Goal: Task Accomplishment & Management: Manage account settings

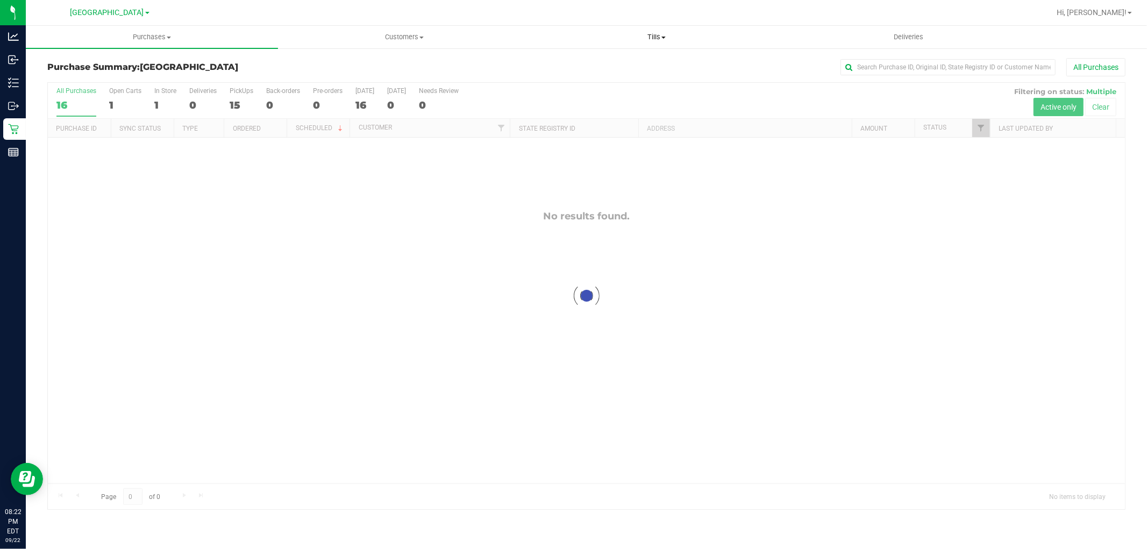
click at [657, 41] on span "Tills" at bounding box center [656, 37] width 251 height 10
click at [628, 73] on span "Reconcile e-payments" at bounding box center [583, 77] width 107 height 9
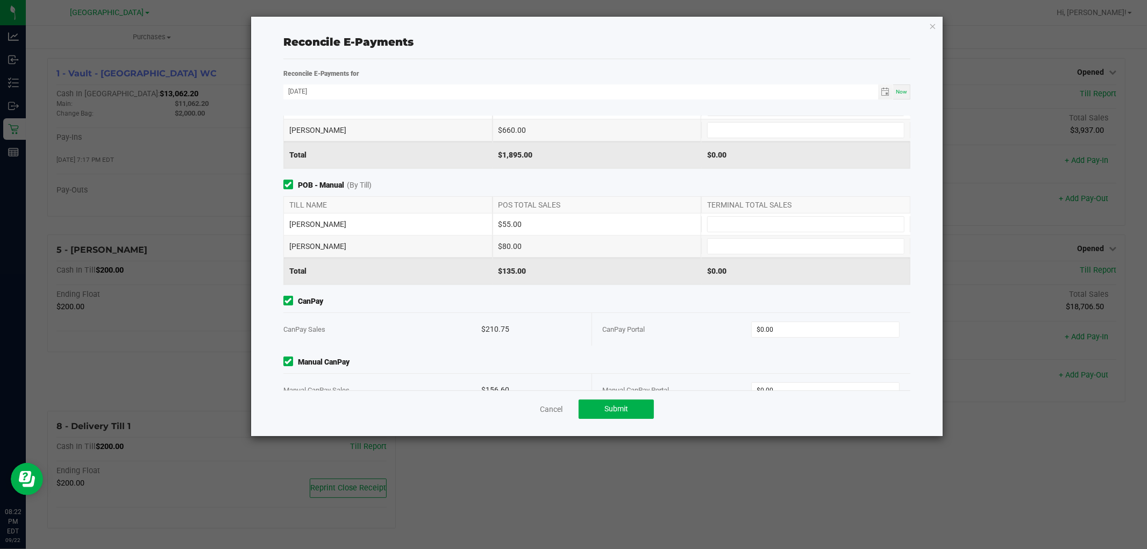
scroll to position [79, 0]
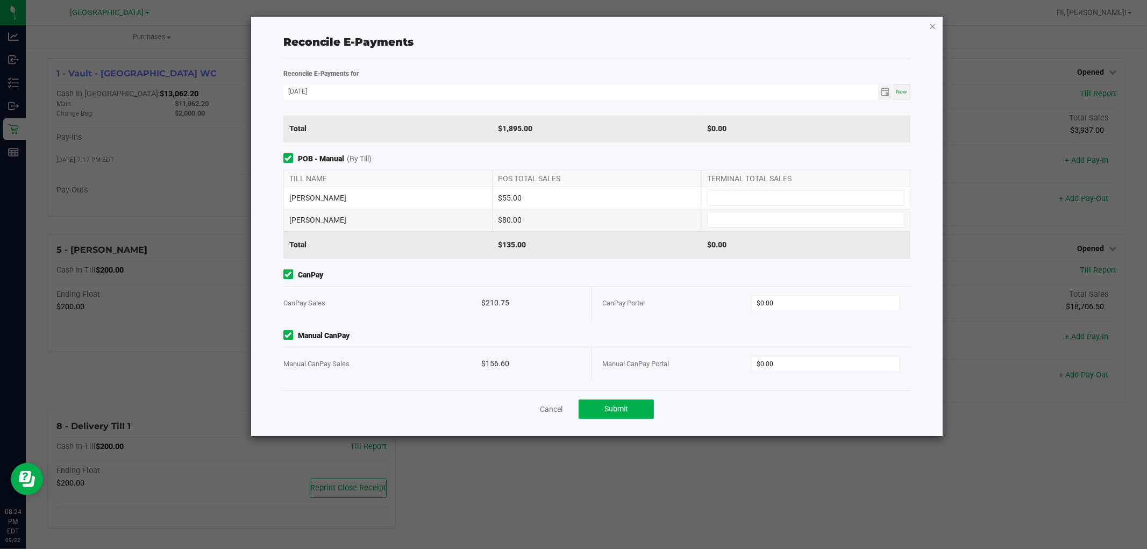
click at [931, 25] on icon "button" at bounding box center [933, 25] width 8 height 13
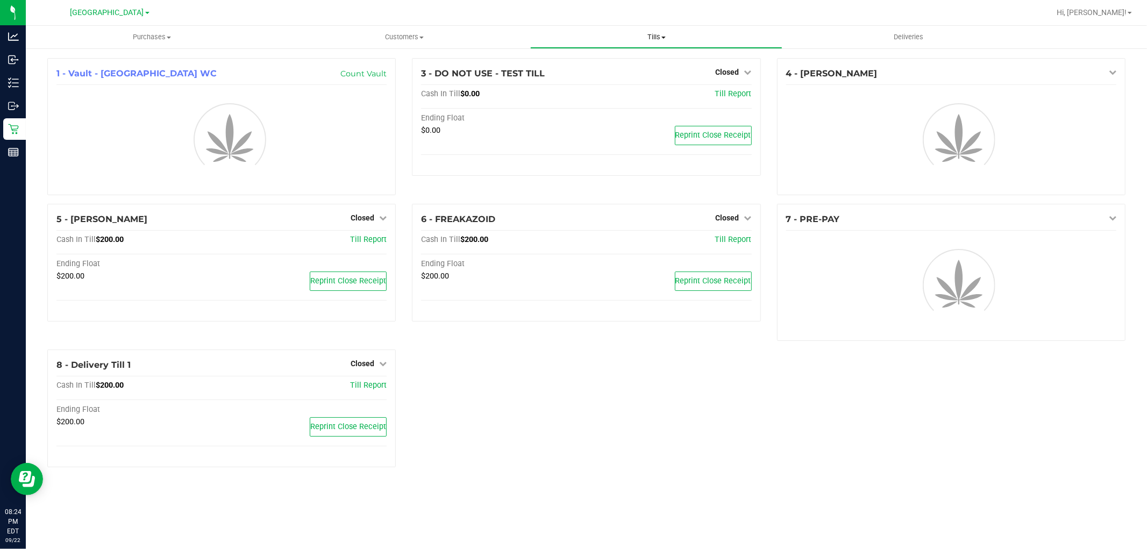
click at [664, 42] on uib-tab-heading "Tills Manage tills Reconcile e-payments" at bounding box center [656, 37] width 251 height 22
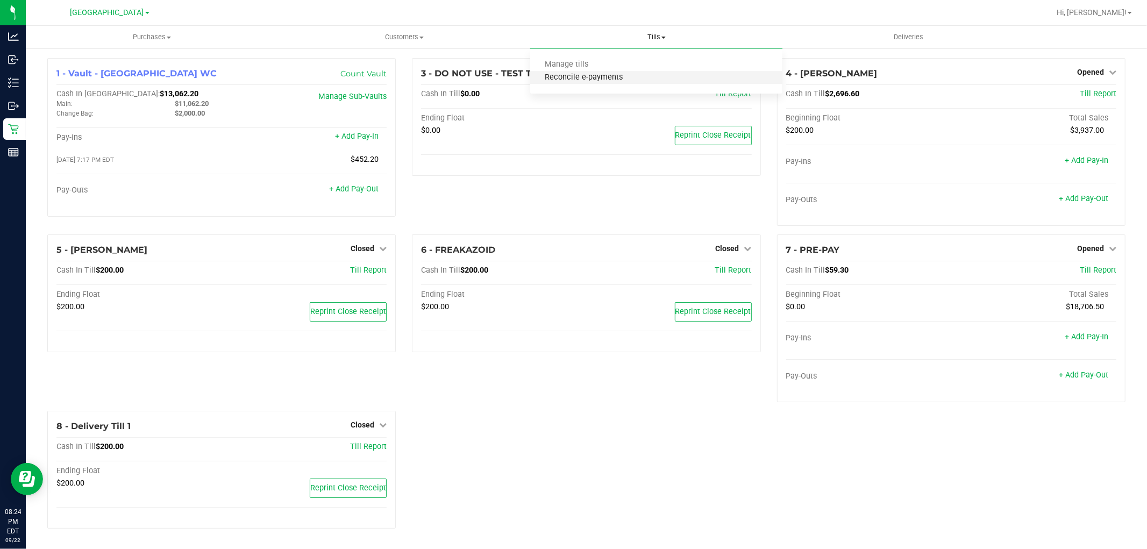
click at [615, 76] on span "Reconcile e-payments" at bounding box center [583, 77] width 107 height 9
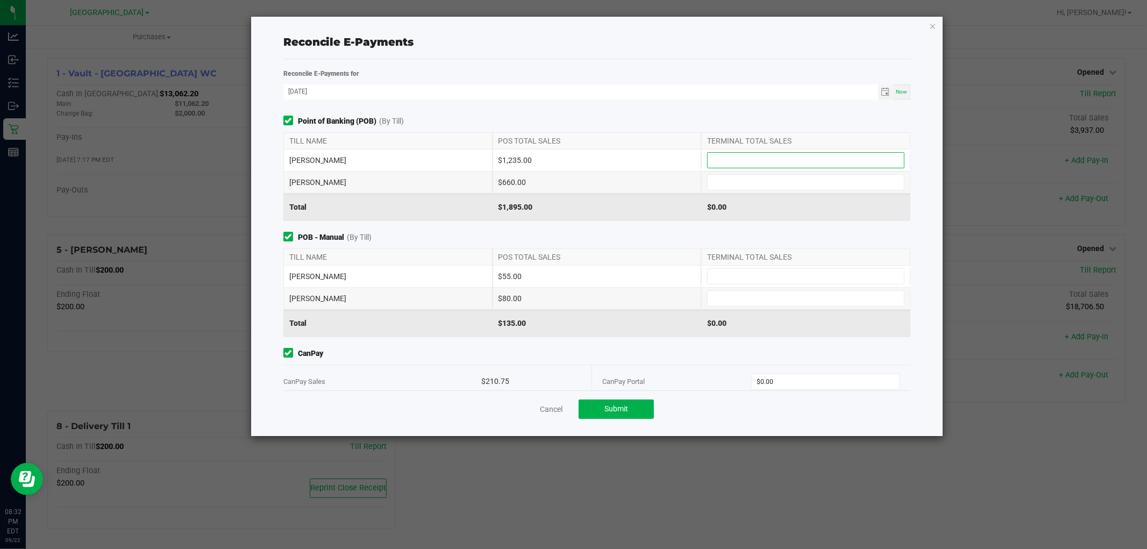
click at [831, 155] on input at bounding box center [806, 160] width 196 height 15
type input "$1,235.00"
click at [794, 189] on input at bounding box center [806, 182] width 196 height 15
type input "$660.00"
click at [770, 267] on div "[PERSON_NAME] $55.00" at bounding box center [597, 277] width 628 height 22
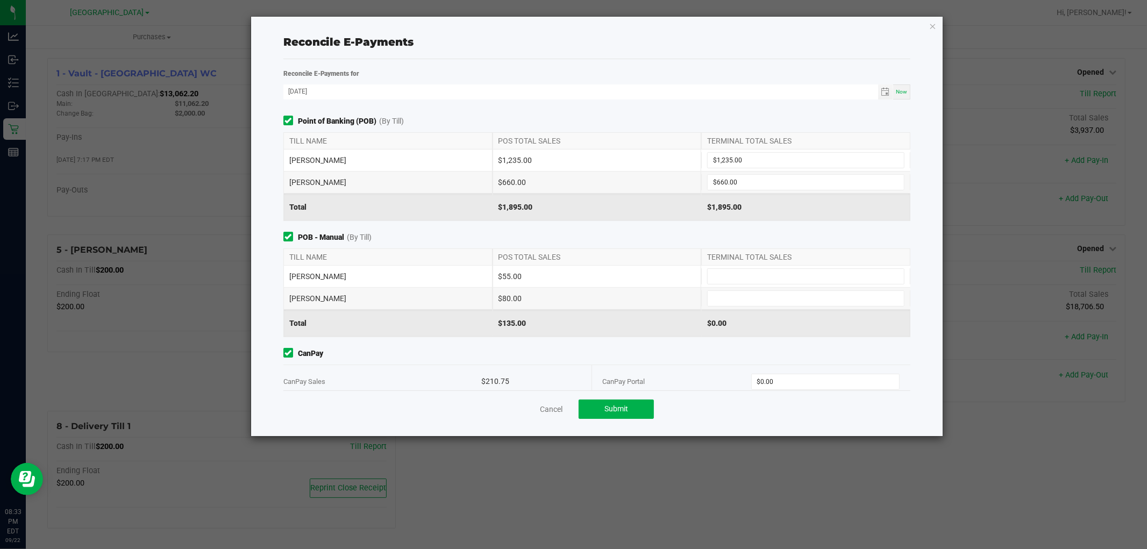
click at [757, 287] on div "FRANKLIN-PIERCE $55.00" at bounding box center [597, 277] width 628 height 22
click at [766, 281] on input at bounding box center [806, 276] width 196 height 15
type input "$55.00"
click at [759, 298] on input at bounding box center [806, 298] width 196 height 15
type input "$80.00"
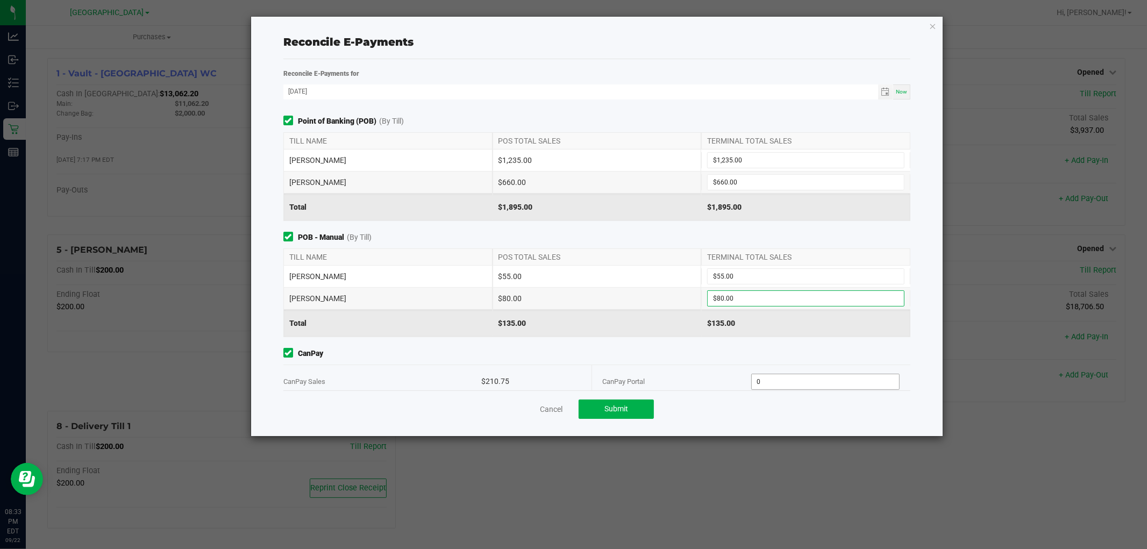
click at [835, 381] on input "0" at bounding box center [825, 381] width 147 height 15
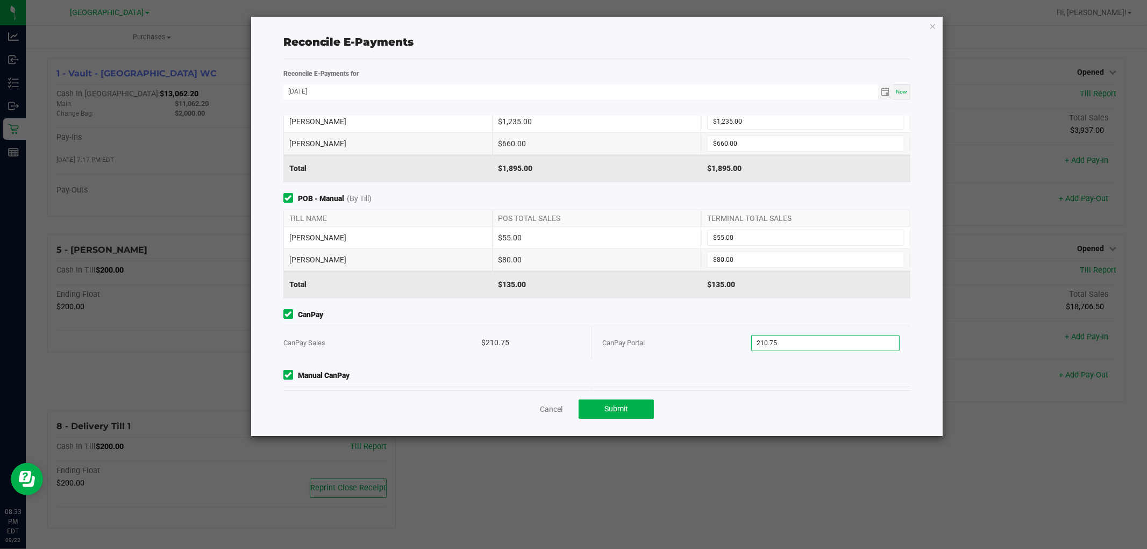
scroll to position [79, 0]
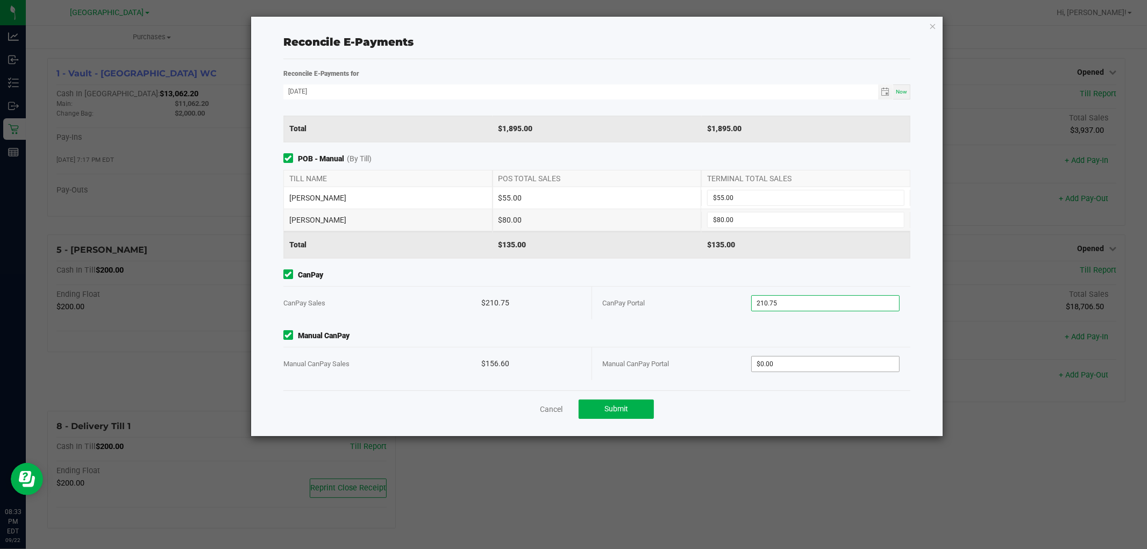
type input "$210.75"
click at [835, 368] on input "0" at bounding box center [825, 364] width 147 height 15
type input "$156.60"
click at [622, 411] on span "Submit" at bounding box center [616, 408] width 24 height 9
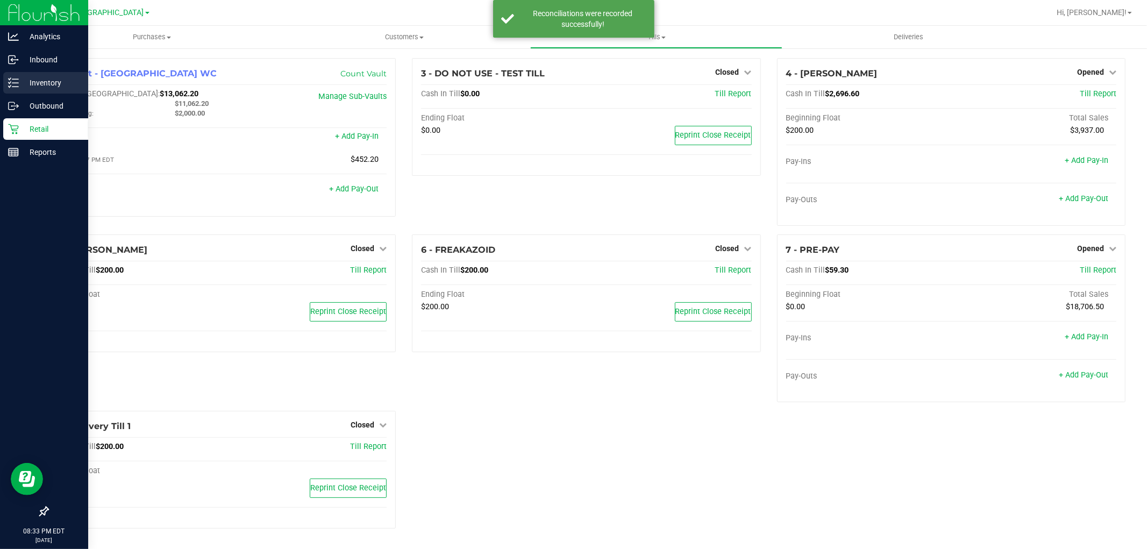
click at [35, 87] on p "Inventory" at bounding box center [51, 82] width 65 height 13
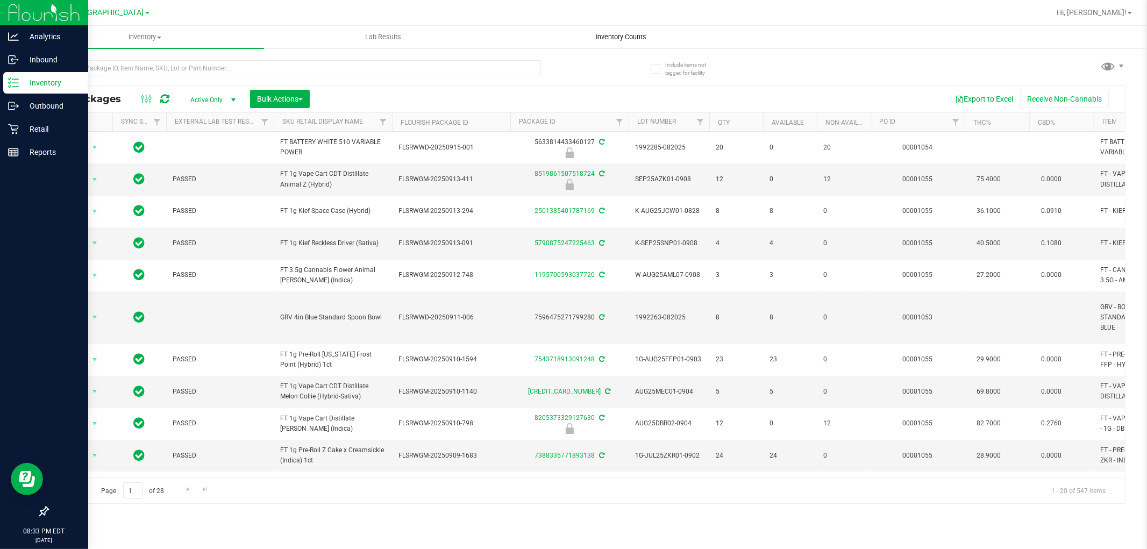
click at [617, 38] on span "Inventory Counts" at bounding box center [622, 37] width 80 height 10
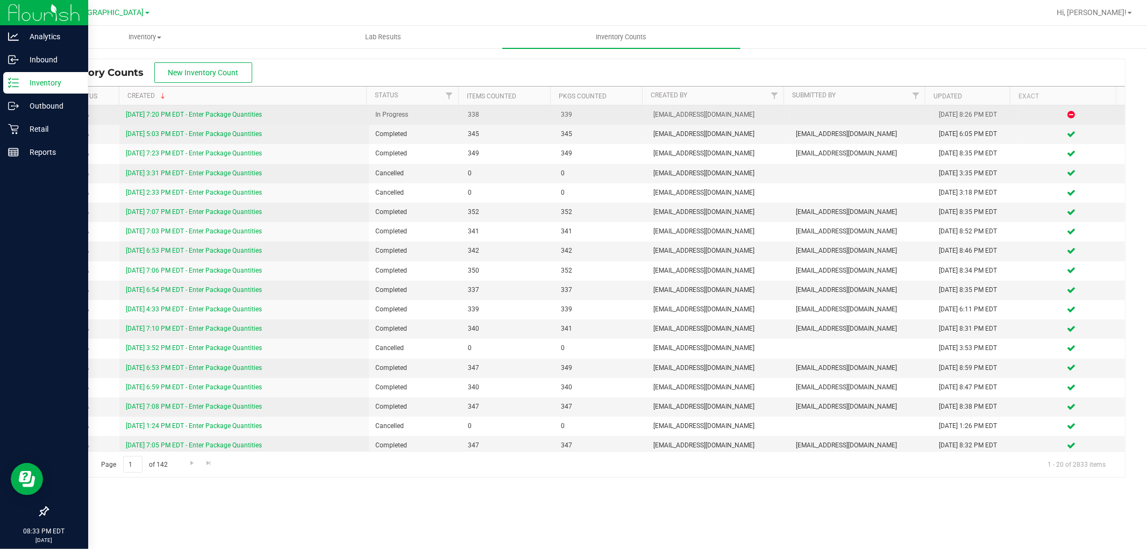
click at [144, 115] on link "9/22/25 7:20 PM EDT - Enter Package Quantities" at bounding box center [194, 115] width 136 height 8
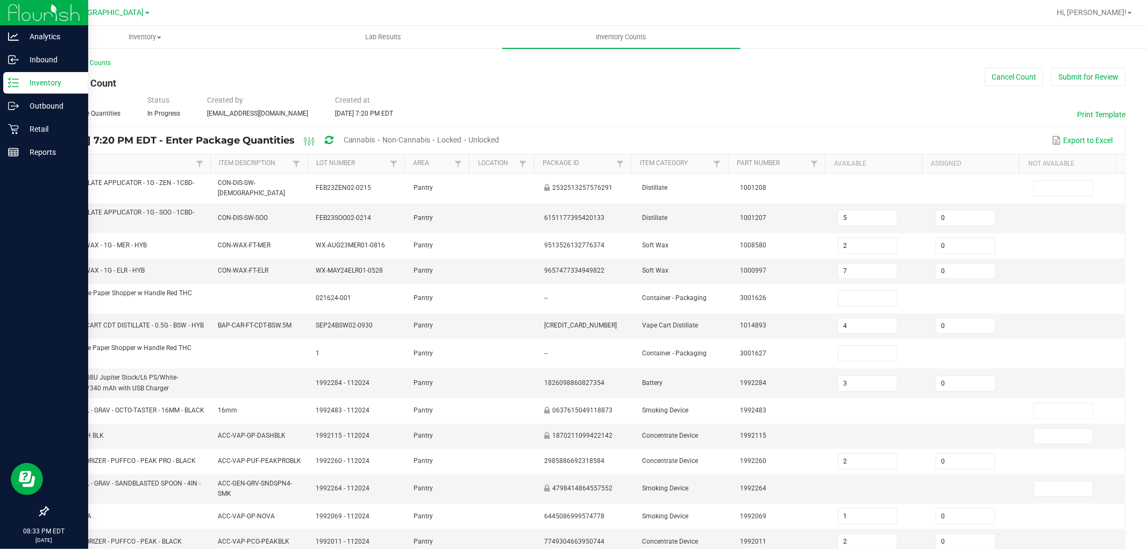
click at [74, 158] on th "Item" at bounding box center [129, 163] width 162 height 19
click at [65, 164] on link "Item" at bounding box center [126, 163] width 136 height 9
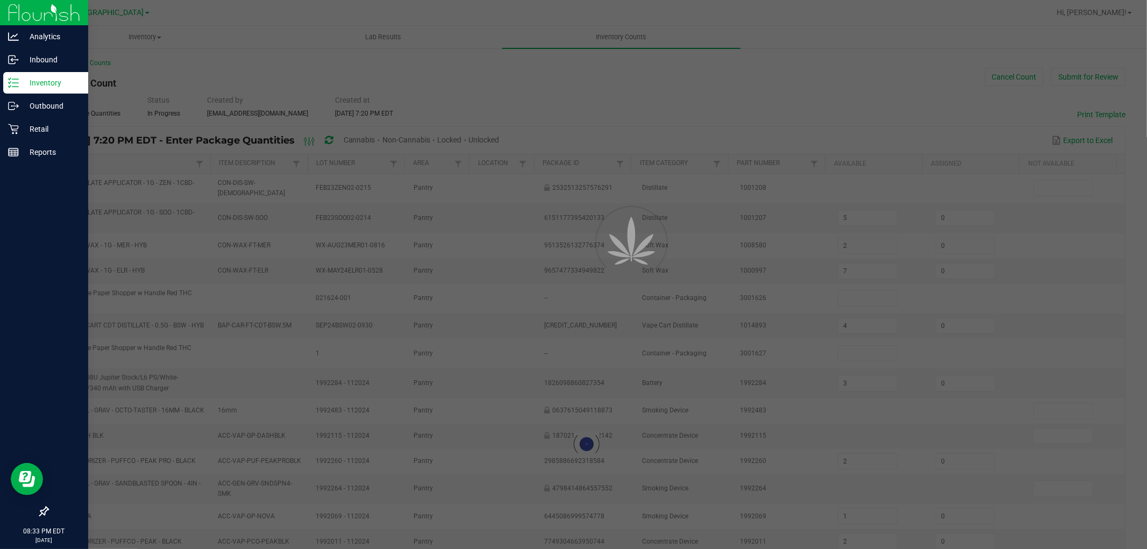
type input "1"
type input "3"
type input "15"
type input "17"
type input "11"
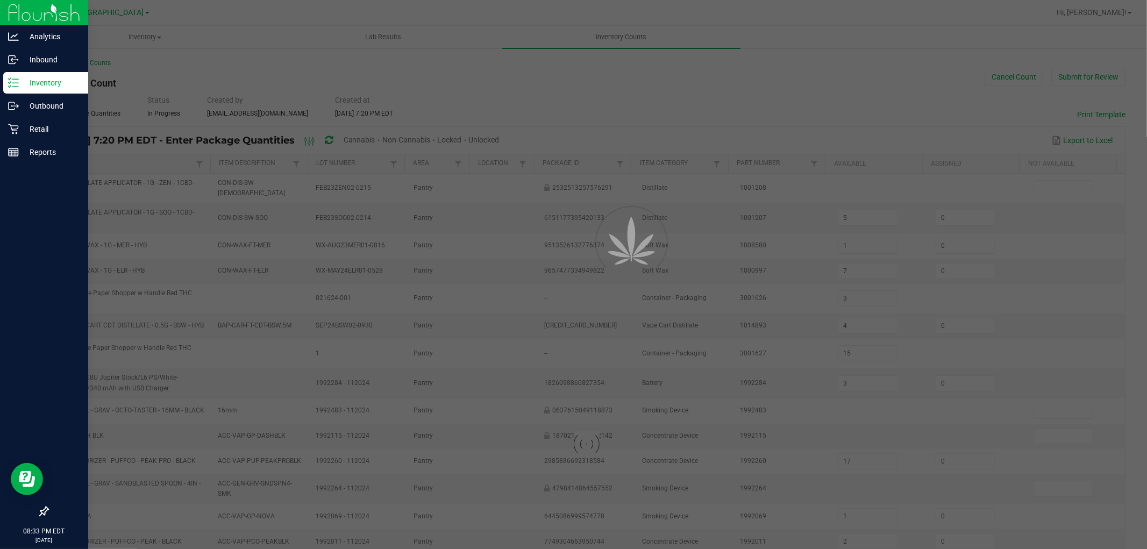
type input "6"
type input "7"
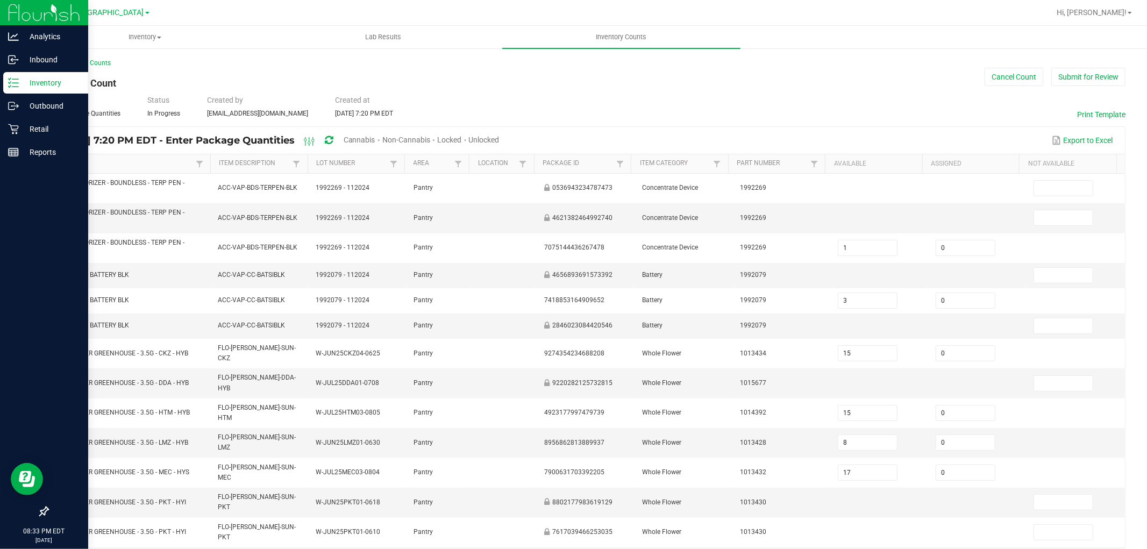
click at [375, 140] on span "Cannabis" at bounding box center [360, 140] width 32 height 9
click at [500, 144] on div "Unlocked" at bounding box center [484, 141] width 31 height 20
click at [500, 140] on span "Unlocked" at bounding box center [484, 140] width 31 height 9
type input "15"
type input "8"
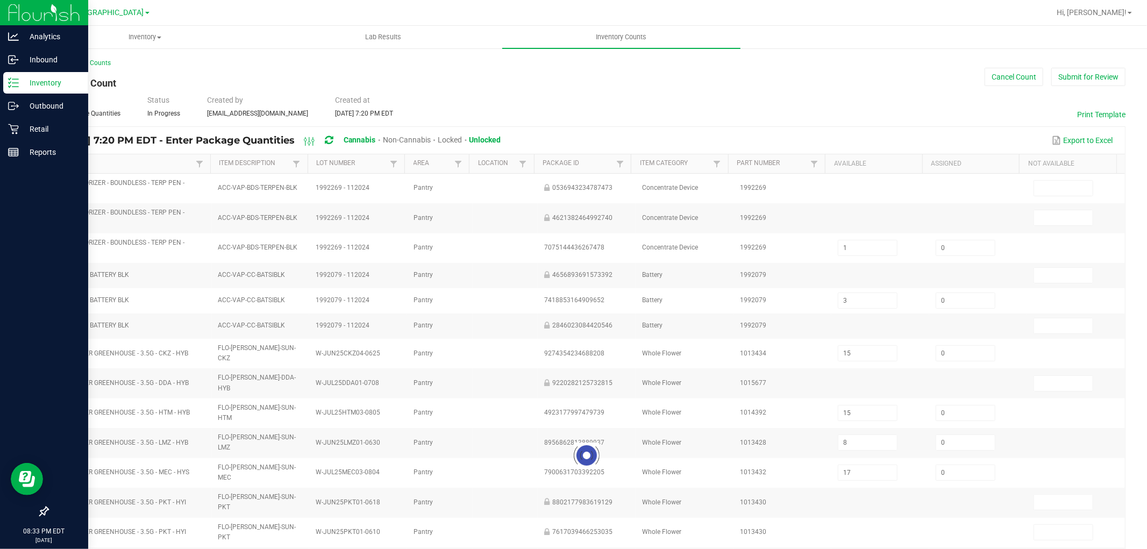
type input "11"
type input "10"
type input "18"
type input "7"
type input "4"
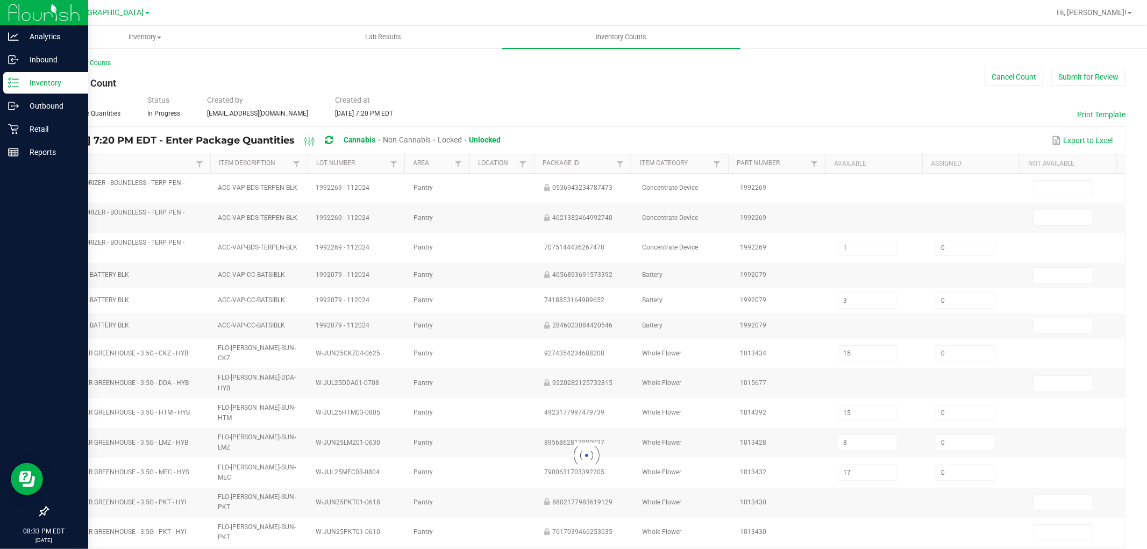
type input "12"
type input "7"
type input "2"
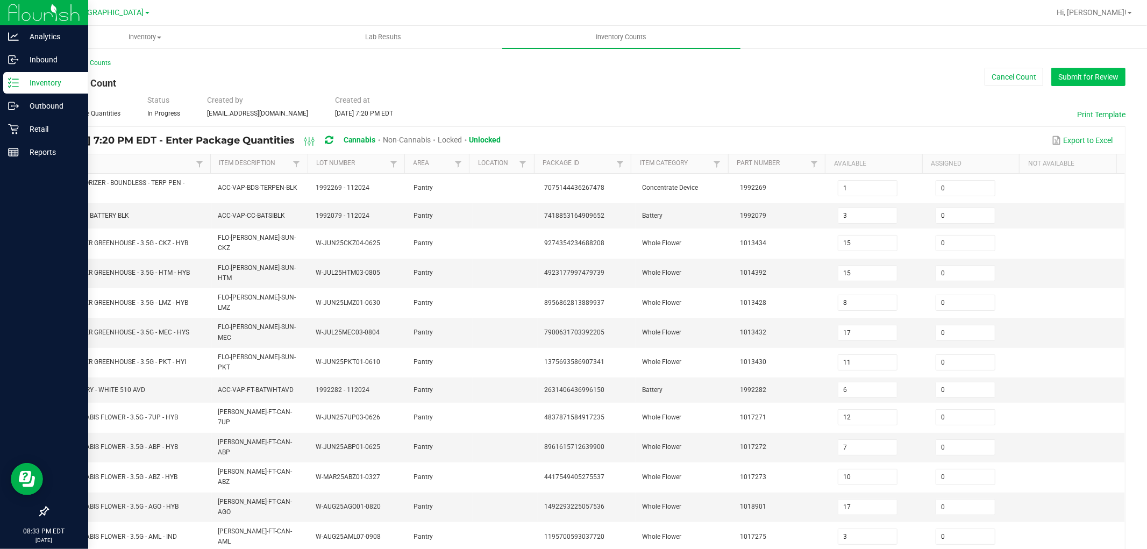
click at [1062, 79] on button "Submit for Review" at bounding box center [1088, 77] width 74 height 18
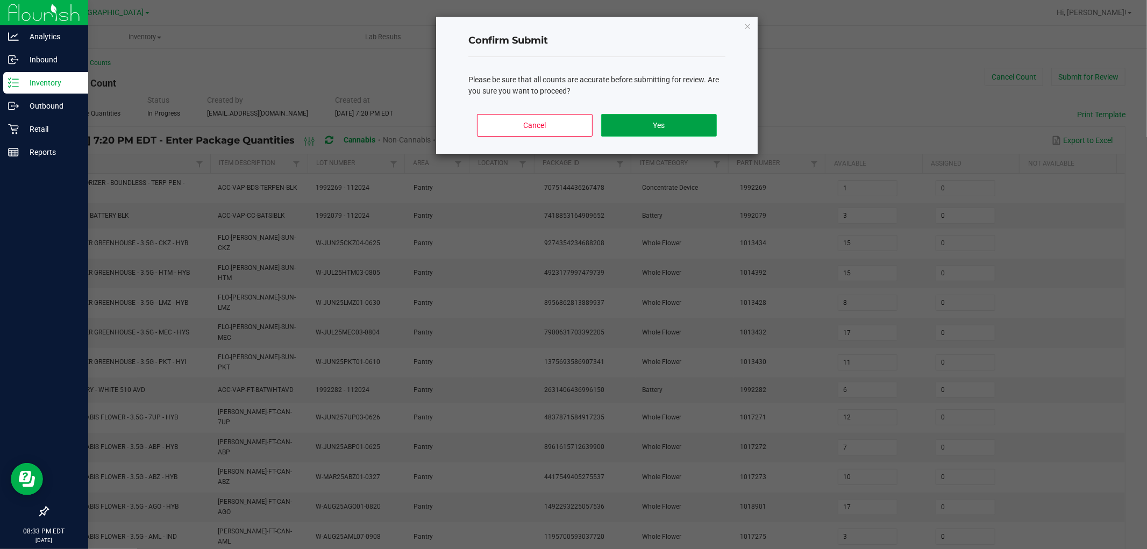
click at [673, 119] on button "Yes" at bounding box center [659, 125] width 116 height 23
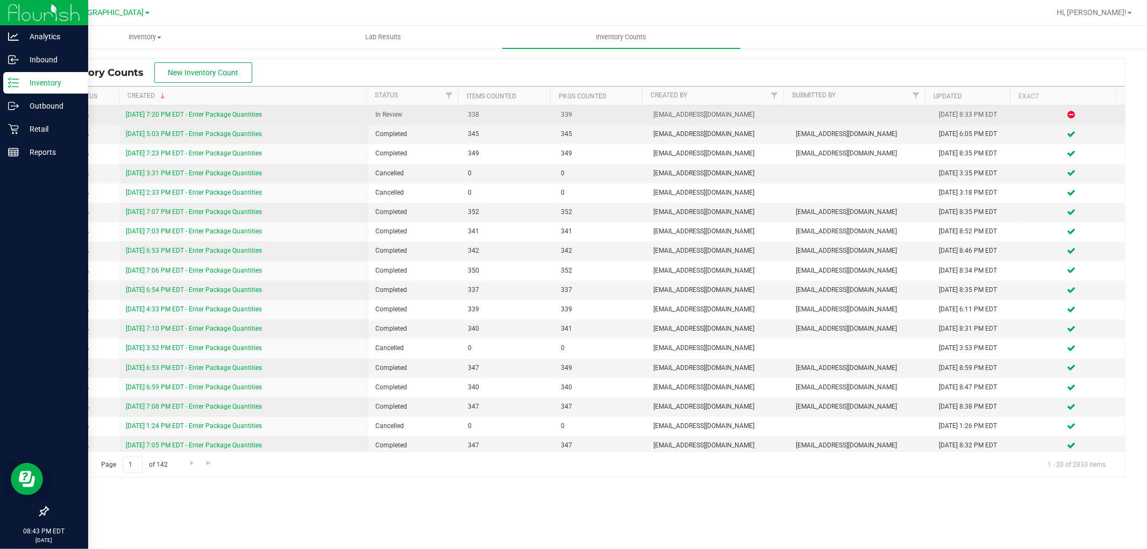
click at [236, 116] on link "9/22/25 7:20 PM EDT - Enter Package Quantities" at bounding box center [194, 115] width 136 height 8
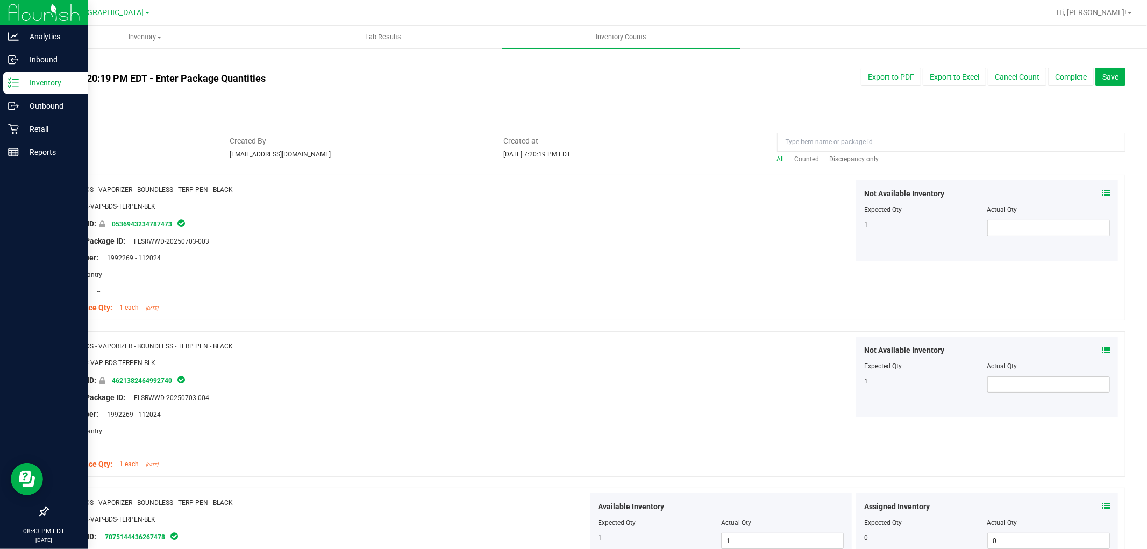
click at [830, 159] on span "Discrepancy only" at bounding box center [854, 159] width 49 height 8
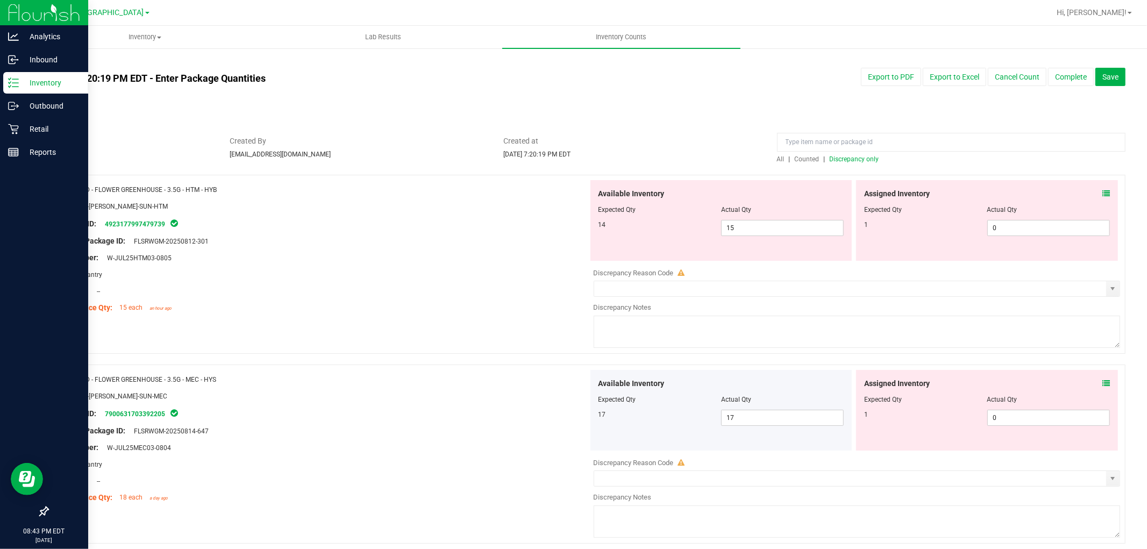
click at [1102, 197] on span at bounding box center [1106, 193] width 8 height 11
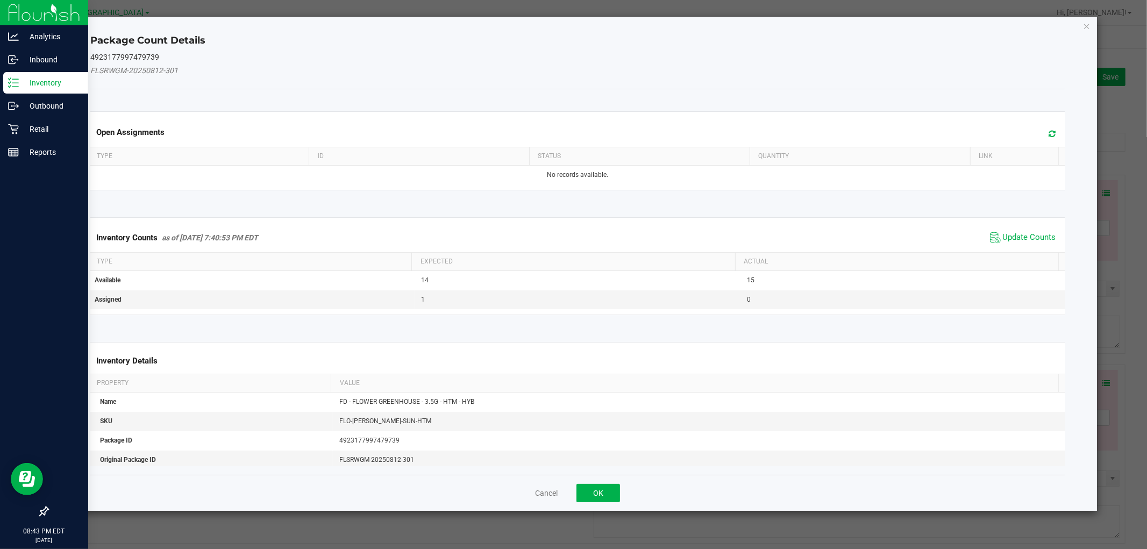
click at [1038, 230] on span "Update Counts" at bounding box center [1023, 238] width 72 height 16
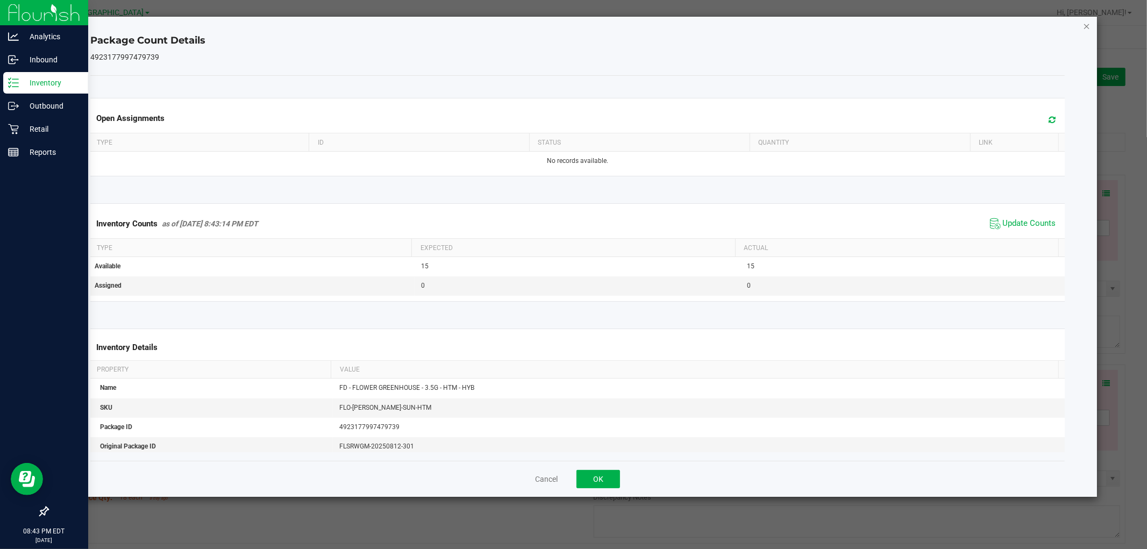
click at [1088, 25] on icon "Close" at bounding box center [1087, 25] width 8 height 13
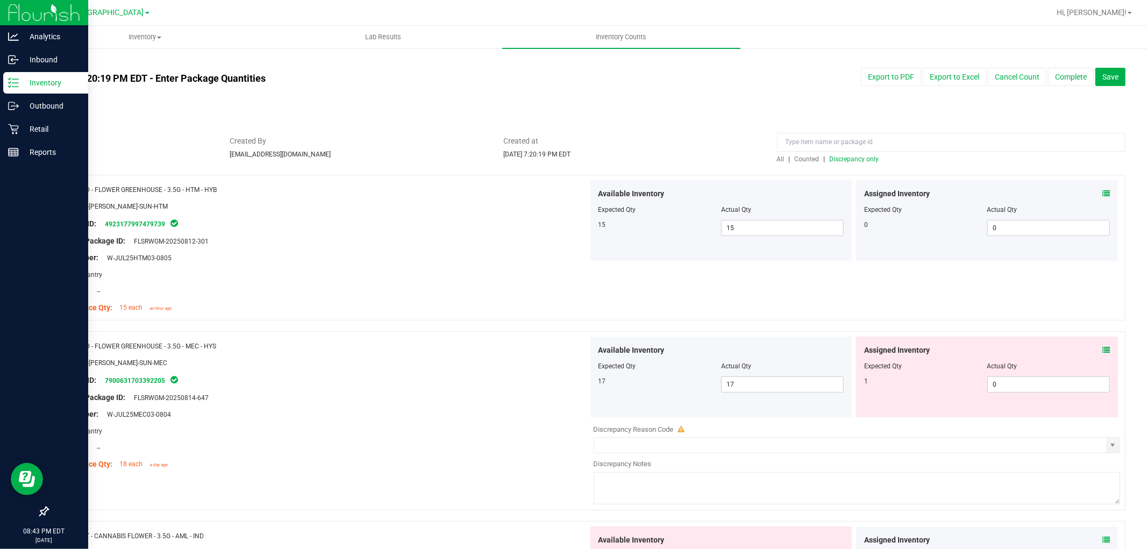
click at [1102, 346] on icon at bounding box center [1106, 350] width 8 height 8
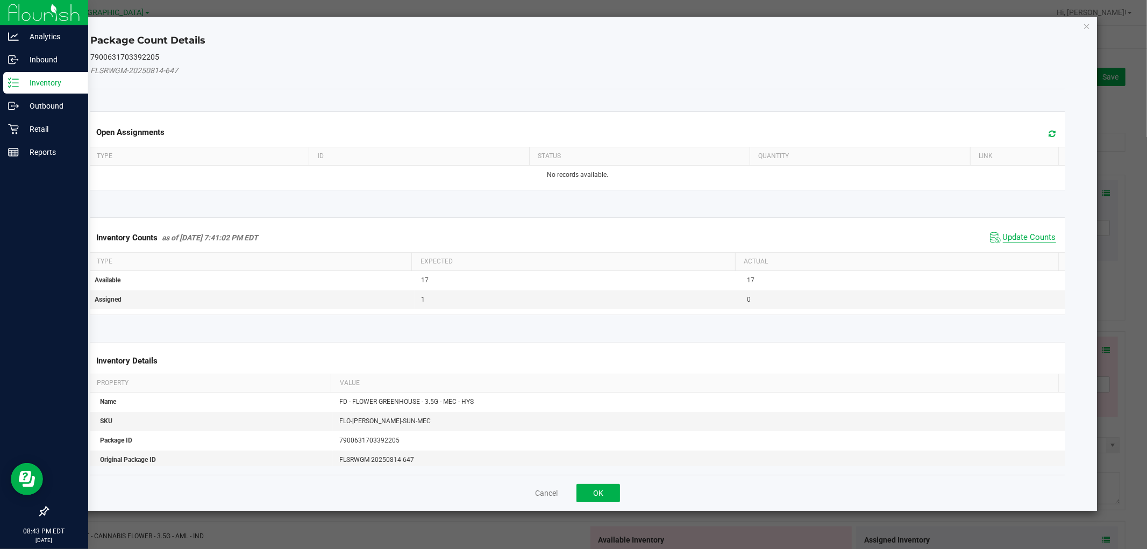
click at [1010, 237] on span "Update Counts" at bounding box center [1029, 237] width 53 height 11
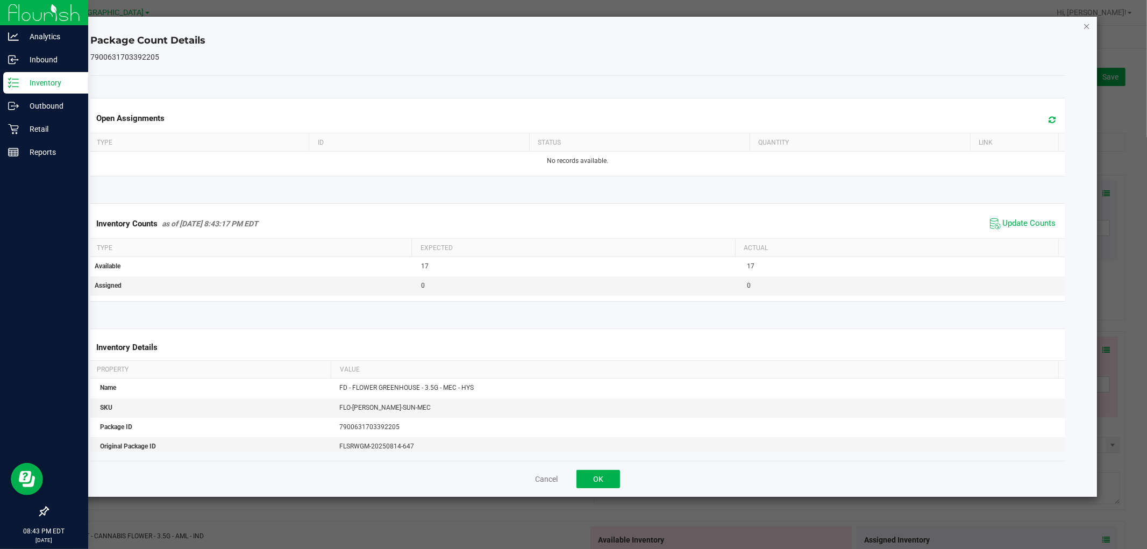
click at [1085, 28] on icon "Close" at bounding box center [1087, 25] width 8 height 13
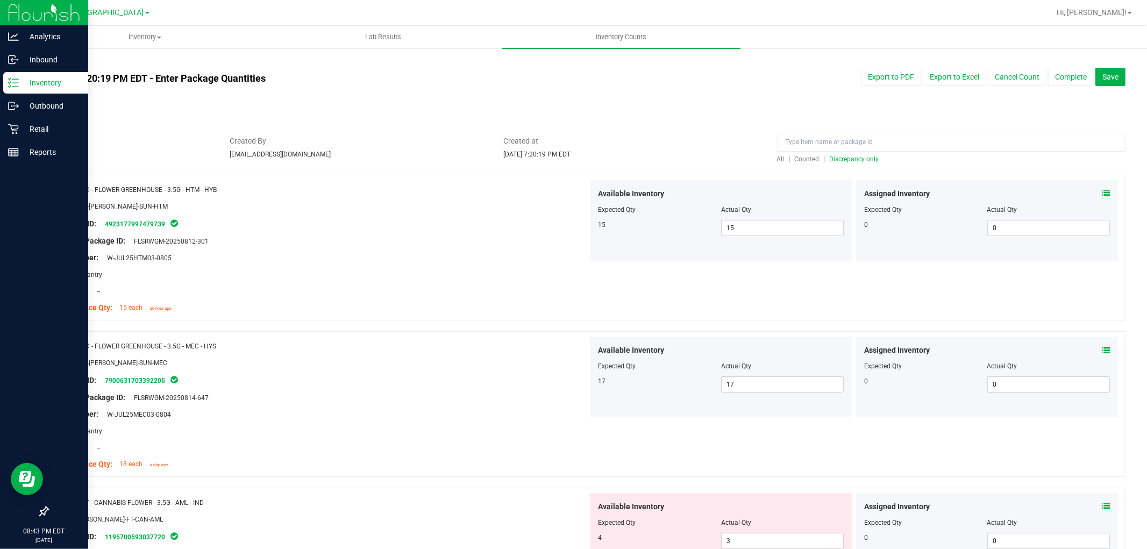
click at [1102, 504] on icon at bounding box center [1106, 507] width 8 height 8
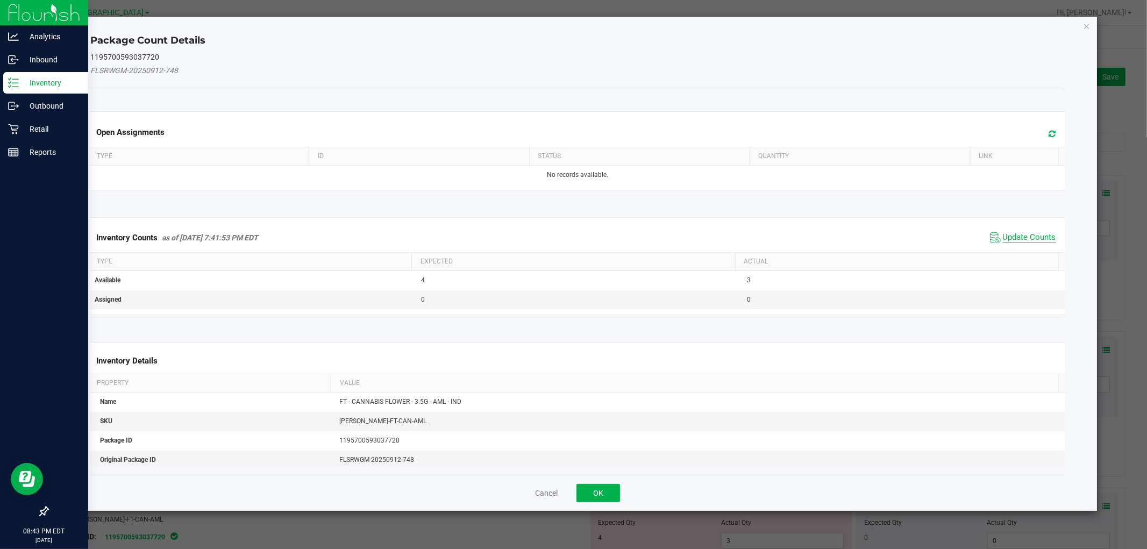
click at [1029, 242] on span "Update Counts" at bounding box center [1029, 237] width 53 height 11
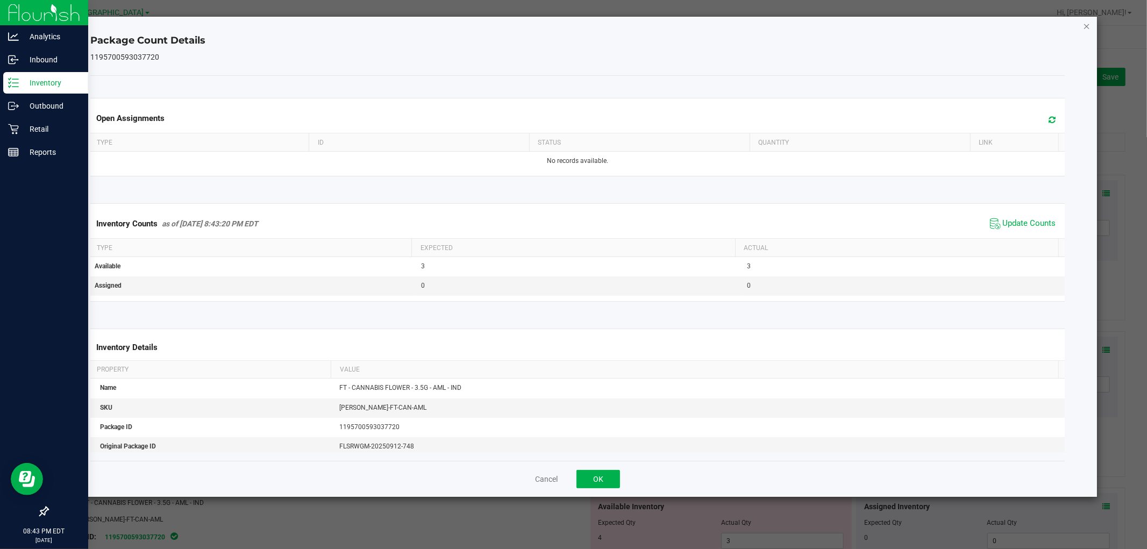
click at [1084, 23] on icon "Close" at bounding box center [1087, 25] width 8 height 13
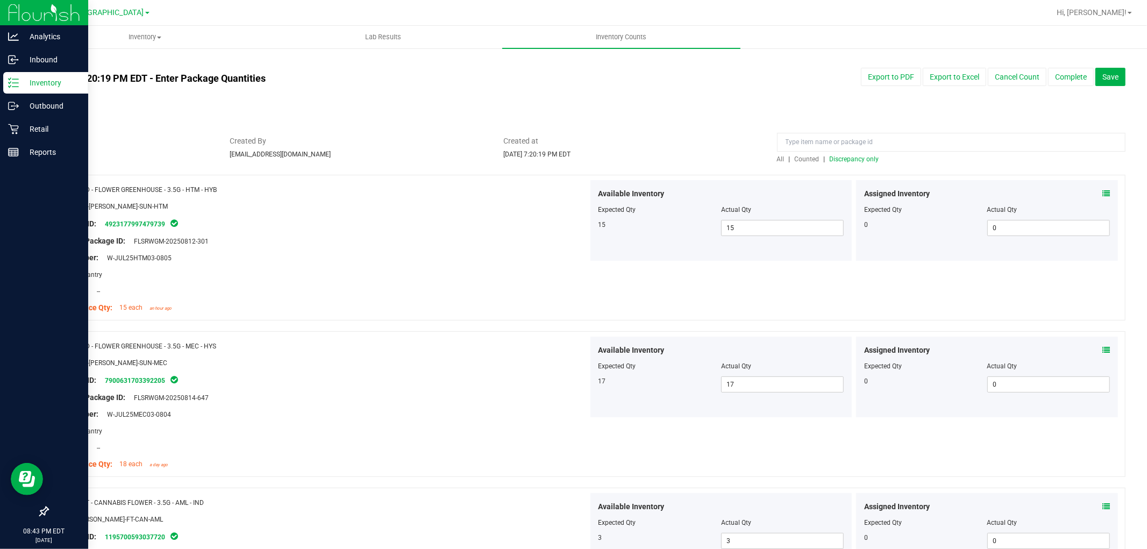
click at [841, 163] on div "All | Counted | Discrepancy only" at bounding box center [951, 159] width 348 height 10
click at [843, 160] on span "Discrepancy only" at bounding box center [854, 159] width 49 height 8
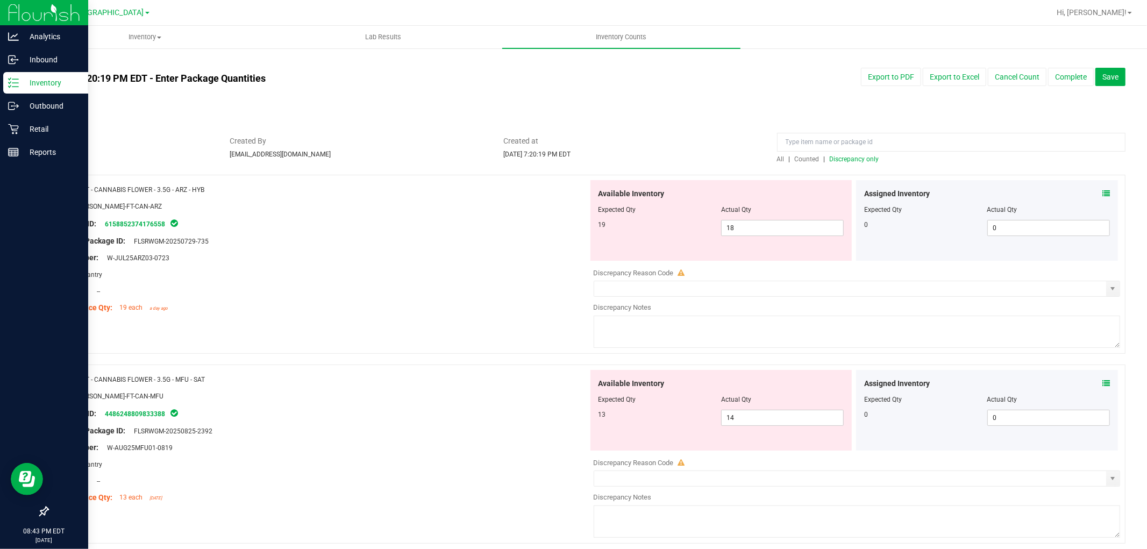
click at [1102, 192] on icon at bounding box center [1106, 194] width 8 height 8
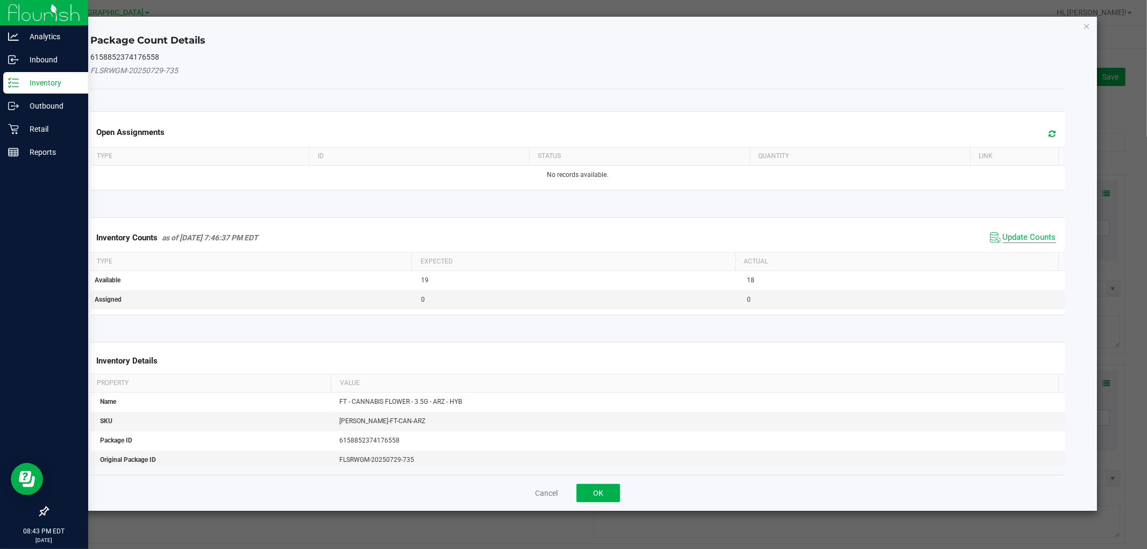
click at [1023, 238] on span "Update Counts" at bounding box center [1029, 237] width 53 height 11
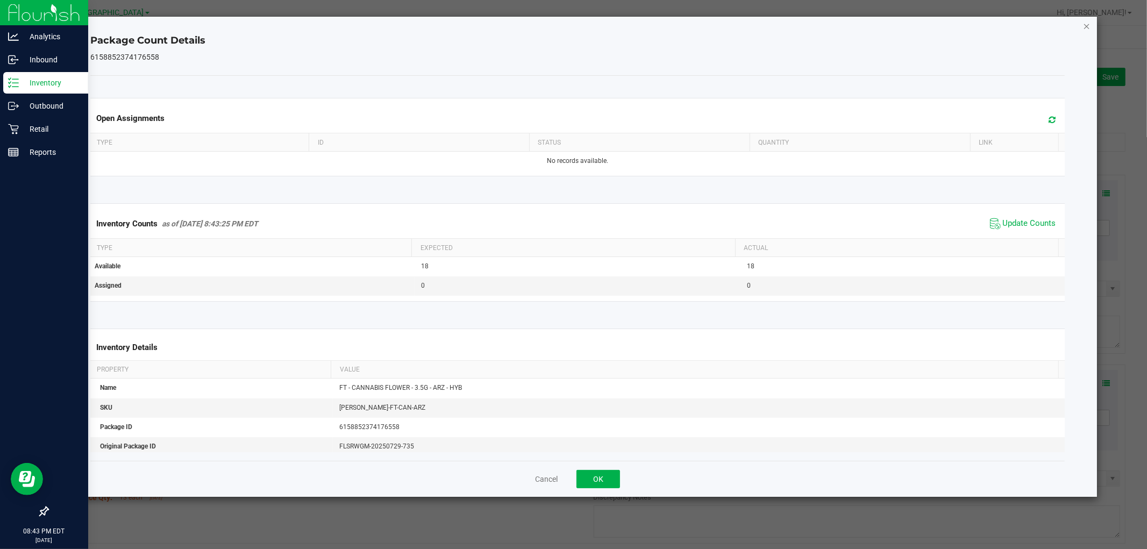
click at [1087, 24] on icon "Close" at bounding box center [1087, 25] width 8 height 13
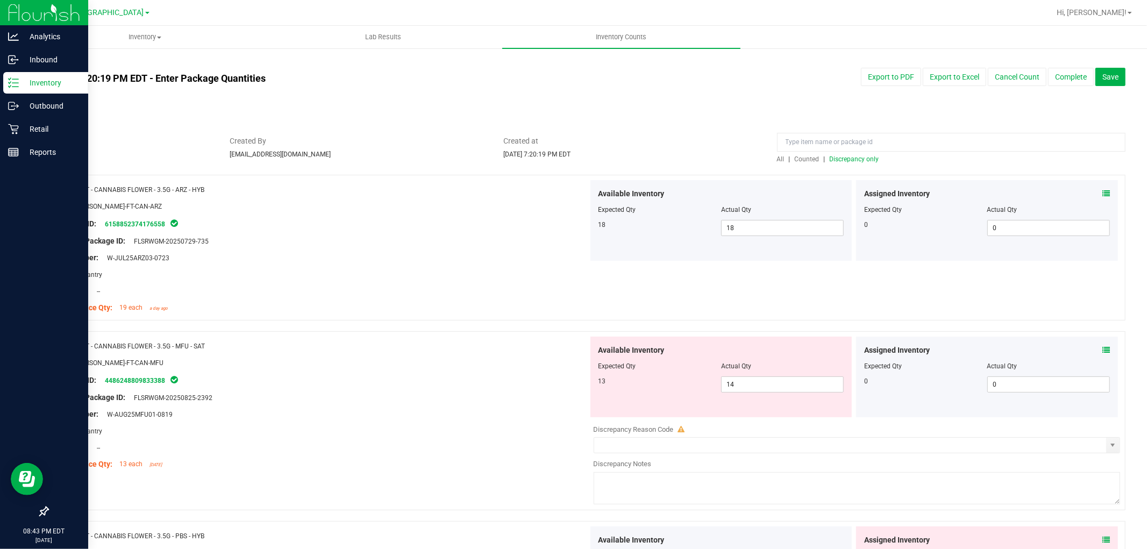
click at [1102, 346] on icon at bounding box center [1106, 350] width 8 height 8
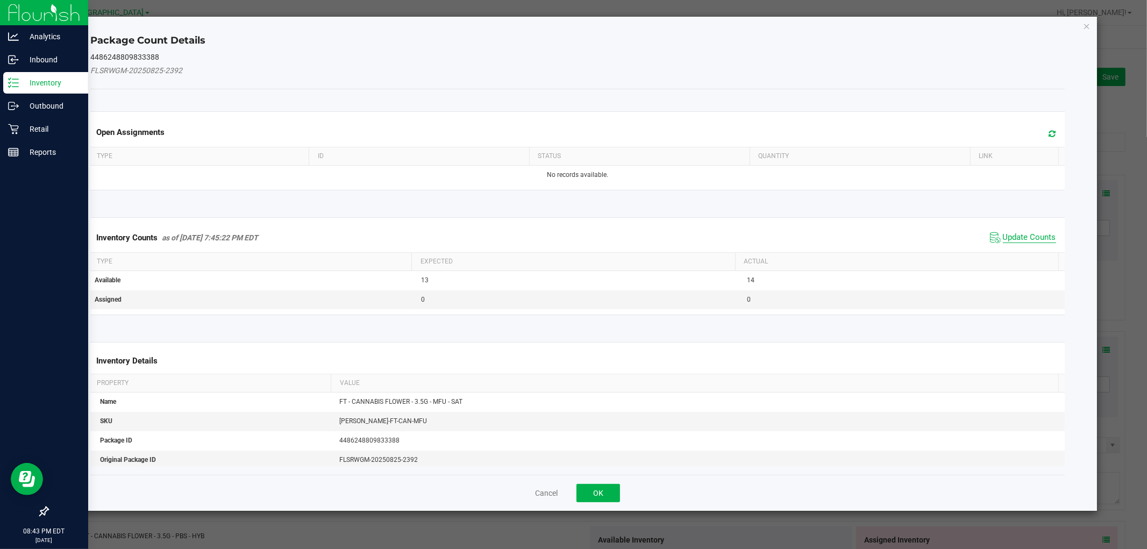
click at [1020, 238] on span "Update Counts" at bounding box center [1029, 237] width 53 height 11
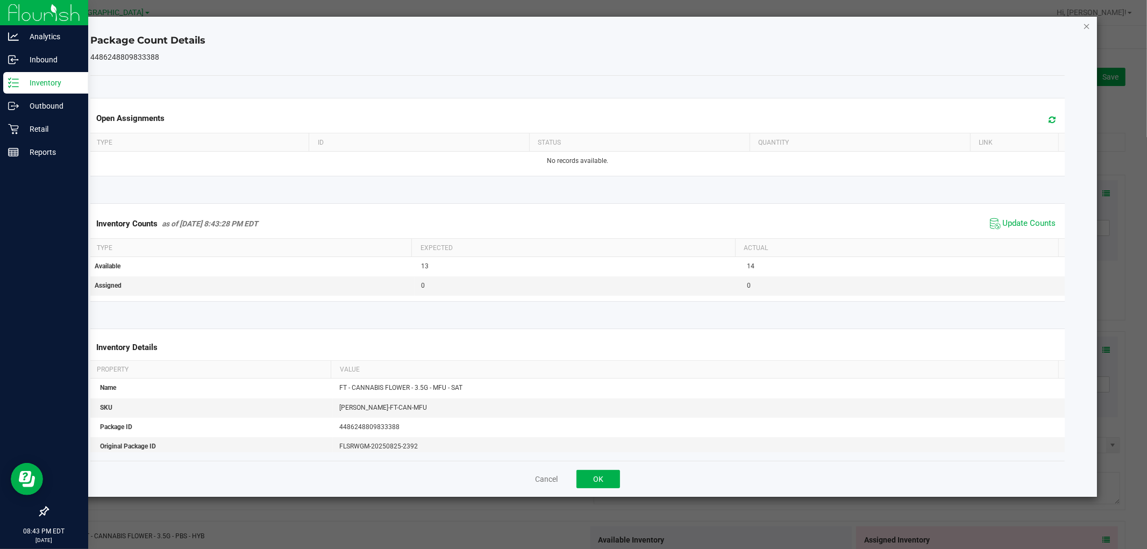
click at [1087, 20] on icon "Close" at bounding box center [1087, 25] width 8 height 13
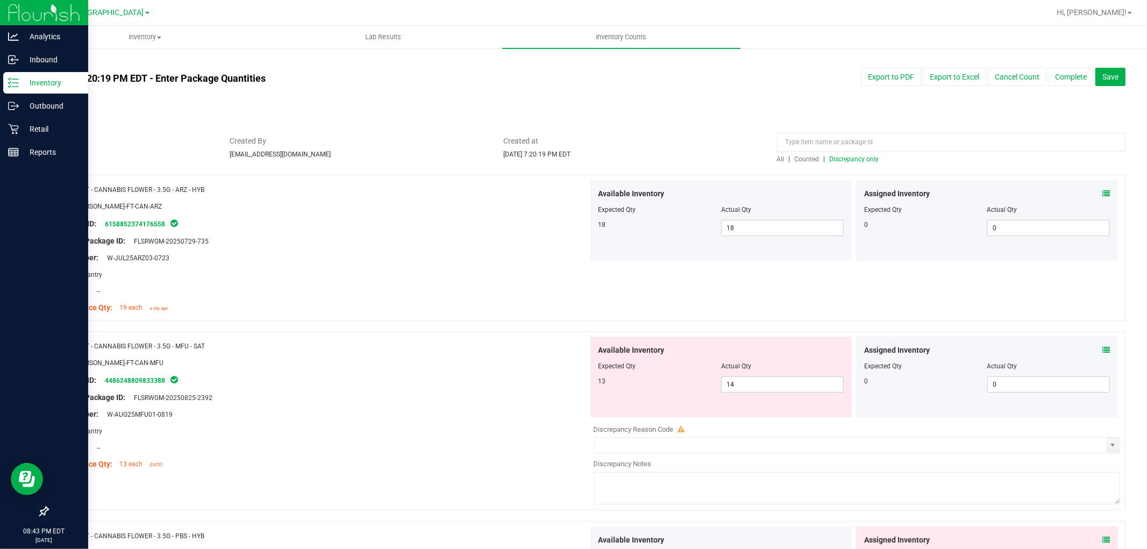
click at [842, 160] on span "Discrepancy only" at bounding box center [854, 159] width 49 height 8
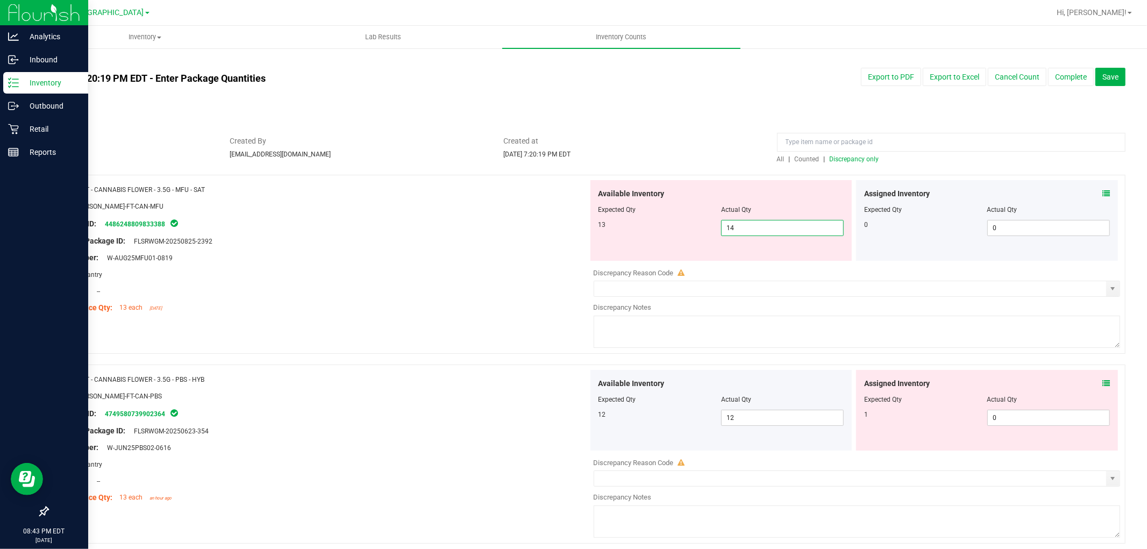
drag, startPoint x: 761, startPoint y: 232, endPoint x: 341, endPoint y: 223, distance: 419.5
click at [336, 229] on div "Name: FT - CANNABIS FLOWER - 3.5G - MFU - SAT SKU: FLO-BUD-FT-CAN-MFU Package I…" at bounding box center [586, 264] width 1078 height 179
type input "13"
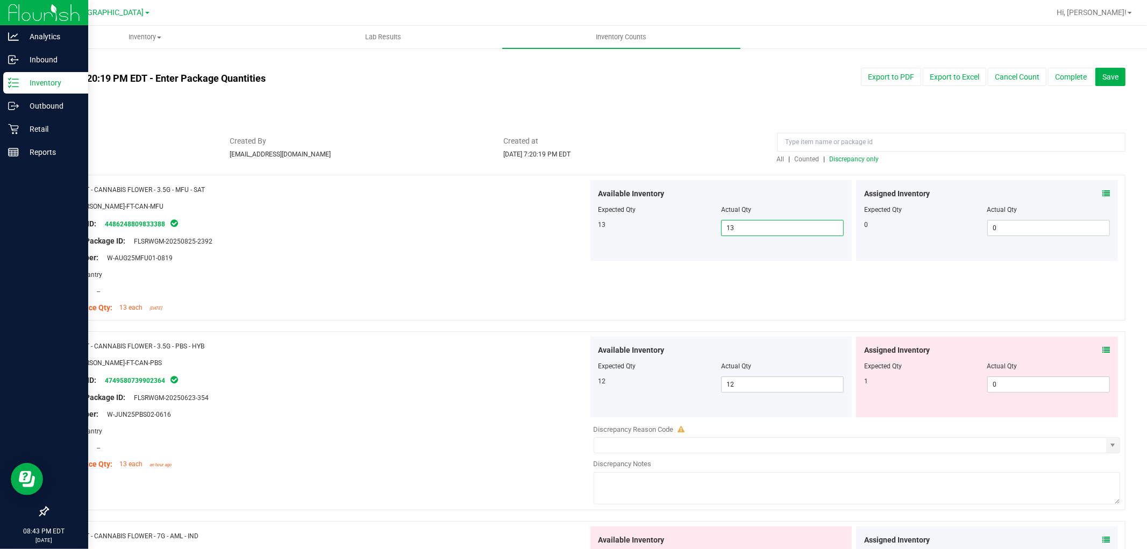
click at [866, 160] on span "Discrepancy only" at bounding box center [854, 159] width 49 height 8
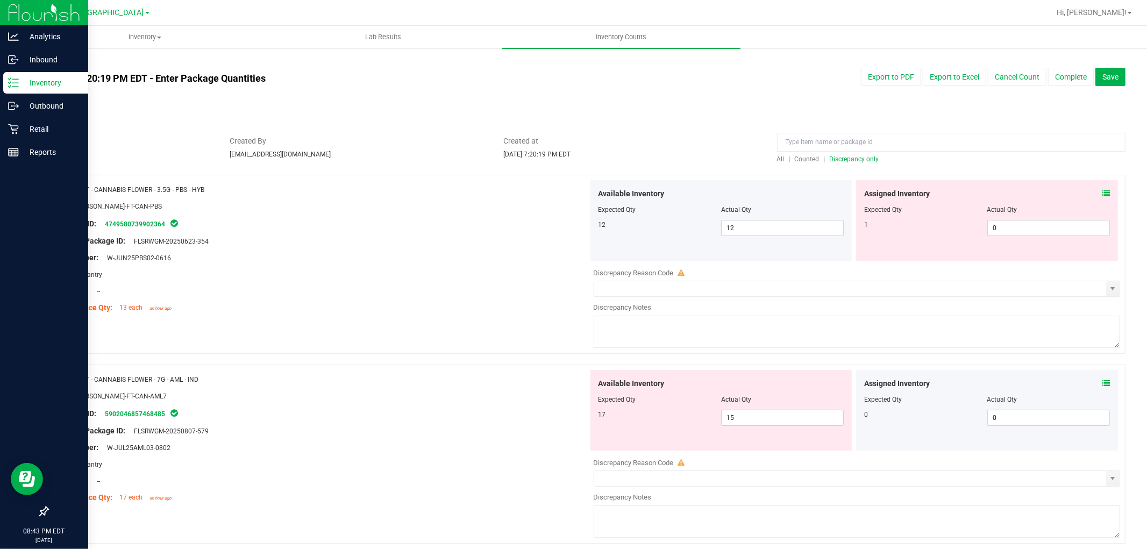
click at [1102, 192] on icon at bounding box center [1106, 194] width 8 height 8
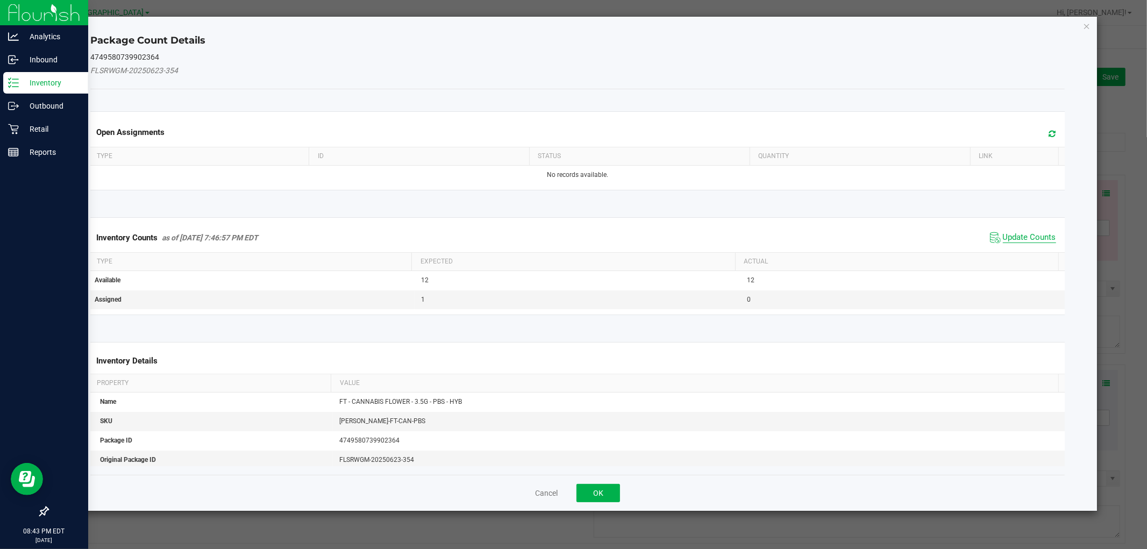
click at [1031, 234] on span "Update Counts" at bounding box center [1029, 237] width 53 height 11
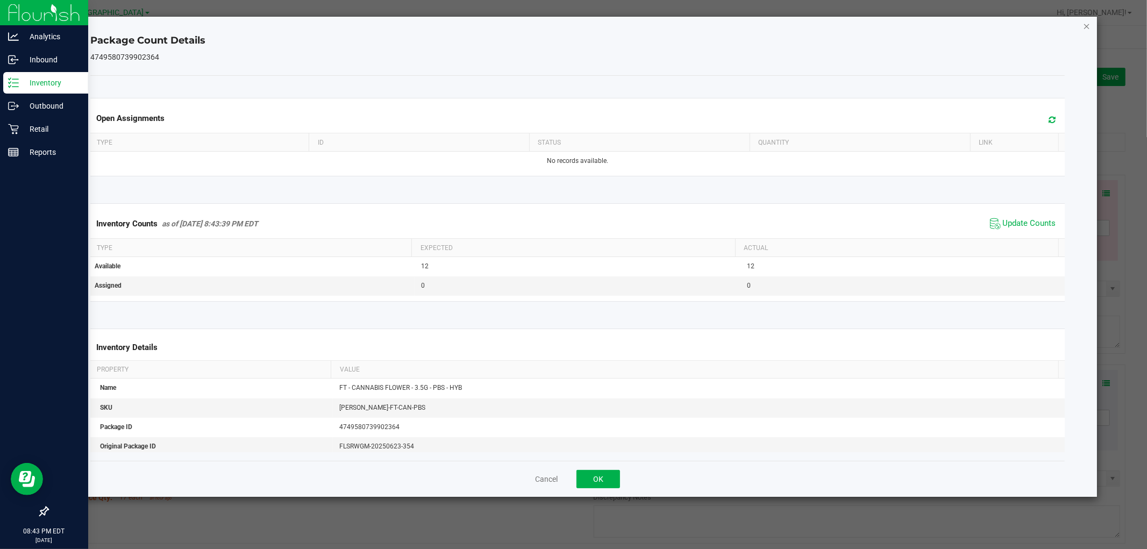
click at [1084, 24] on icon "Close" at bounding box center [1087, 25] width 8 height 13
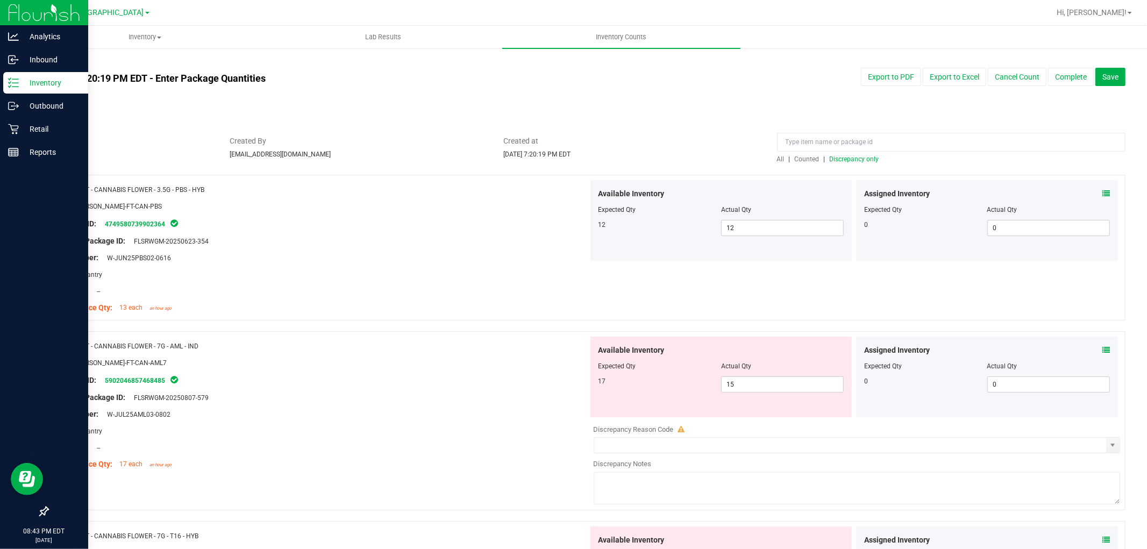
click at [1102, 346] on icon at bounding box center [1106, 350] width 8 height 8
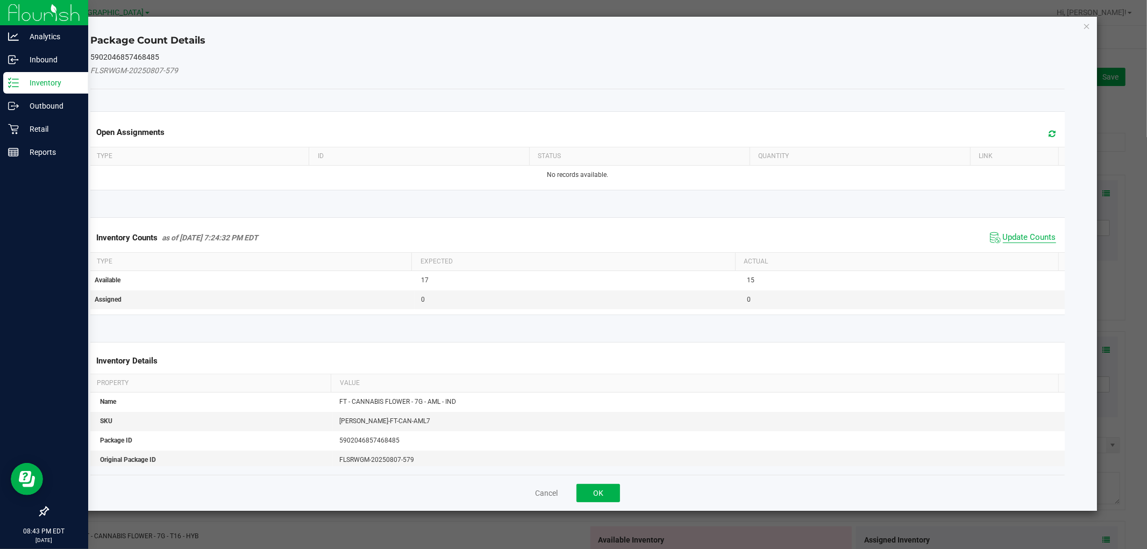
click at [1034, 238] on span "Update Counts" at bounding box center [1029, 237] width 53 height 11
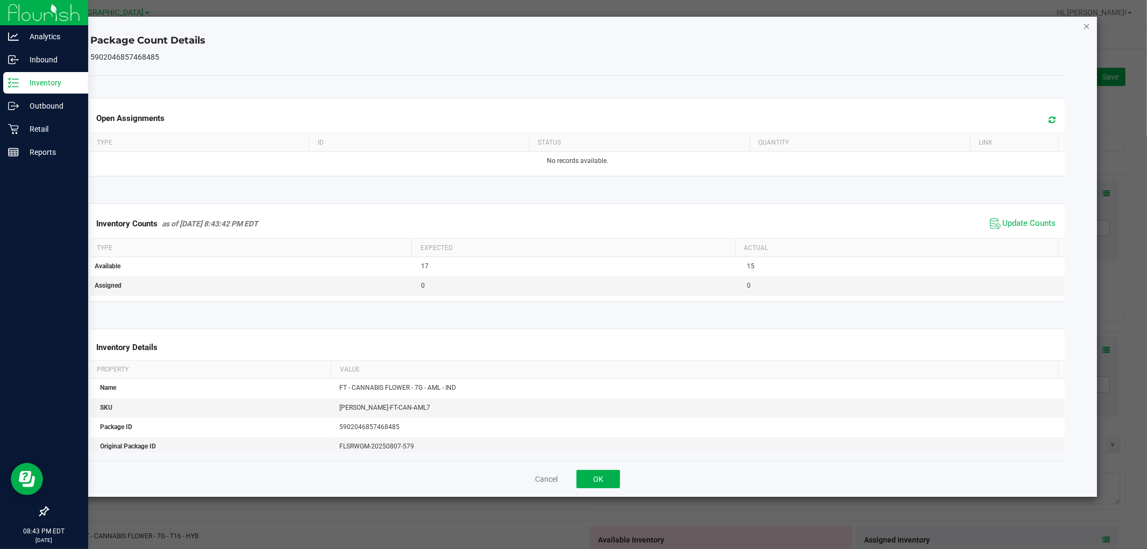
click at [1086, 24] on icon "Close" at bounding box center [1087, 25] width 8 height 13
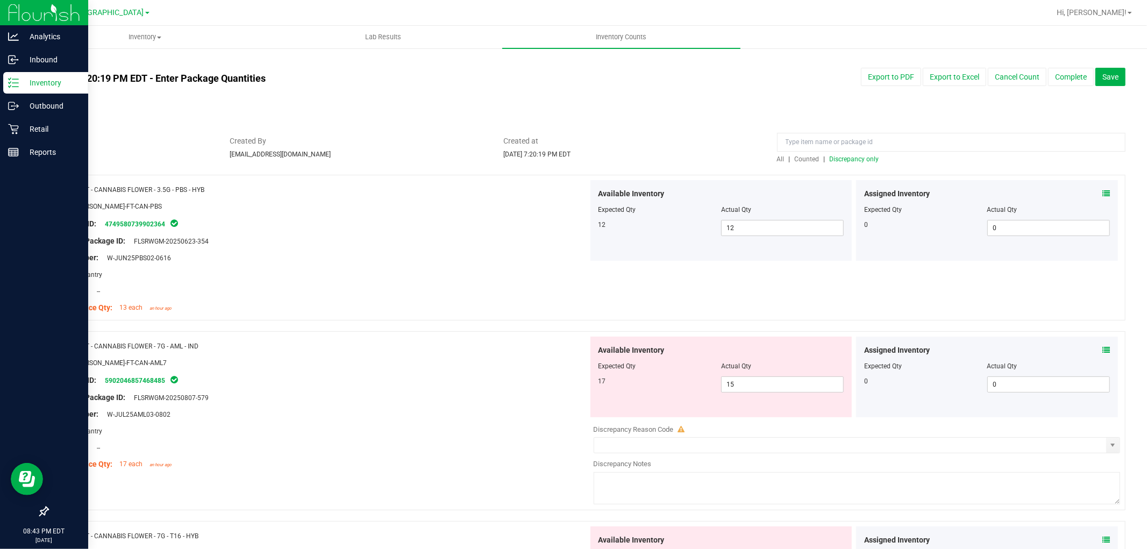
click at [845, 158] on span "Discrepancy only" at bounding box center [854, 159] width 49 height 8
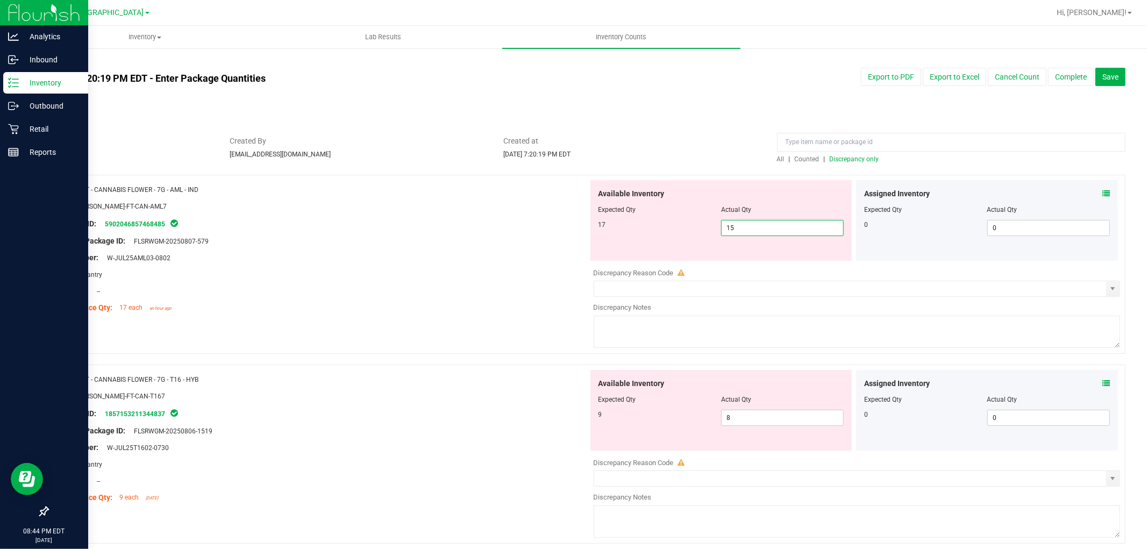
drag, startPoint x: 773, startPoint y: 229, endPoint x: 474, endPoint y: 206, distance: 299.4
click at [485, 211] on div "Name: FT - CANNABIS FLOWER - 7G - AML - IND SKU: FLO-BUD-FT-CAN-AML7 Package ID…" at bounding box center [586, 264] width 1078 height 179
type input "17"
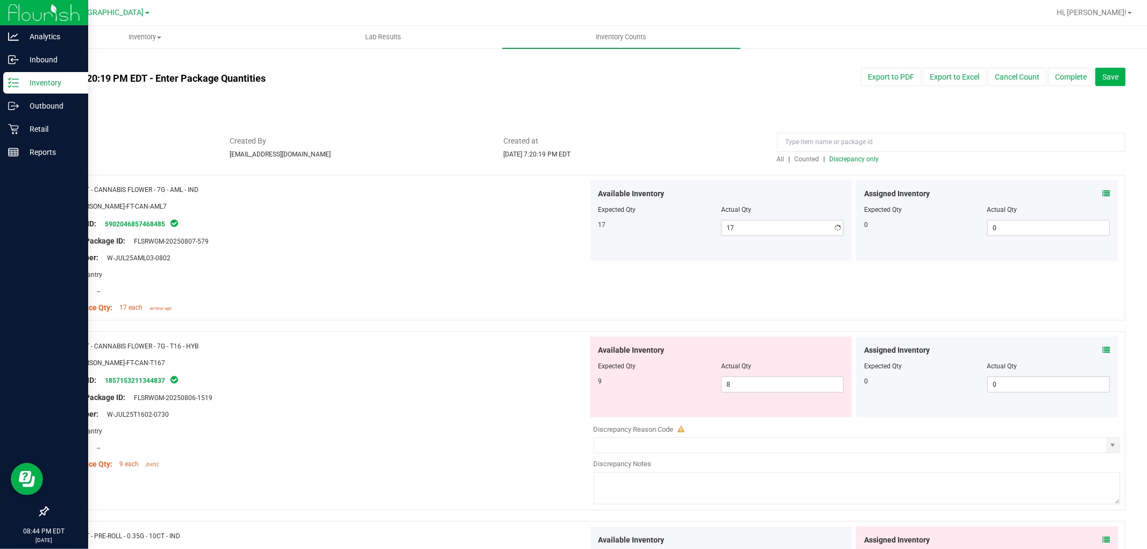
click at [422, 312] on div "Compliance Qty: 17 each an hour ago" at bounding box center [322, 307] width 532 height 11
click at [866, 157] on span "Discrepancy only" at bounding box center [854, 159] width 49 height 8
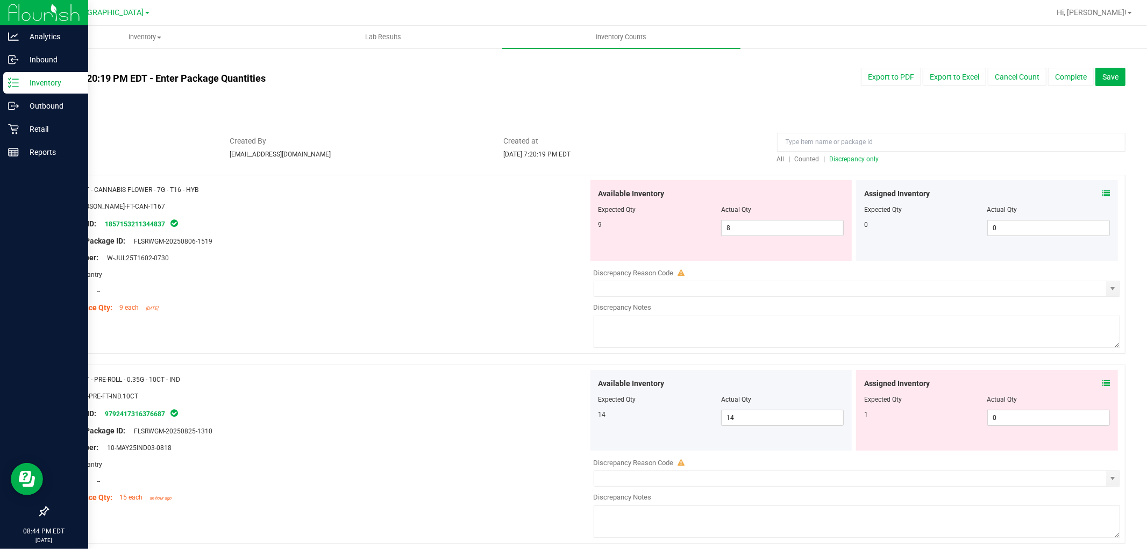
click at [1102, 194] on icon at bounding box center [1106, 194] width 8 height 8
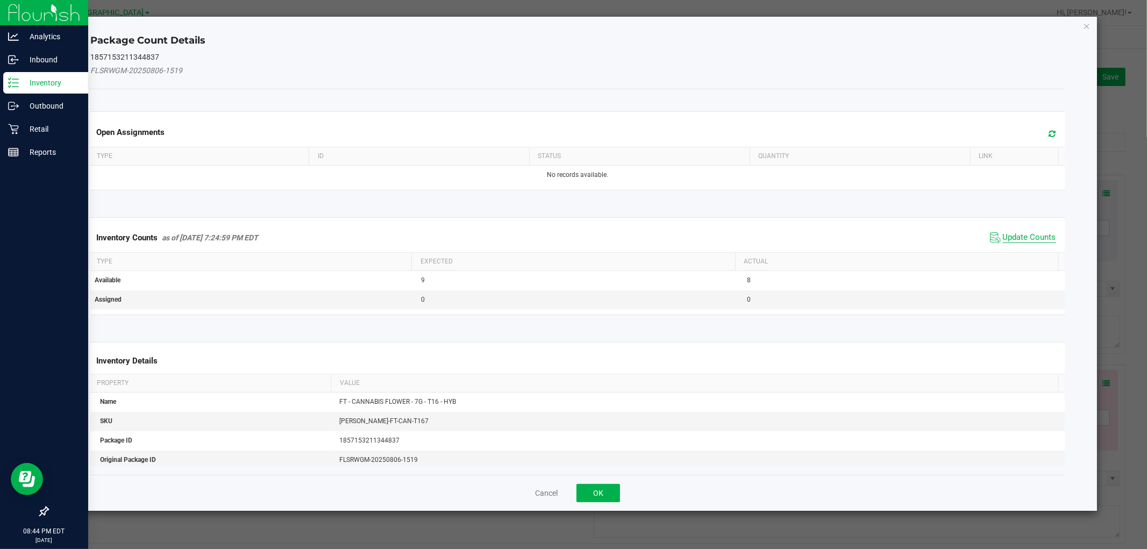
drag, startPoint x: 1034, startPoint y: 237, endPoint x: 1016, endPoint y: 90, distance: 147.8
click at [1034, 235] on span "Update Counts" at bounding box center [1029, 237] width 53 height 11
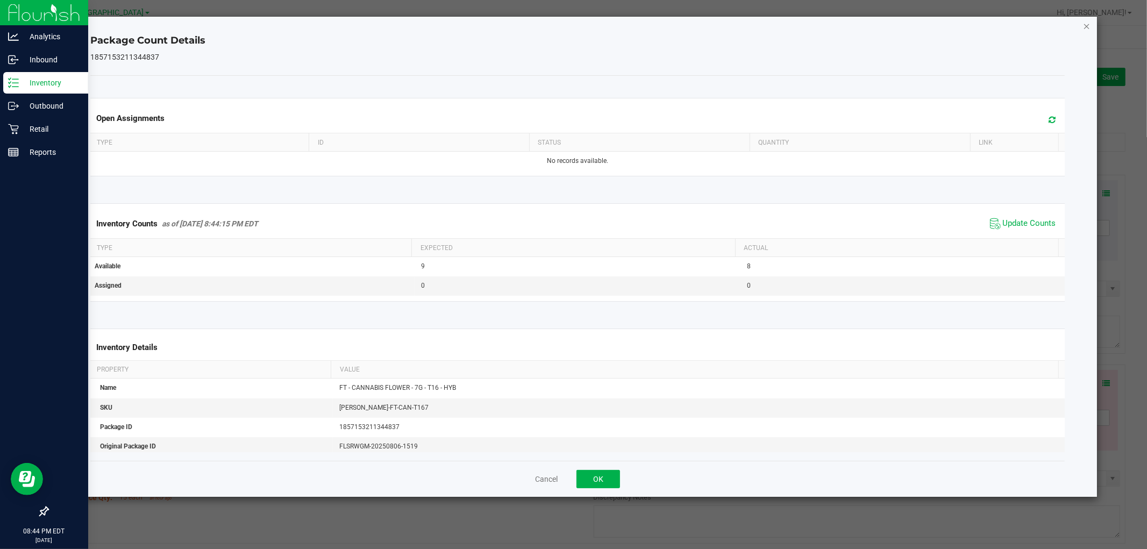
click at [1086, 25] on icon "Close" at bounding box center [1087, 25] width 8 height 13
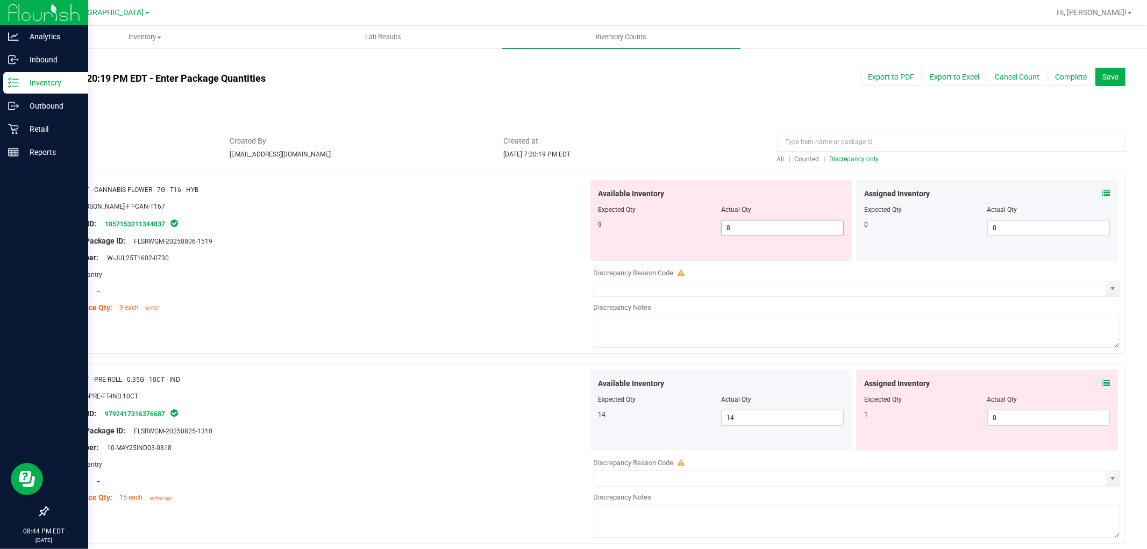
drag, startPoint x: 775, startPoint y: 230, endPoint x: 426, endPoint y: 126, distance: 364.3
type input "9"
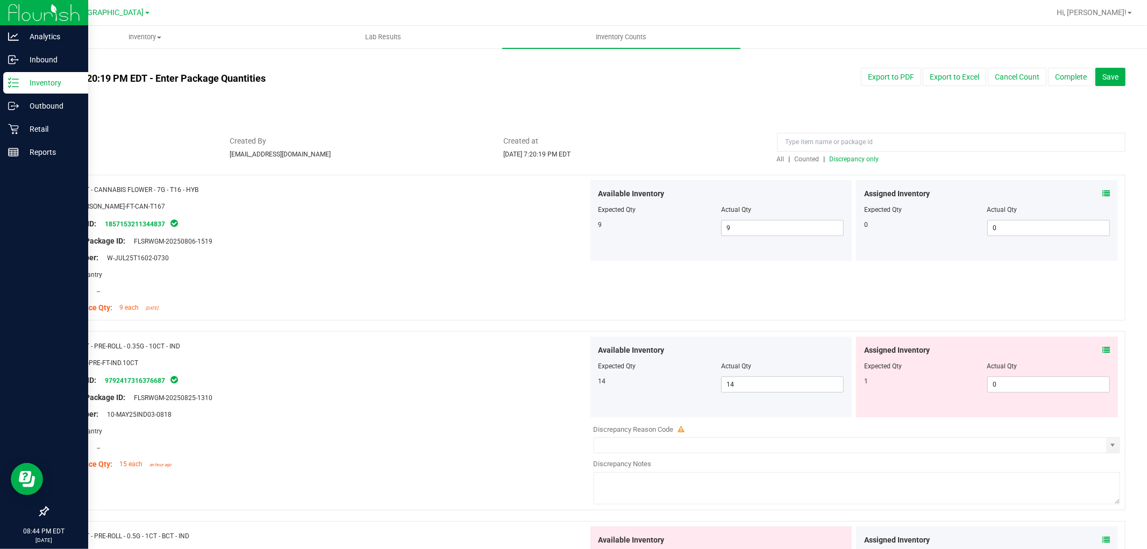
click at [857, 157] on span "Discrepancy only" at bounding box center [854, 159] width 49 height 8
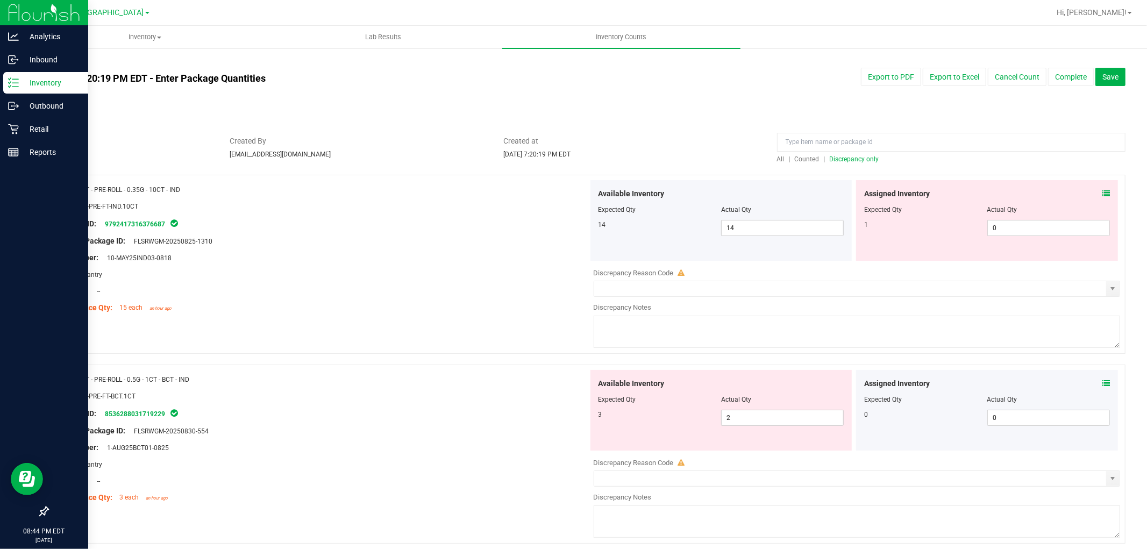
click at [1102, 193] on icon at bounding box center [1106, 194] width 8 height 8
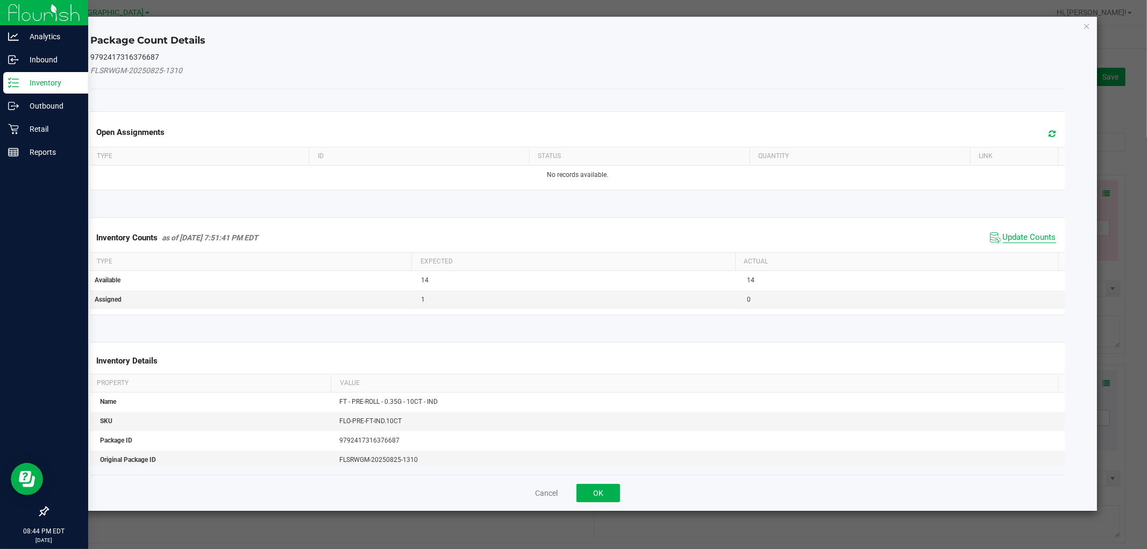
click at [1039, 240] on span "Update Counts" at bounding box center [1029, 237] width 53 height 11
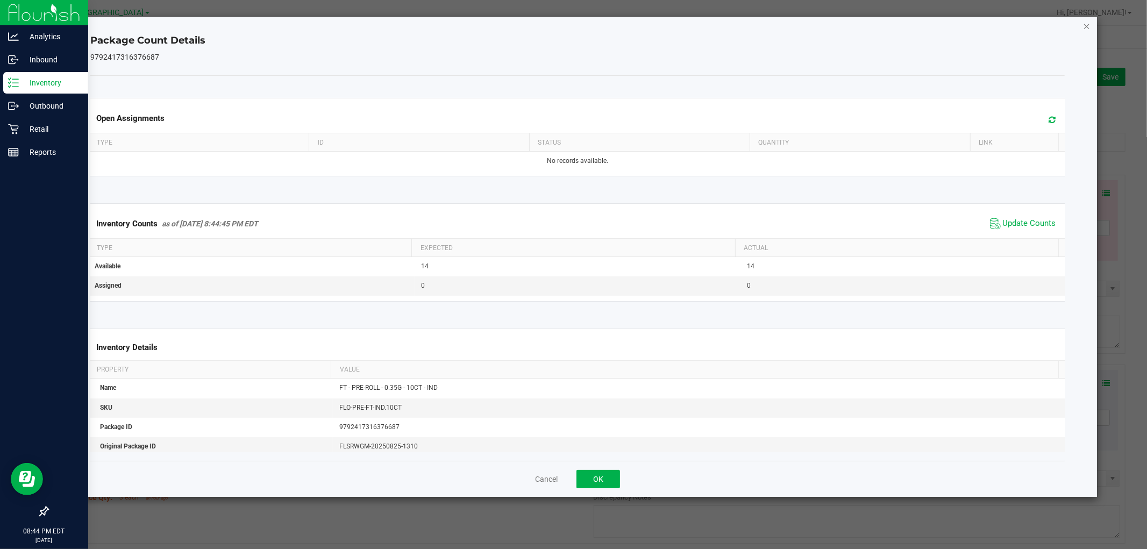
click at [1084, 27] on icon "Close" at bounding box center [1087, 25] width 8 height 13
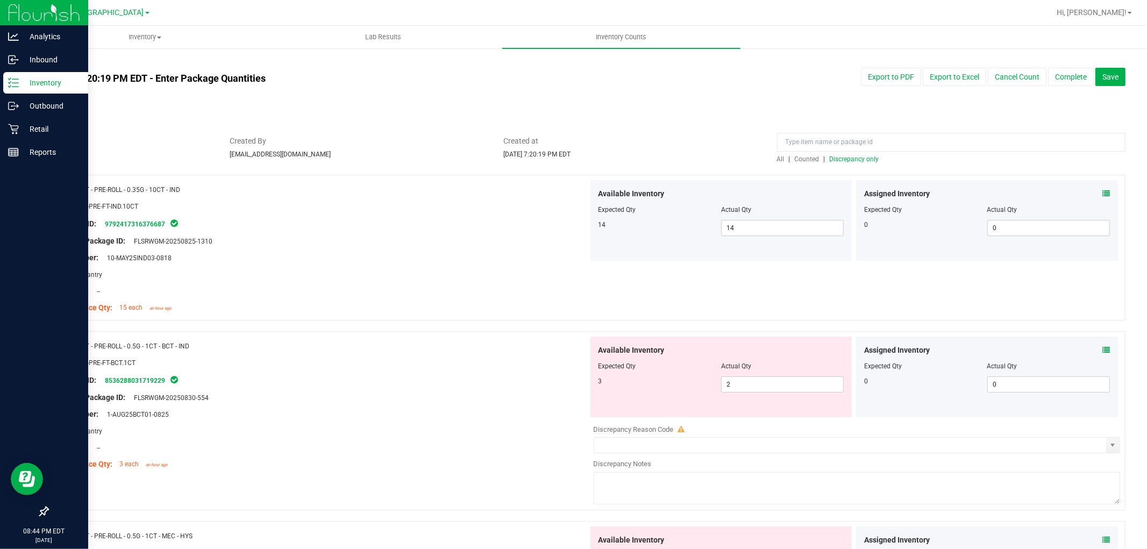
click at [1102, 351] on icon at bounding box center [1106, 350] width 8 height 8
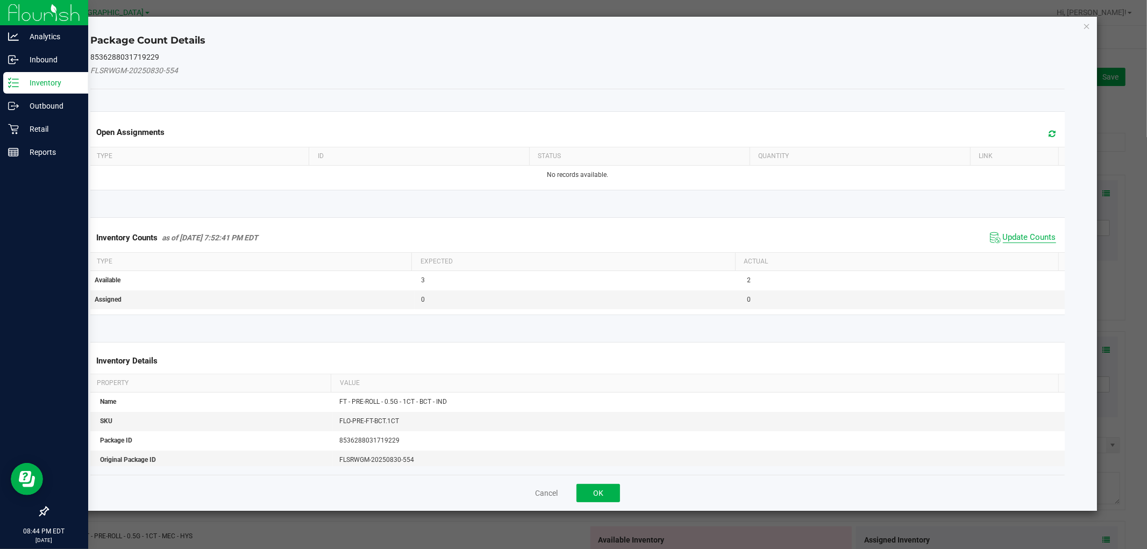
click at [1023, 232] on span "Update Counts" at bounding box center [1029, 237] width 53 height 11
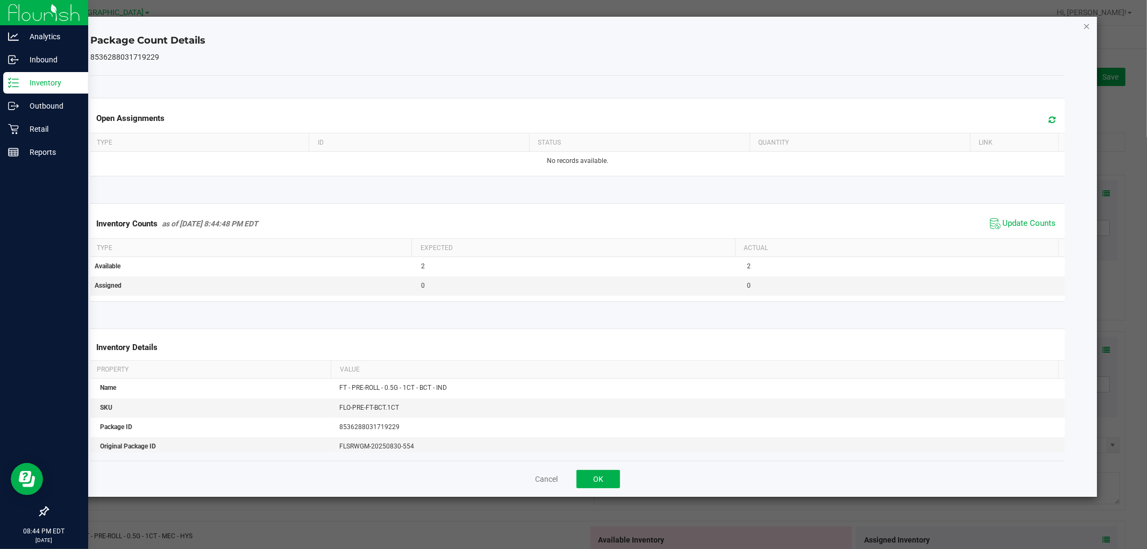
drag, startPoint x: 1087, startPoint y: 26, endPoint x: 1088, endPoint y: 212, distance: 186.1
click at [1087, 26] on icon "Close" at bounding box center [1087, 25] width 8 height 13
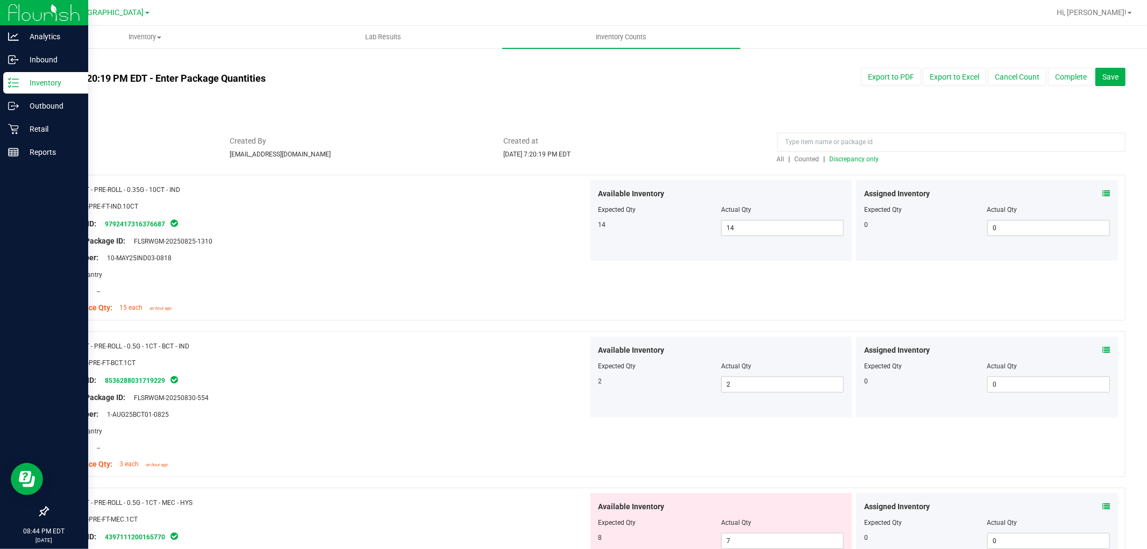
click at [1102, 505] on icon at bounding box center [1106, 507] width 8 height 8
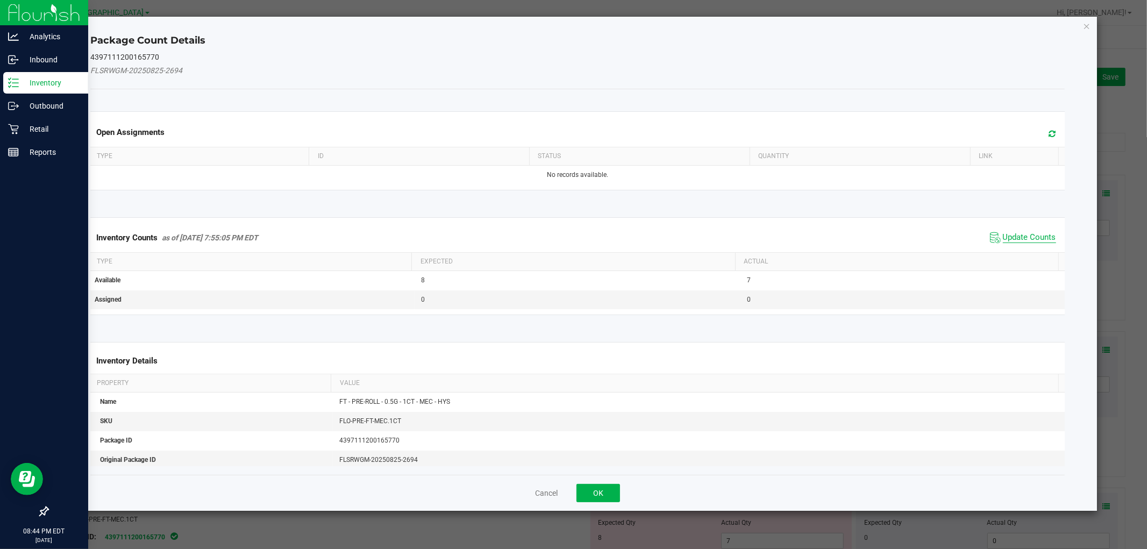
click at [1040, 233] on span "Update Counts" at bounding box center [1029, 237] width 53 height 11
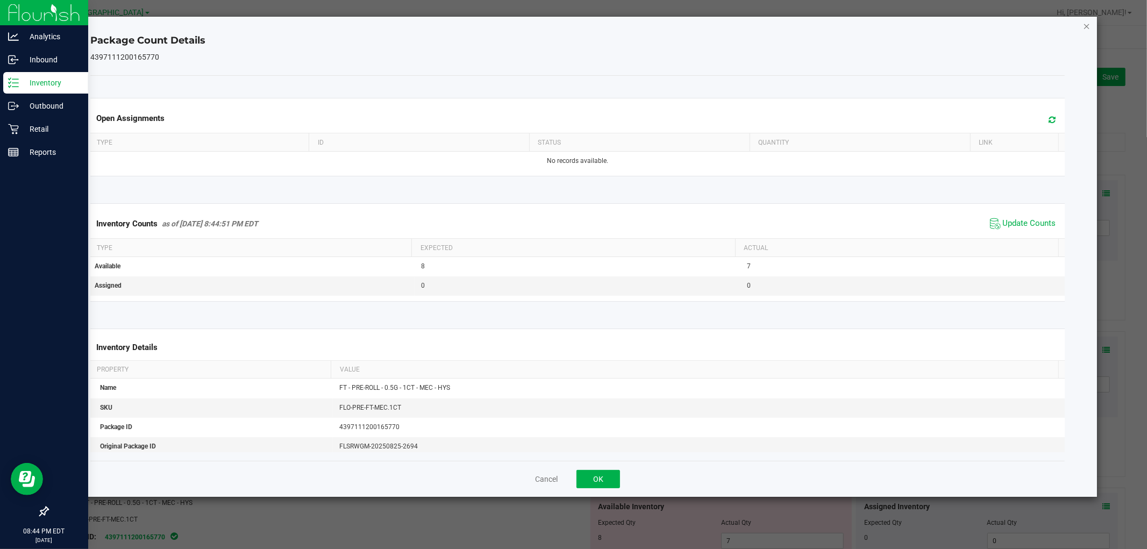
click at [1086, 27] on icon "Close" at bounding box center [1087, 25] width 8 height 13
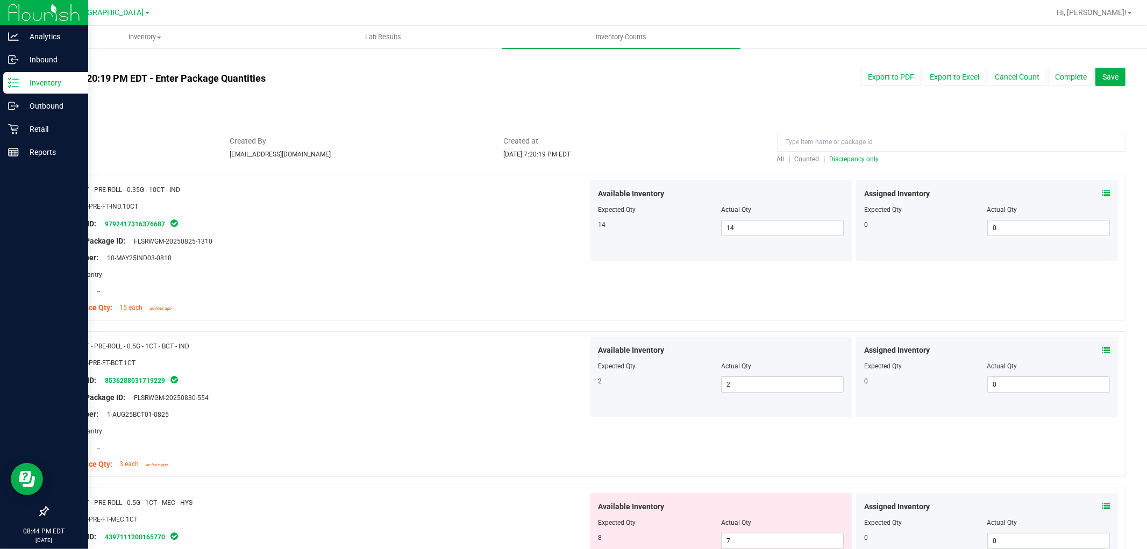
click at [1102, 506] on icon at bounding box center [1106, 507] width 8 height 8
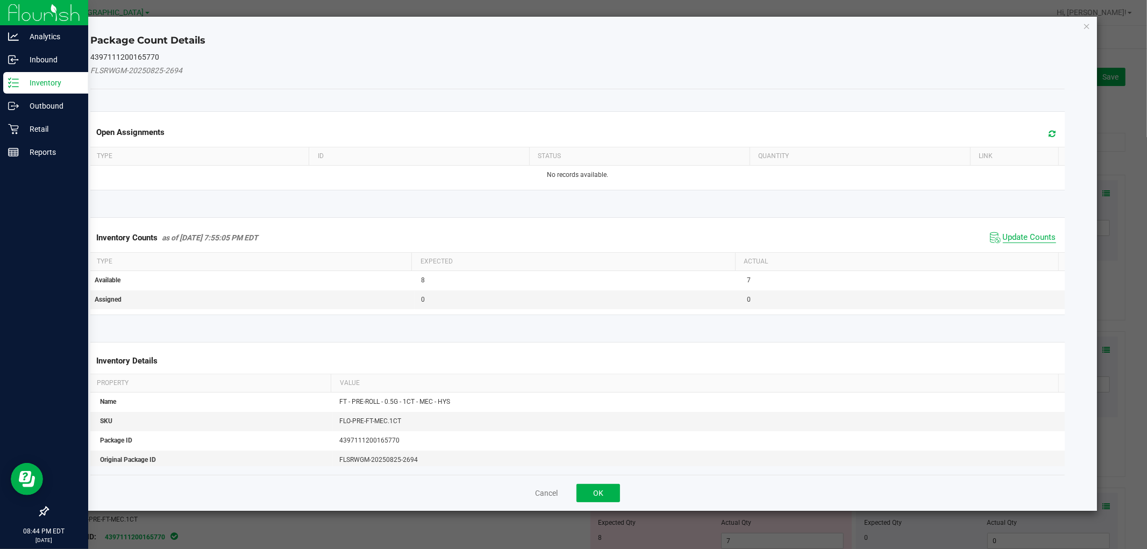
click at [1038, 237] on span "Update Counts" at bounding box center [1029, 237] width 53 height 11
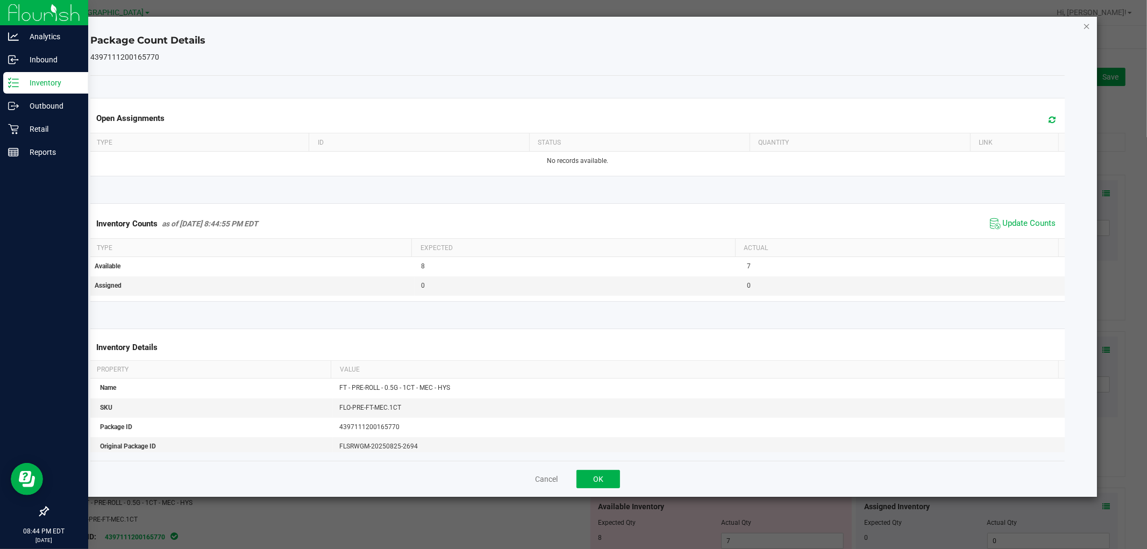
click at [1086, 25] on icon "Close" at bounding box center [1087, 25] width 8 height 13
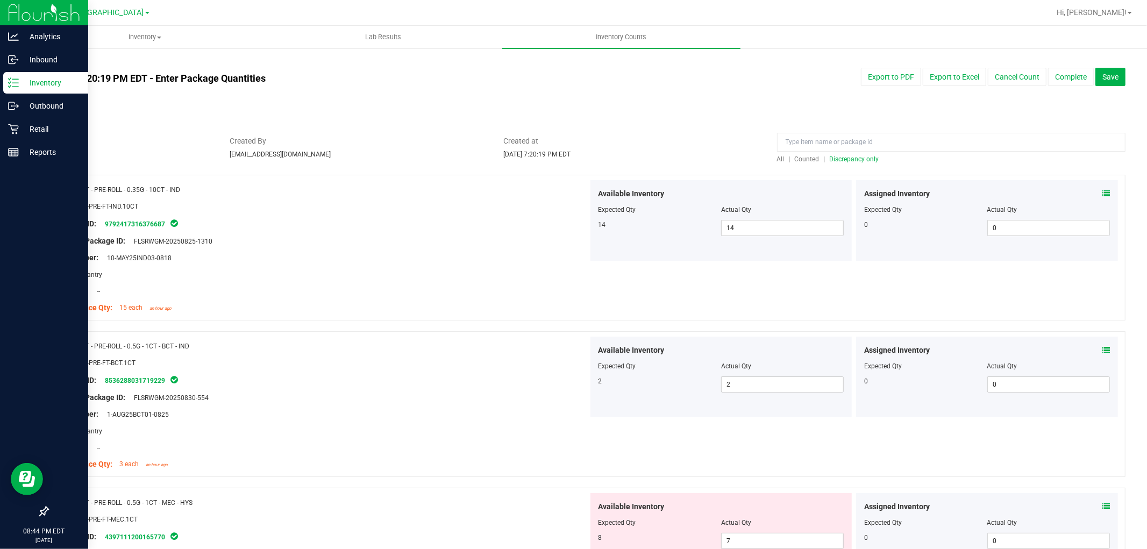
click at [843, 159] on span "Discrepancy only" at bounding box center [854, 159] width 49 height 8
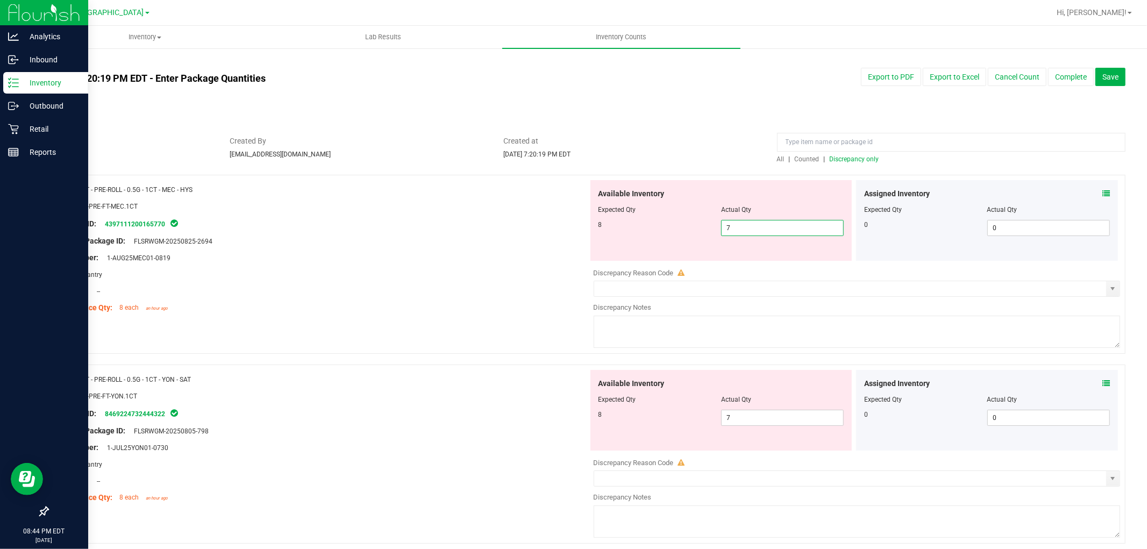
drag, startPoint x: 742, startPoint y: 233, endPoint x: 304, endPoint y: 189, distance: 440.5
click at [304, 189] on div "Name: FT - PRE-ROLL - 0.5G - 1CT - MEC - HYS SKU: FLO-PRE-FT-MEC.1CT Package ID…" at bounding box center [586, 264] width 1078 height 179
type input "8"
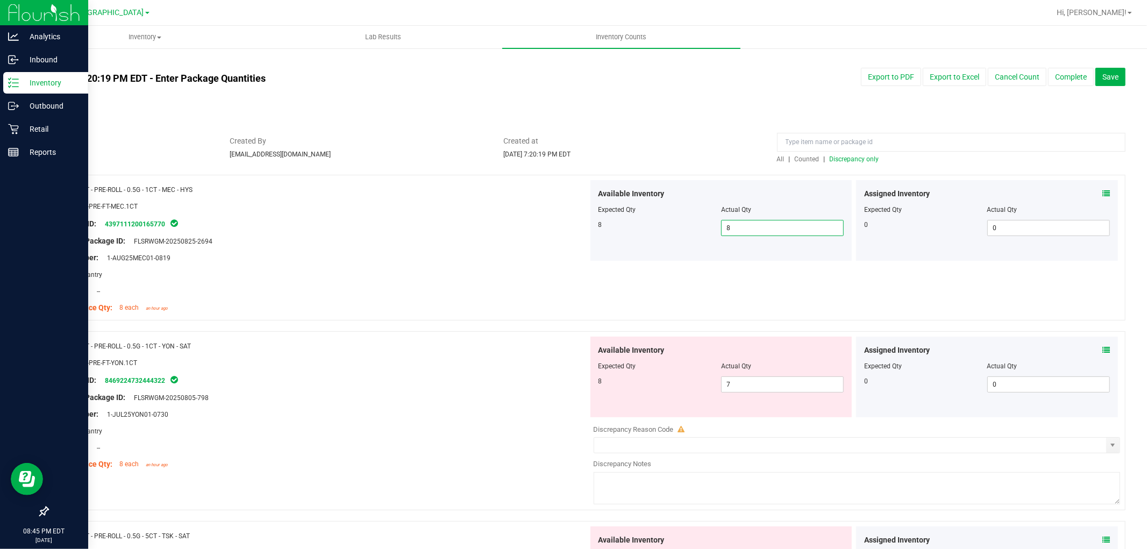
click at [1101, 350] on div "Assigned Inventory Expected Qty Actual Qty 0 0 0" at bounding box center [987, 377] width 262 height 81
click at [1102, 350] on icon at bounding box center [1106, 350] width 8 height 8
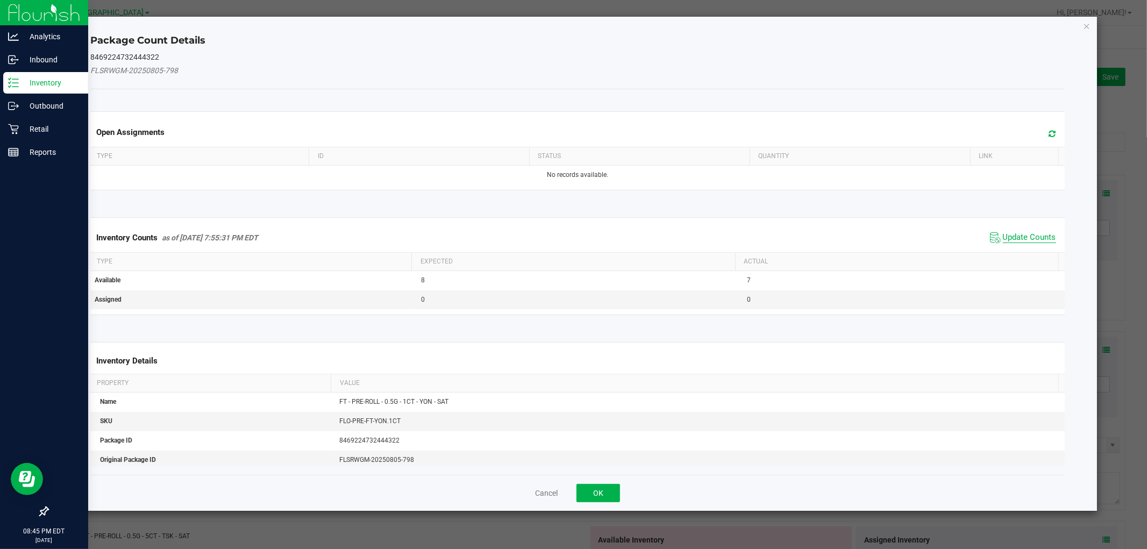
click at [1010, 233] on span "Update Counts" at bounding box center [1029, 237] width 53 height 11
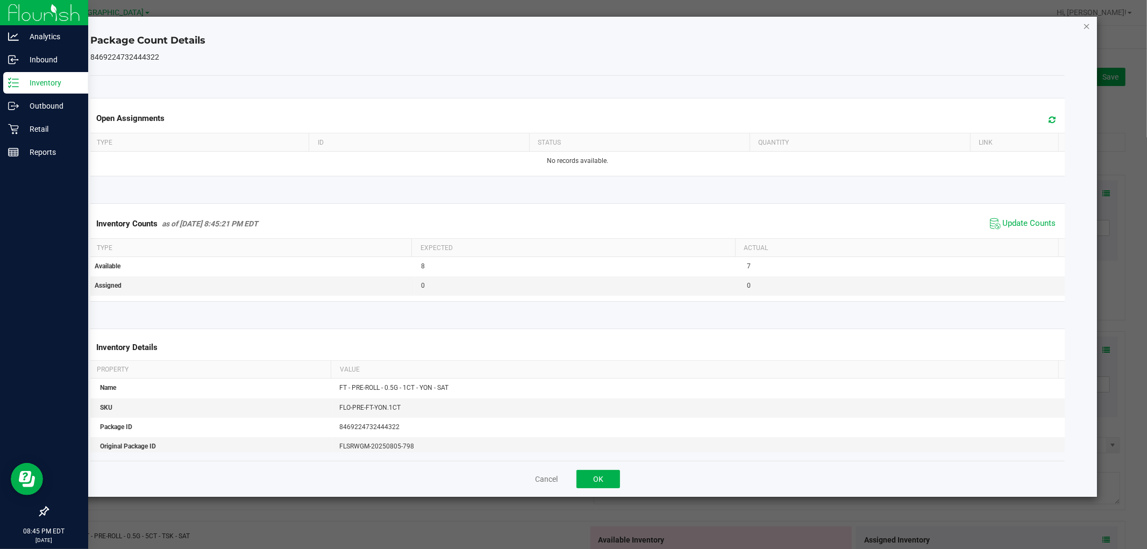
click at [1088, 26] on icon "Close" at bounding box center [1087, 25] width 8 height 13
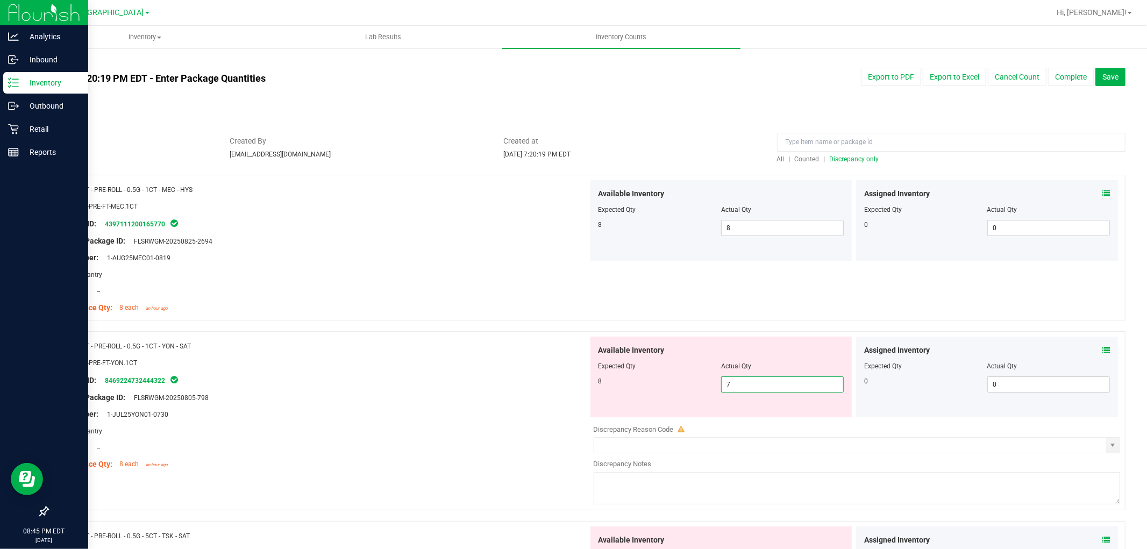
drag, startPoint x: 793, startPoint y: 390, endPoint x: 476, endPoint y: 378, distance: 317.0
click at [467, 389] on div "Name: FT - PRE-ROLL - 0.5G - 1CT - YON - SAT SKU: FLO-PRE-FT-YON.1CT Package ID…" at bounding box center [586, 420] width 1078 height 179
type input "8"
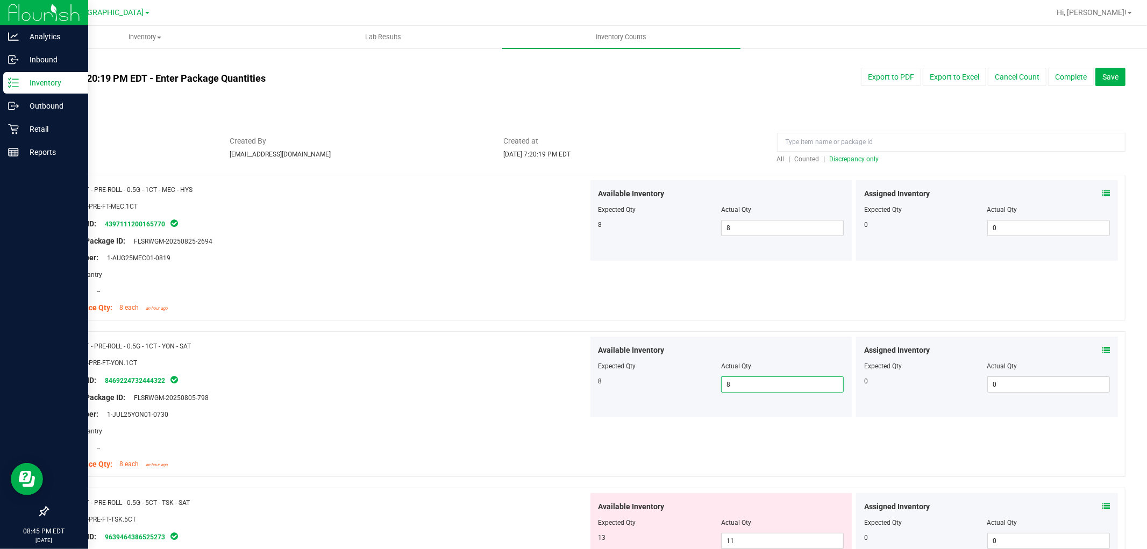
click at [1102, 507] on icon at bounding box center [1106, 507] width 8 height 8
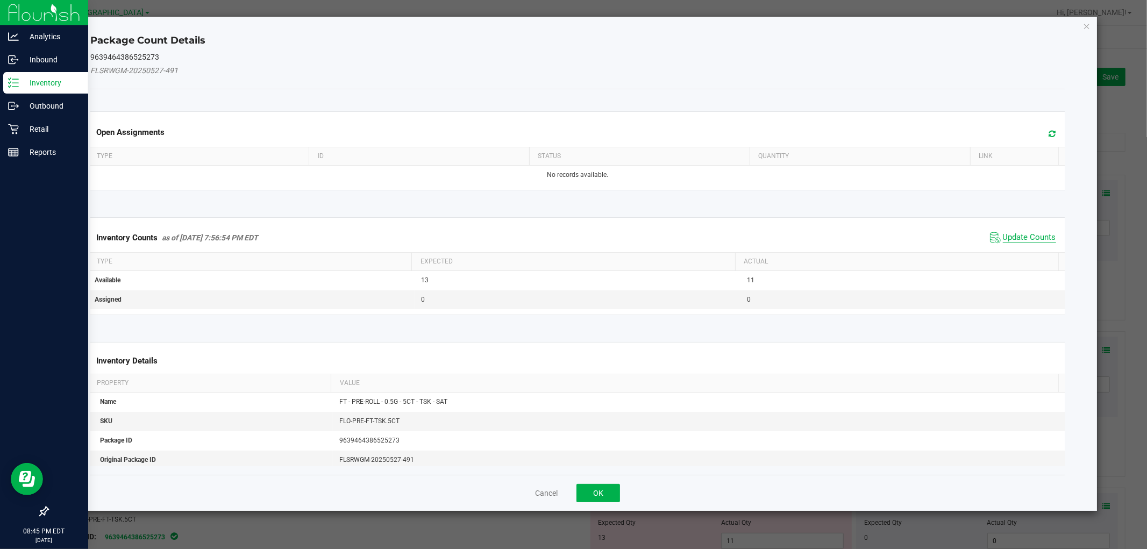
click at [1007, 235] on span "Update Counts" at bounding box center [1029, 237] width 53 height 11
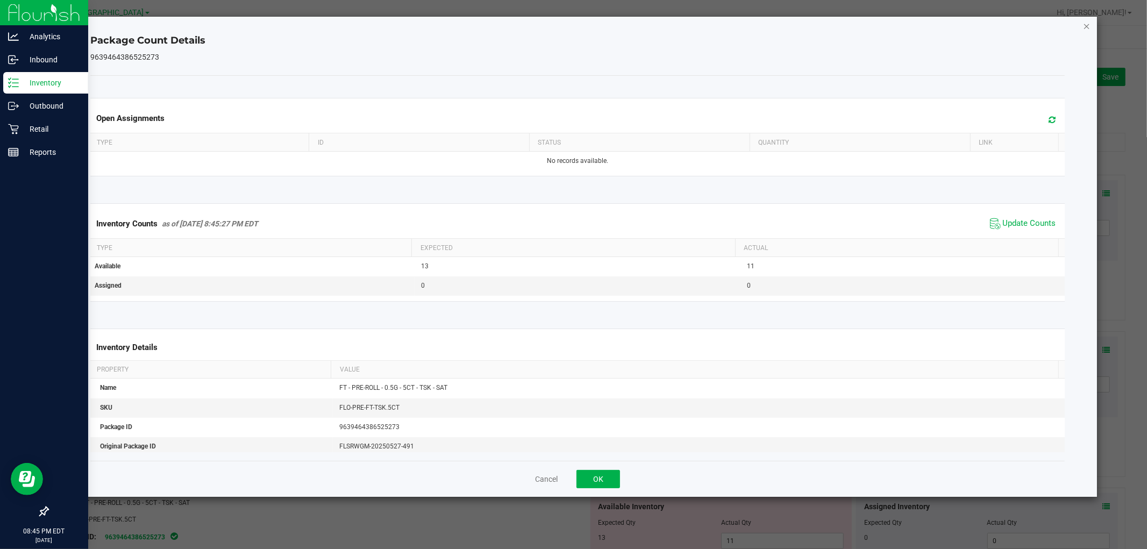
click at [1089, 30] on icon "Close" at bounding box center [1087, 25] width 8 height 13
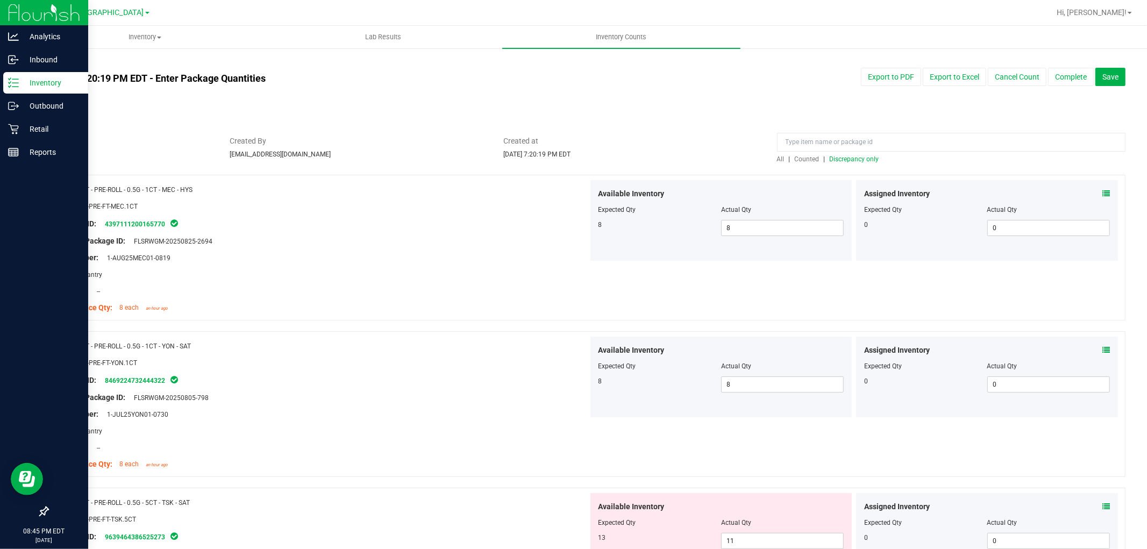
click at [840, 158] on span "Discrepancy only" at bounding box center [854, 159] width 49 height 8
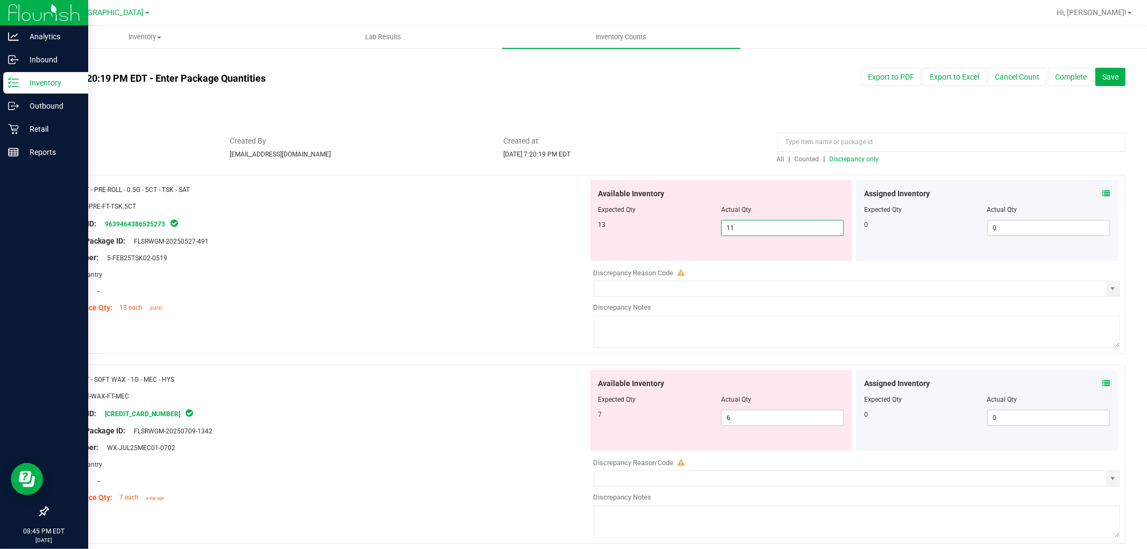
drag, startPoint x: 780, startPoint y: 233, endPoint x: 554, endPoint y: 154, distance: 238.8
click at [490, 193] on div "Name: FT - PRE-ROLL - 0.5G - 5CT - TSK - SAT SKU: FLO-PRE-FT-TSK.5CT Package ID…" at bounding box center [586, 264] width 1078 height 179
type input "13"
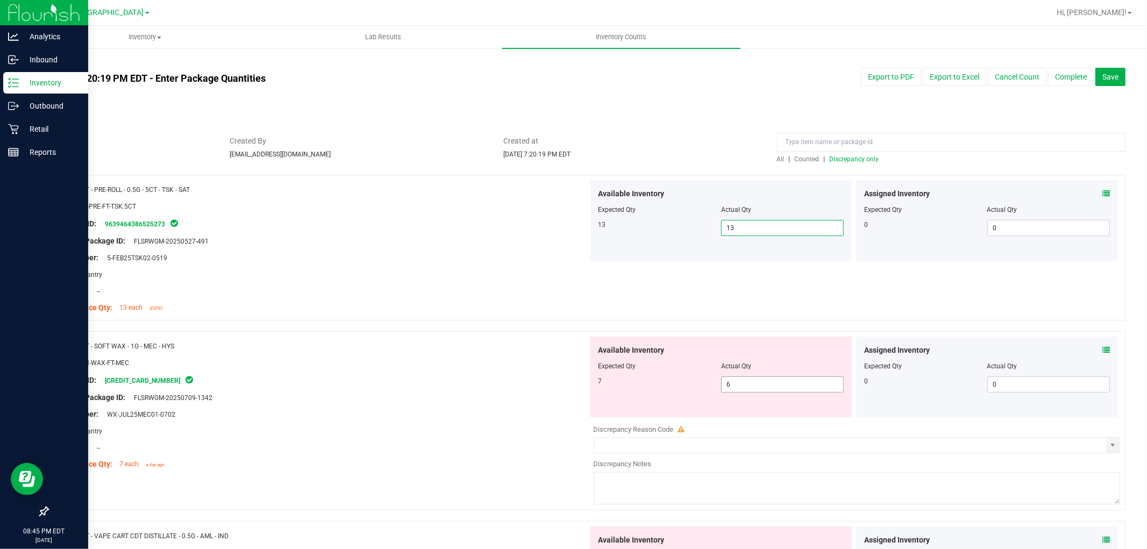
drag, startPoint x: 764, startPoint y: 388, endPoint x: 214, endPoint y: 329, distance: 552.7
click at [378, 343] on div "Name: FT - SOFT WAX - 1G - MEC - HYS SKU: CON-WAX-FT-MEC Package ID: 5382109842…" at bounding box center [586, 420] width 1078 height 179
type input "7"
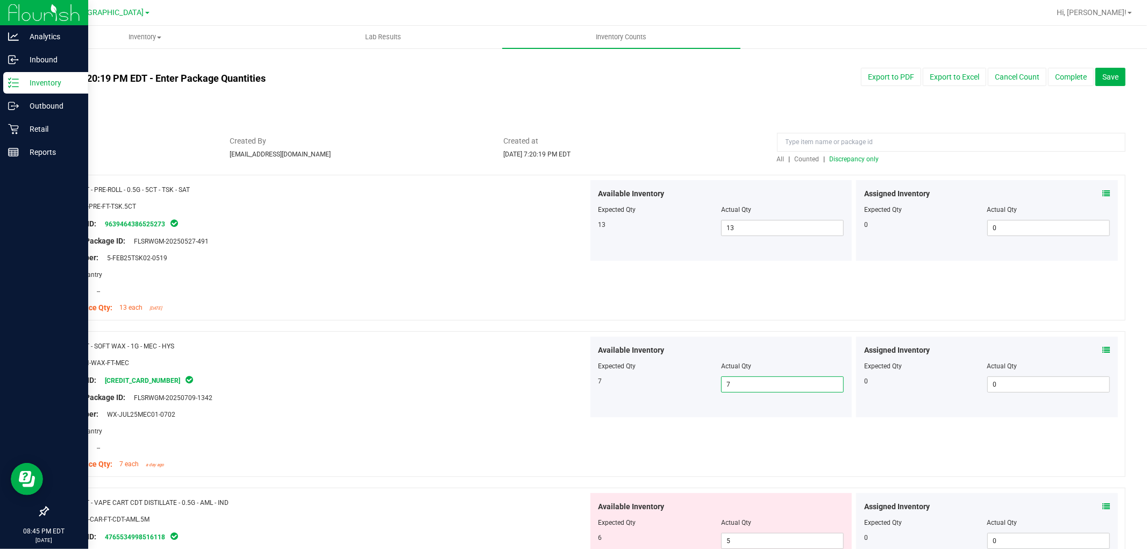
click at [867, 159] on span "Discrepancy only" at bounding box center [854, 159] width 49 height 8
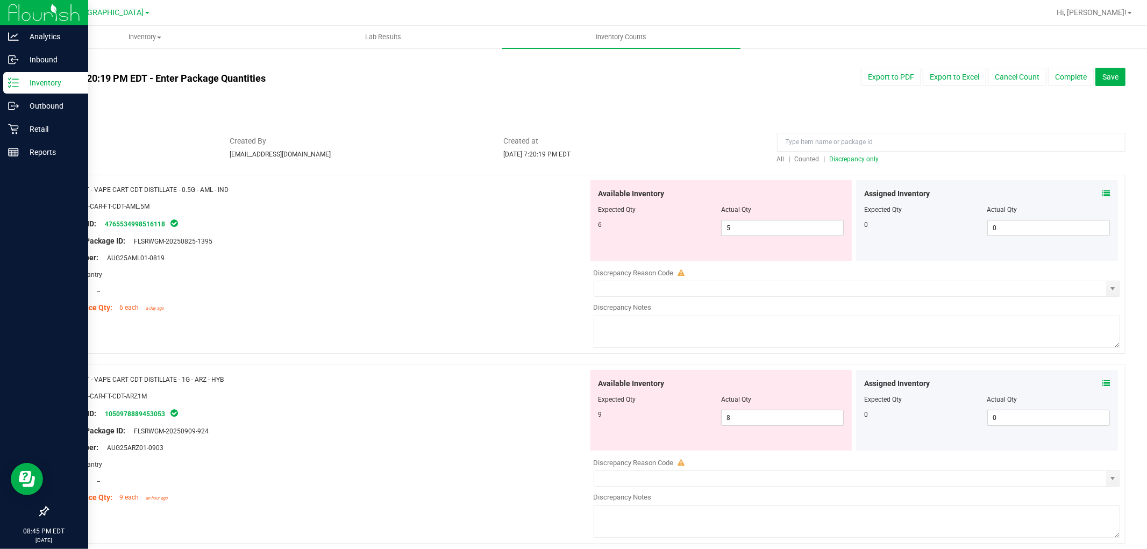
drag, startPoint x: 1106, startPoint y: 188, endPoint x: 1103, endPoint y: 194, distance: 6.7
click at [1106, 191] on div "Assigned Inventory Expected Qty Actual Qty 0 0 0" at bounding box center [987, 220] width 262 height 81
click at [1102, 195] on icon at bounding box center [1106, 194] width 8 height 8
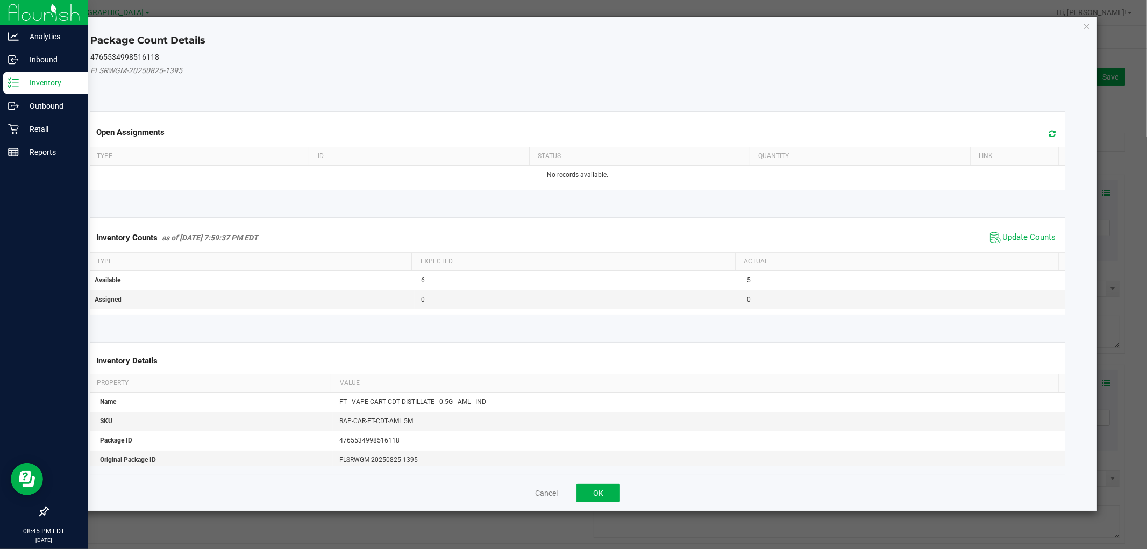
drag, startPoint x: 1014, startPoint y: 238, endPoint x: 1098, endPoint y: 105, distance: 157.1
click at [1015, 238] on span "Update Counts" at bounding box center [1029, 237] width 53 height 11
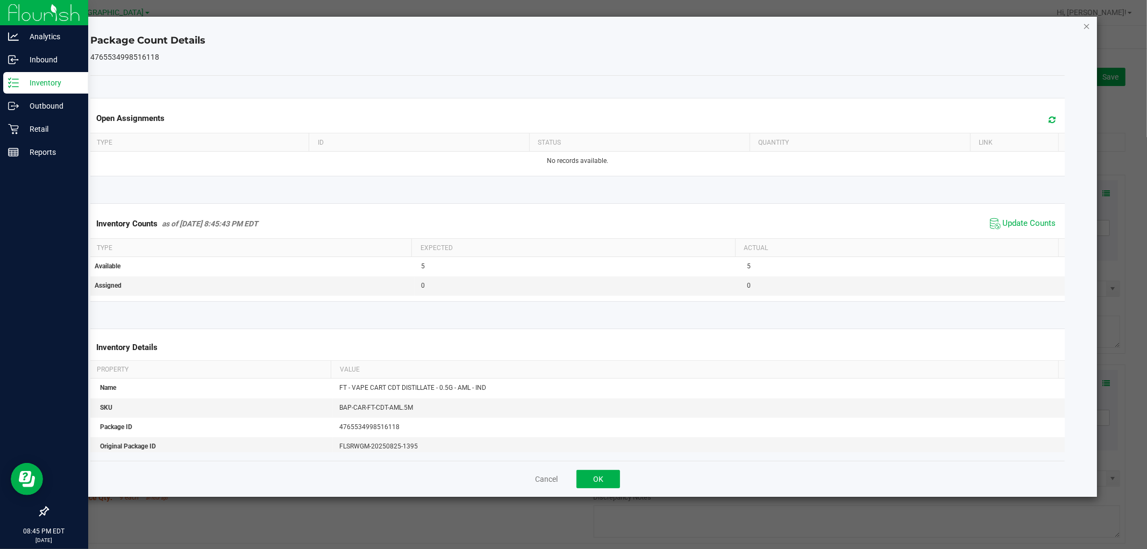
click at [1085, 27] on icon "Close" at bounding box center [1087, 25] width 8 height 13
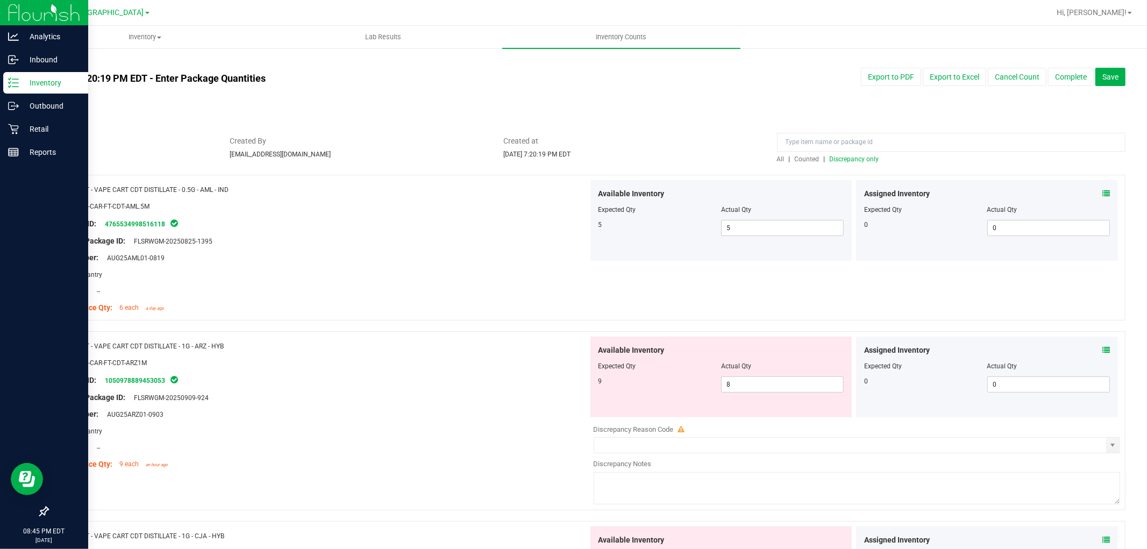
click at [1102, 347] on icon at bounding box center [1106, 350] width 8 height 8
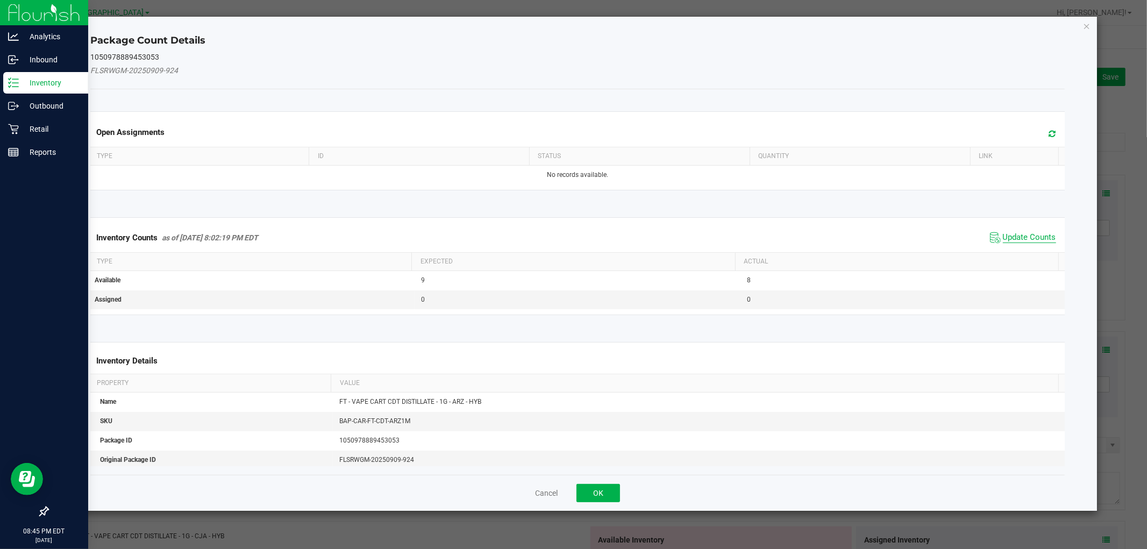
click at [1029, 239] on span "Update Counts" at bounding box center [1029, 237] width 53 height 11
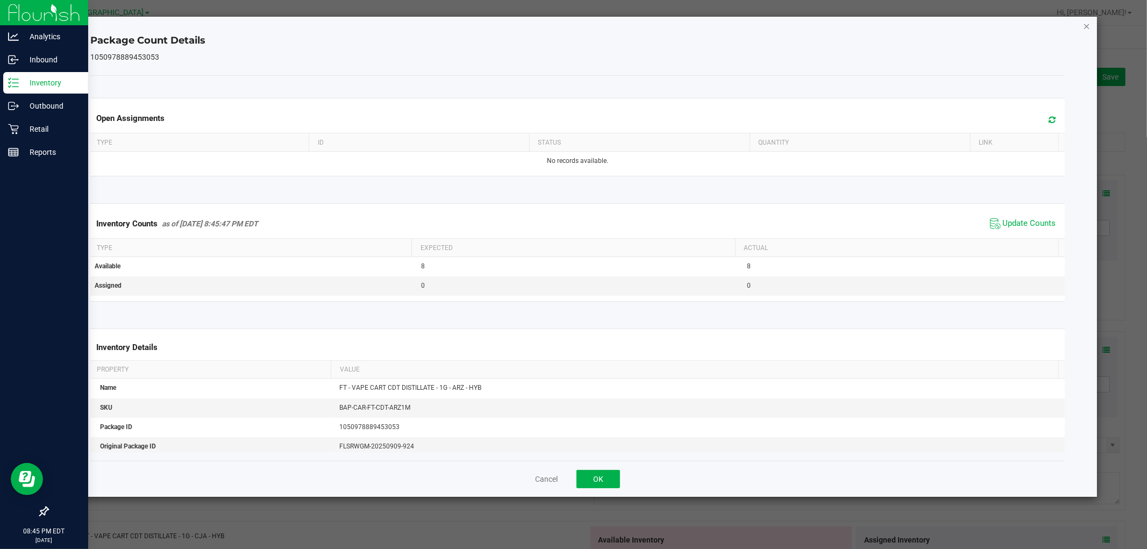
click at [1085, 23] on icon "Close" at bounding box center [1087, 25] width 8 height 13
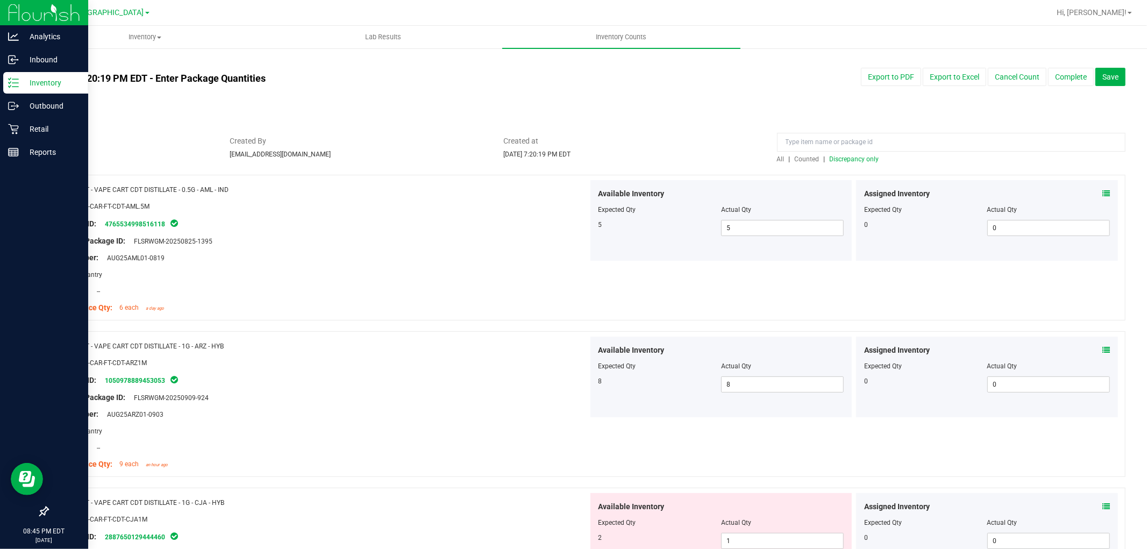
click at [1102, 505] on icon at bounding box center [1106, 507] width 8 height 8
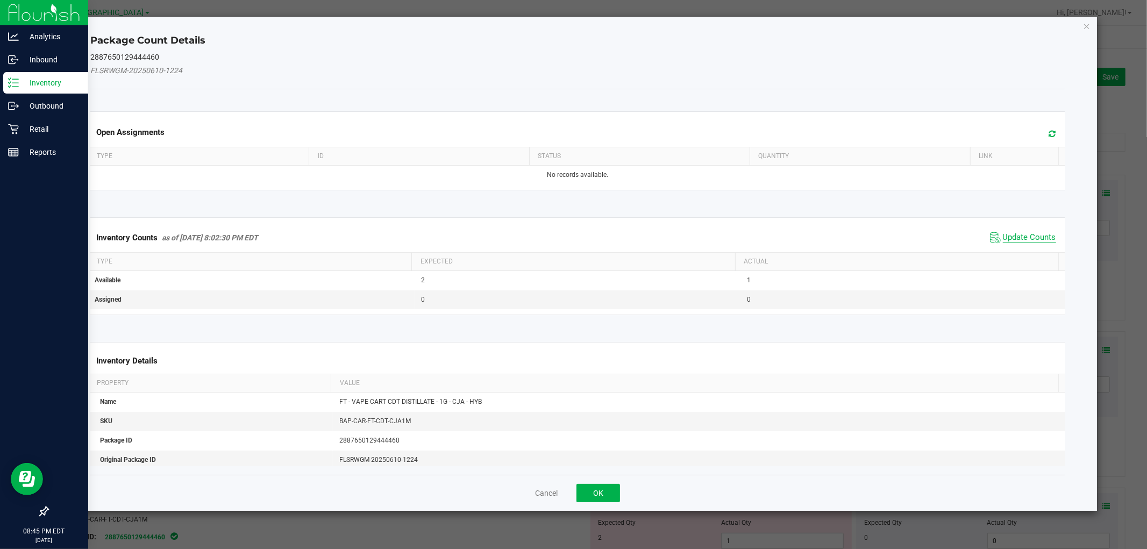
click at [1028, 237] on span "Update Counts" at bounding box center [1029, 237] width 53 height 11
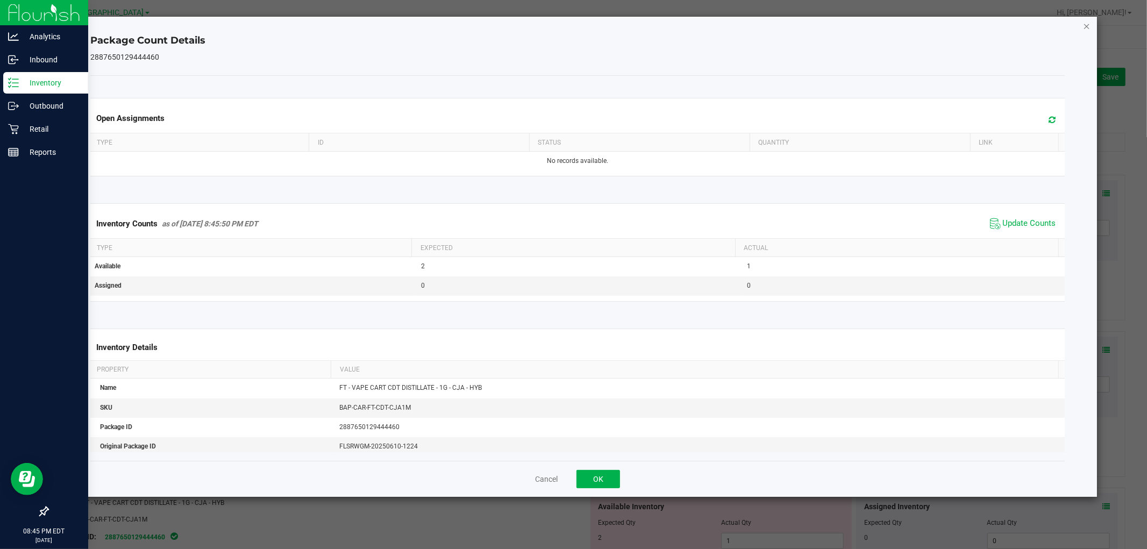
click at [1084, 26] on icon "Close" at bounding box center [1087, 25] width 8 height 13
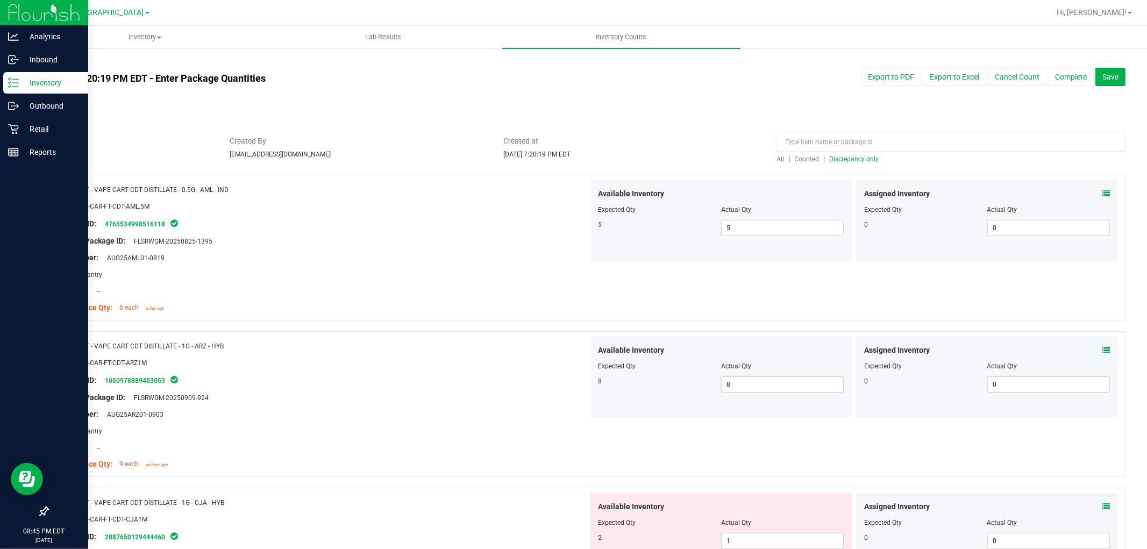
click at [858, 155] on span "Discrepancy only" at bounding box center [854, 159] width 49 height 8
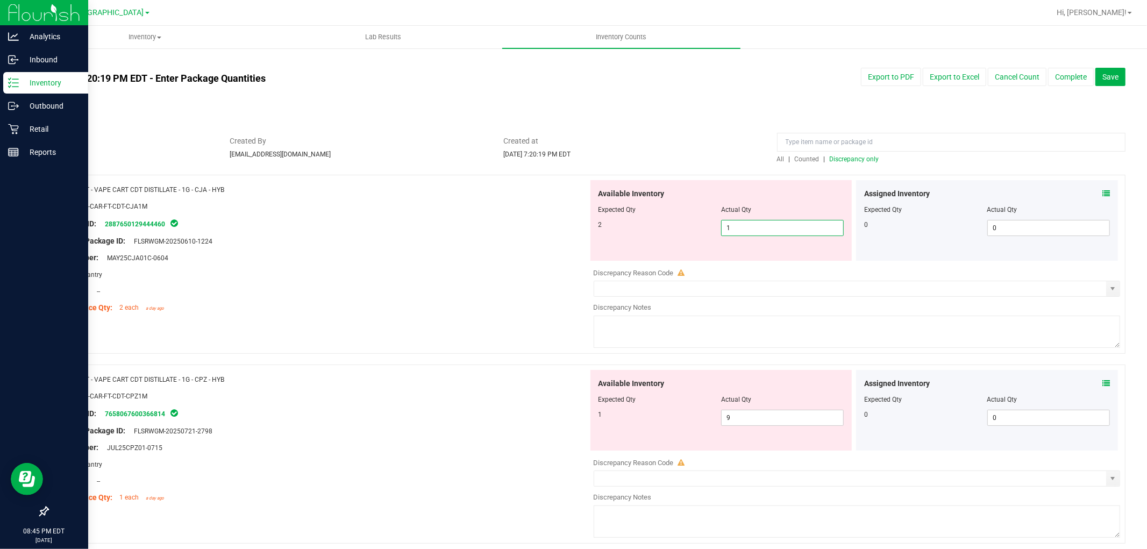
drag, startPoint x: 802, startPoint y: 229, endPoint x: 487, endPoint y: 228, distance: 315.1
click at [487, 228] on div "Name: FT - VAPE CART CDT DISTILLATE - 1G - CJA - HYB SKU: BAP-CAR-FT-CDT-CJA1M …" at bounding box center [586, 264] width 1078 height 179
type input "2"
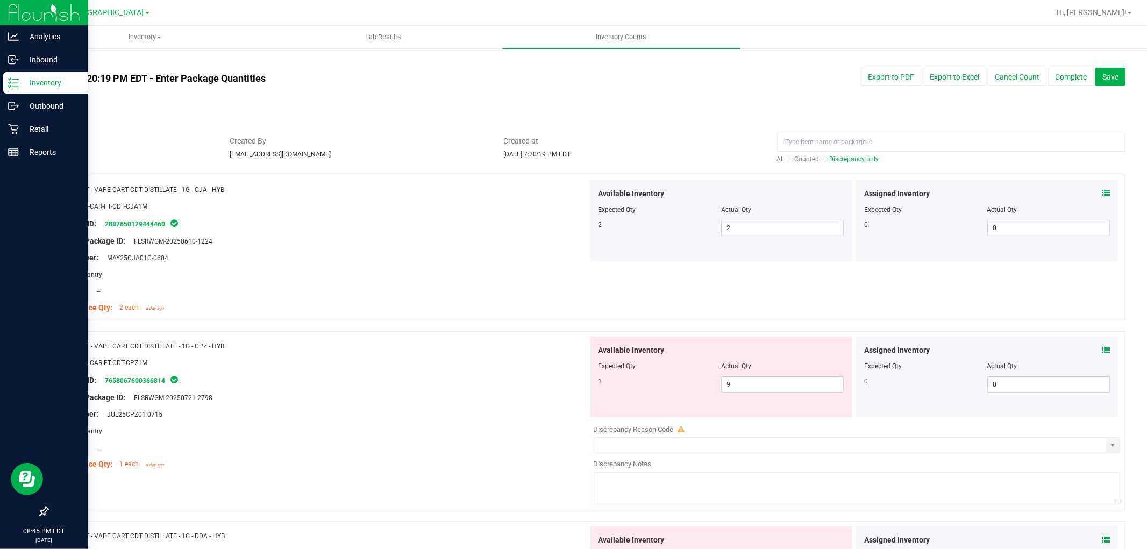
click at [836, 155] on span "Discrepancy only" at bounding box center [854, 159] width 49 height 8
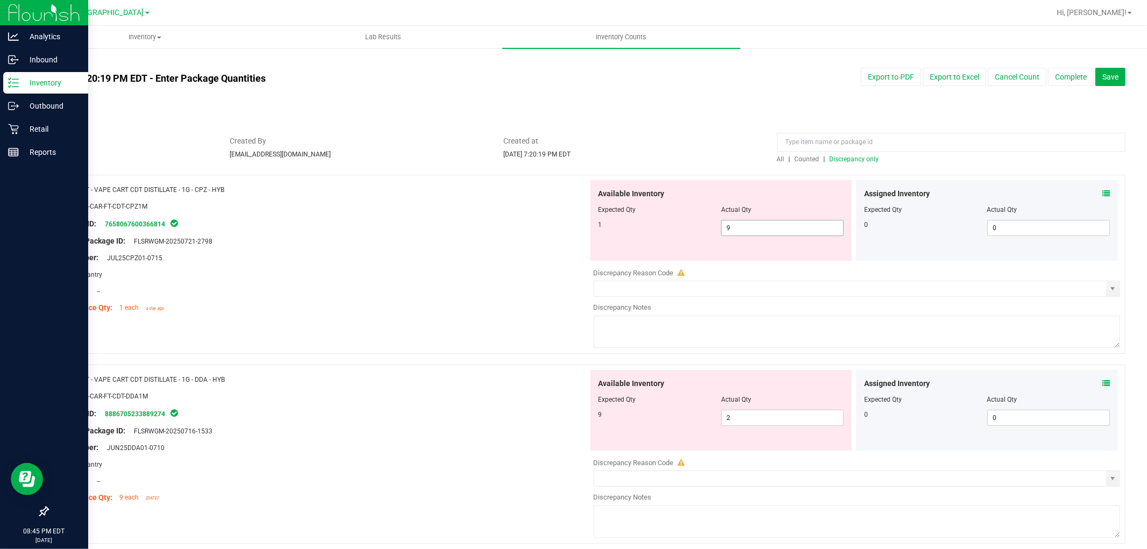
drag, startPoint x: 756, startPoint y: 231, endPoint x: 552, endPoint y: 220, distance: 204.6
click at [551, 219] on div "Name: FT - VAPE CART CDT DISTILLATE - 1G - CPZ - HYB SKU: BAP-CAR-FT-CDT-CPZ1M …" at bounding box center [586, 264] width 1078 height 179
type input "1"
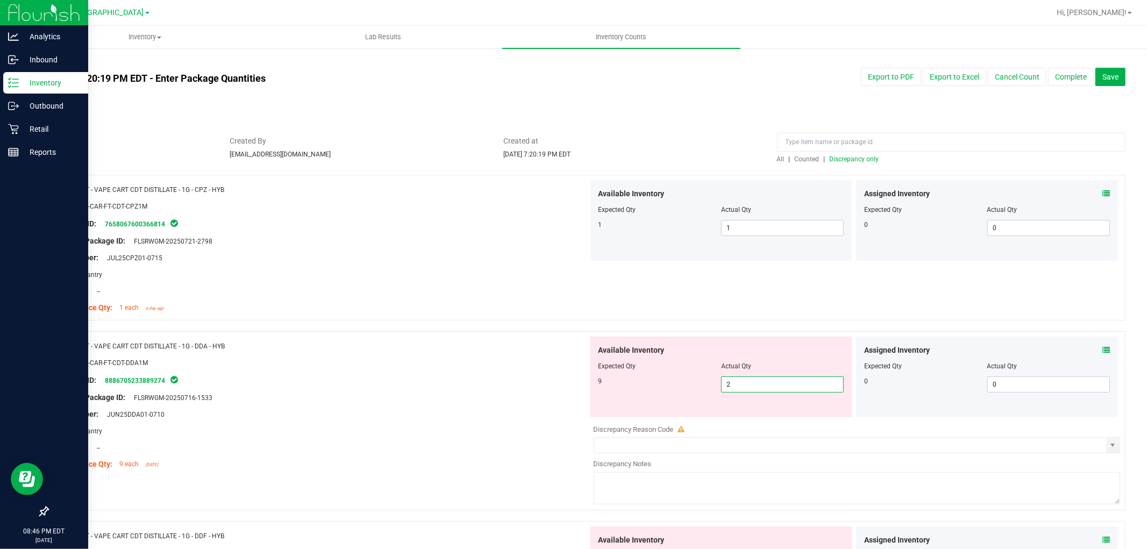
drag, startPoint x: 766, startPoint y: 388, endPoint x: 573, endPoint y: 351, distance: 196.6
click at [617, 359] on div "Available Inventory Expected Qty Actual Qty 9 2 2" at bounding box center [721, 377] width 262 height 81
type input "9"
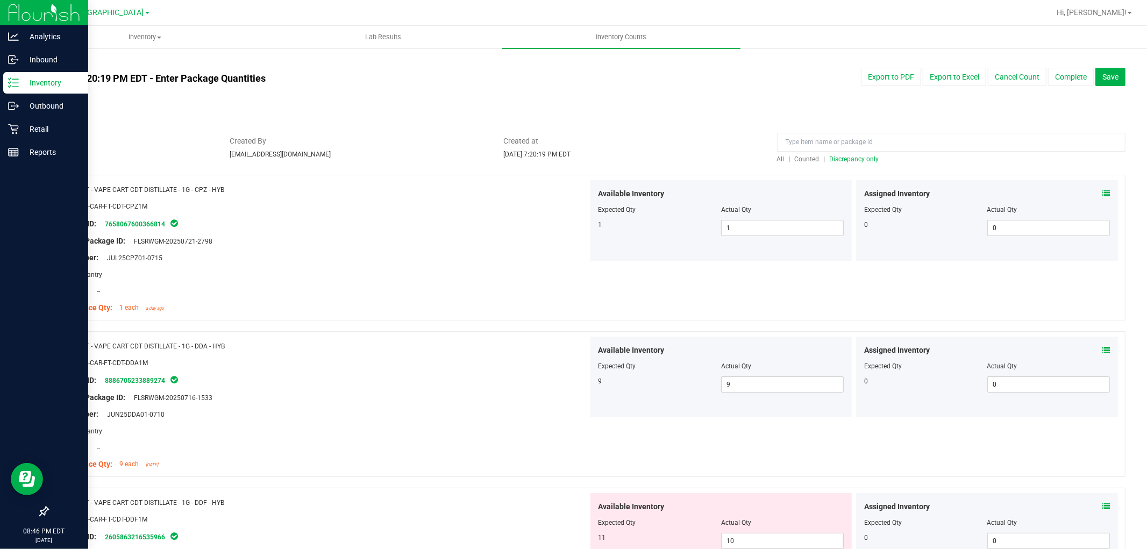
click at [856, 155] on span "Discrepancy only" at bounding box center [854, 159] width 49 height 8
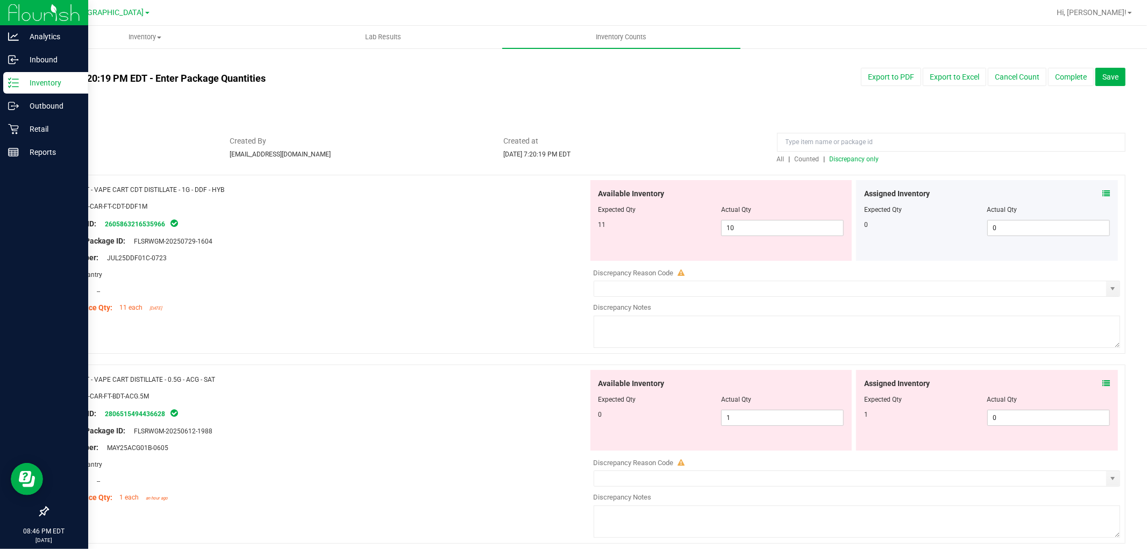
click at [1102, 194] on icon at bounding box center [1106, 194] width 8 height 8
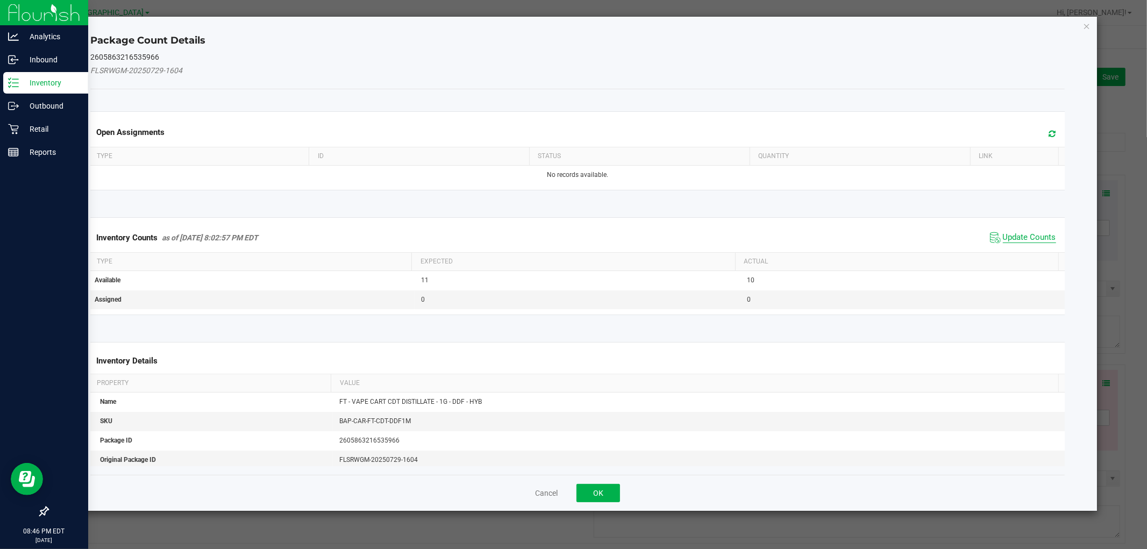
drag, startPoint x: 1041, startPoint y: 239, endPoint x: 1047, endPoint y: 74, distance: 165.7
click at [1041, 238] on span "Update Counts" at bounding box center [1029, 237] width 53 height 11
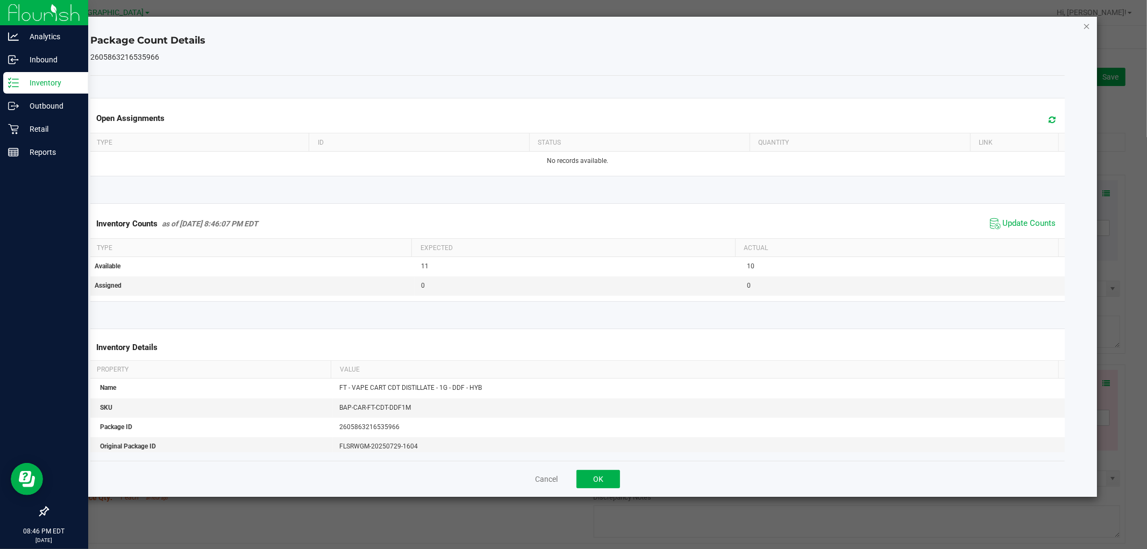
click at [1084, 27] on icon "Close" at bounding box center [1087, 25] width 8 height 13
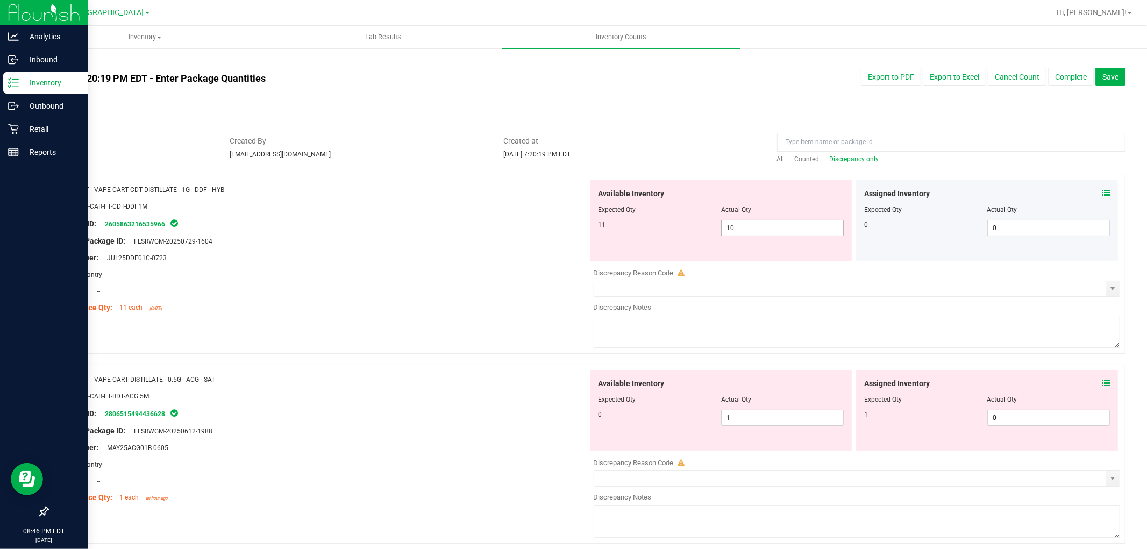
drag, startPoint x: 788, startPoint y: 231, endPoint x: 382, endPoint y: 197, distance: 407.5
click at [382, 197] on div "Name: FT - VAPE CART CDT DISTILLATE - 1G - DDF - HYB SKU: BAP-CAR-FT-CDT-DDF1M …" at bounding box center [586, 264] width 1078 height 179
type input "11"
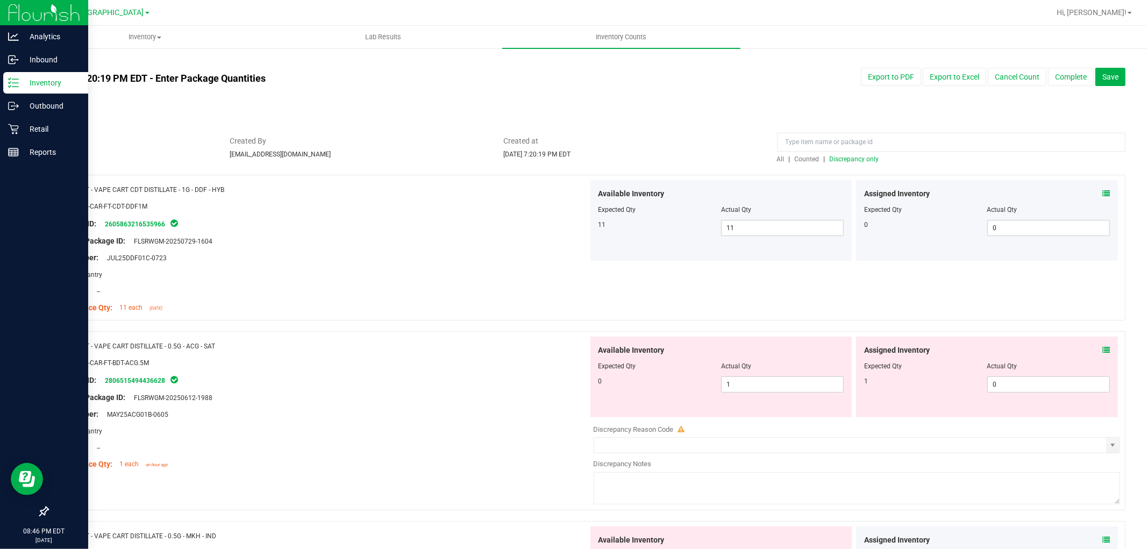
click at [1102, 352] on icon at bounding box center [1106, 350] width 8 height 8
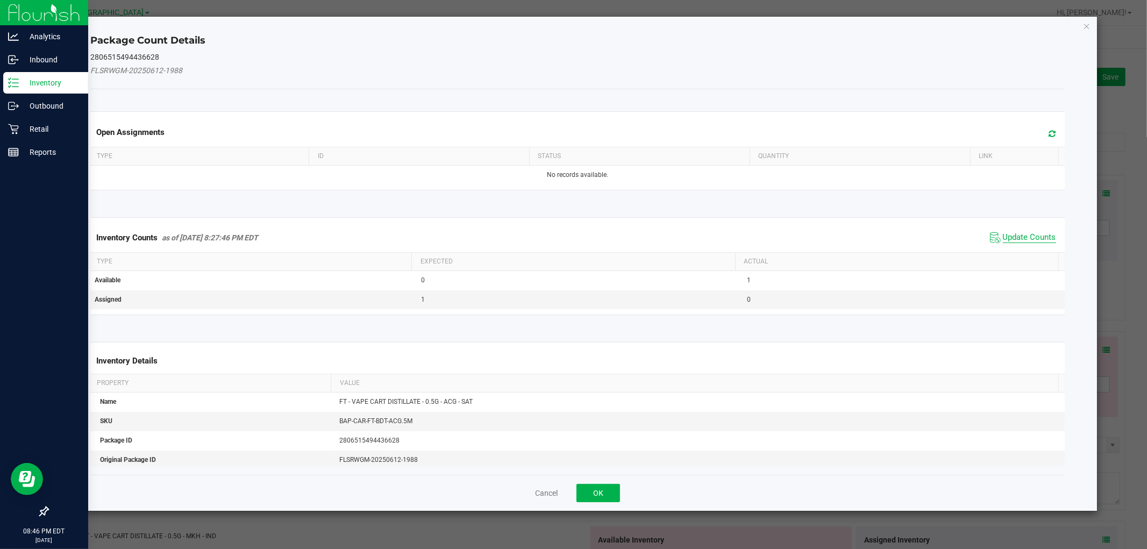
click at [1023, 240] on span "Update Counts" at bounding box center [1029, 237] width 53 height 11
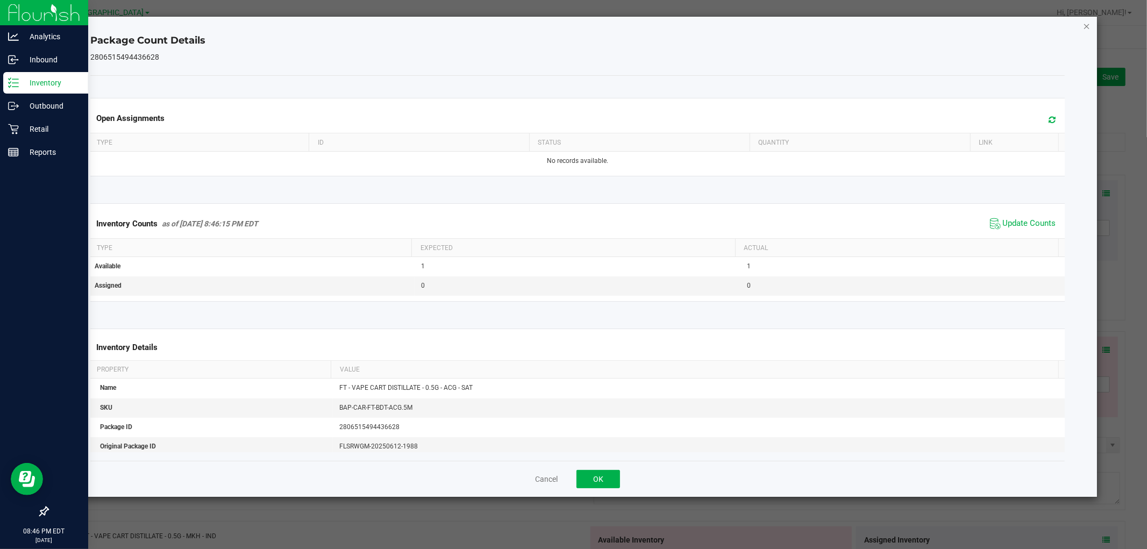
click at [1087, 24] on icon "Close" at bounding box center [1087, 25] width 8 height 13
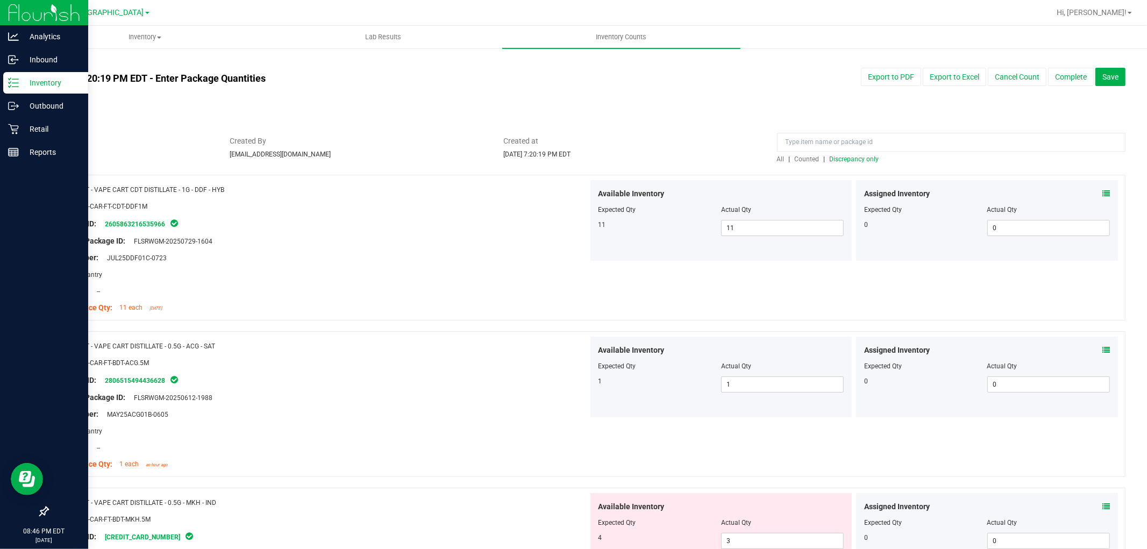
click at [836, 157] on span "Discrepancy only" at bounding box center [854, 159] width 49 height 8
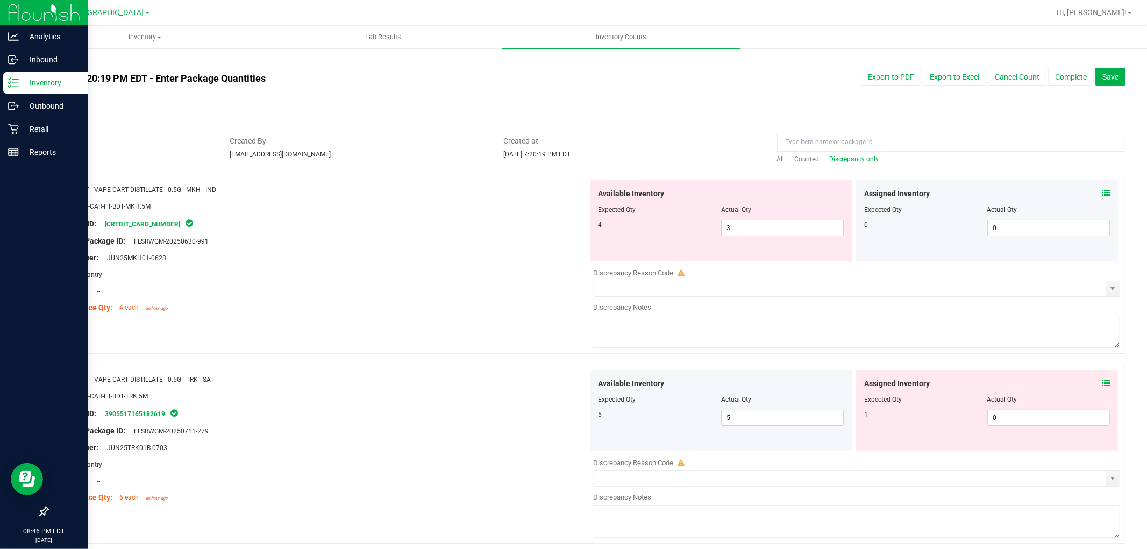
click at [1102, 194] on icon at bounding box center [1106, 194] width 8 height 8
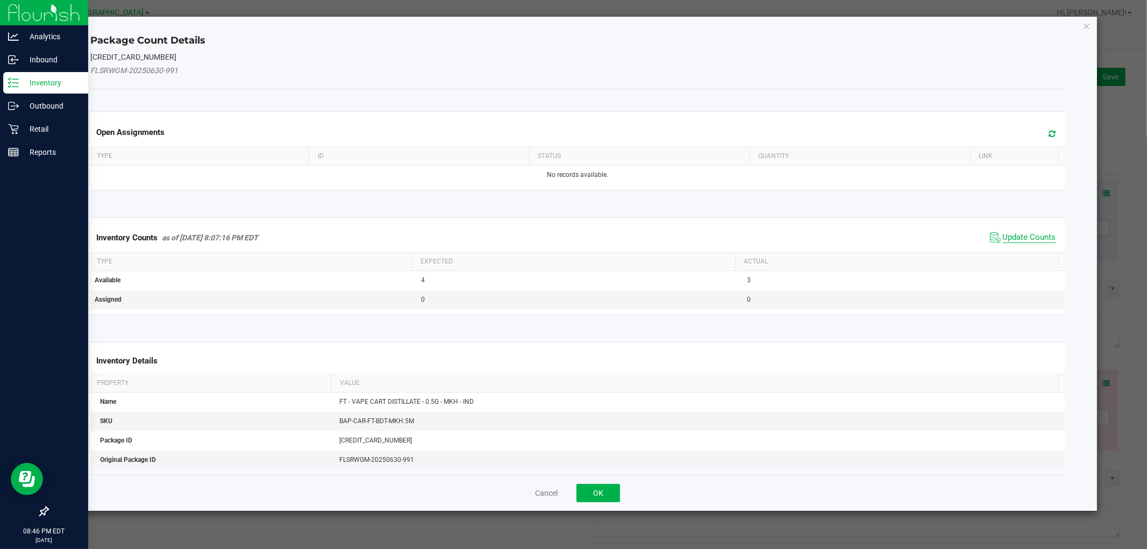
click at [1015, 239] on span "Update Counts" at bounding box center [1029, 237] width 53 height 11
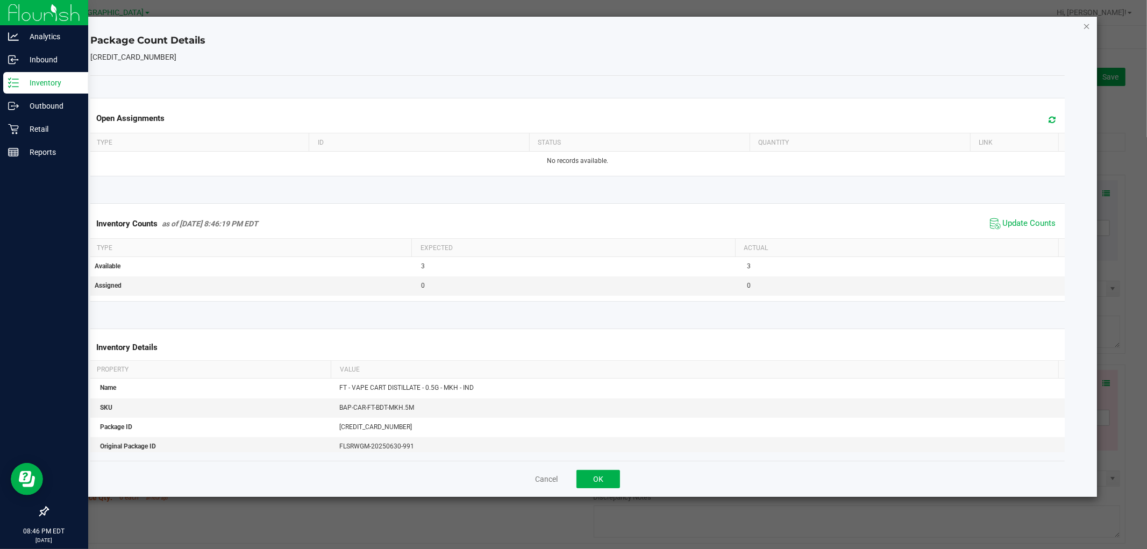
click at [1089, 25] on icon "Close" at bounding box center [1087, 25] width 8 height 13
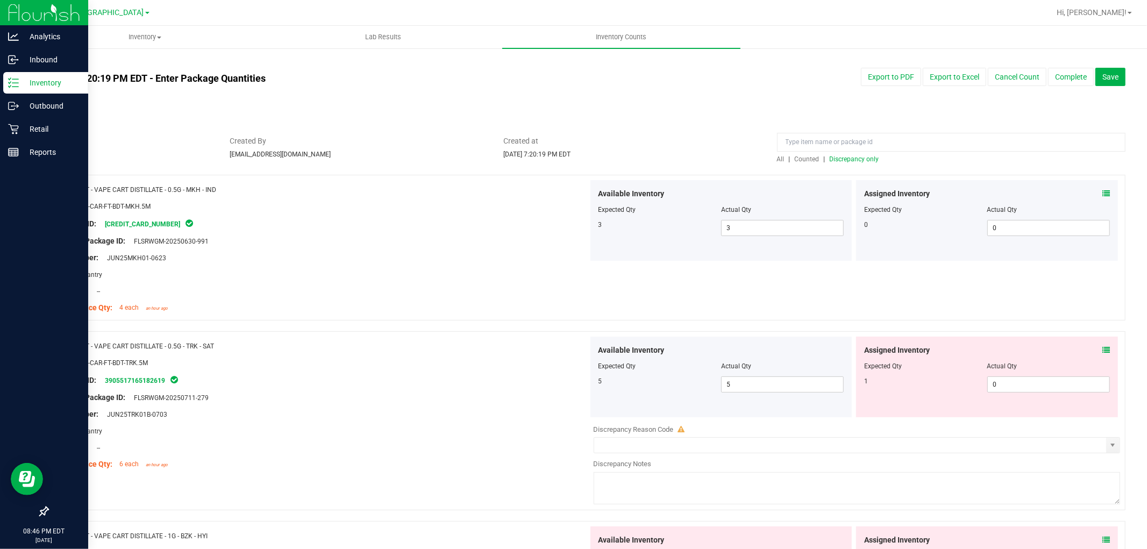
click at [1101, 346] on div "Assigned Inventory Expected Qty Actual Qty 1 0 0" at bounding box center [987, 377] width 262 height 81
click at [1102, 346] on icon at bounding box center [1106, 350] width 8 height 8
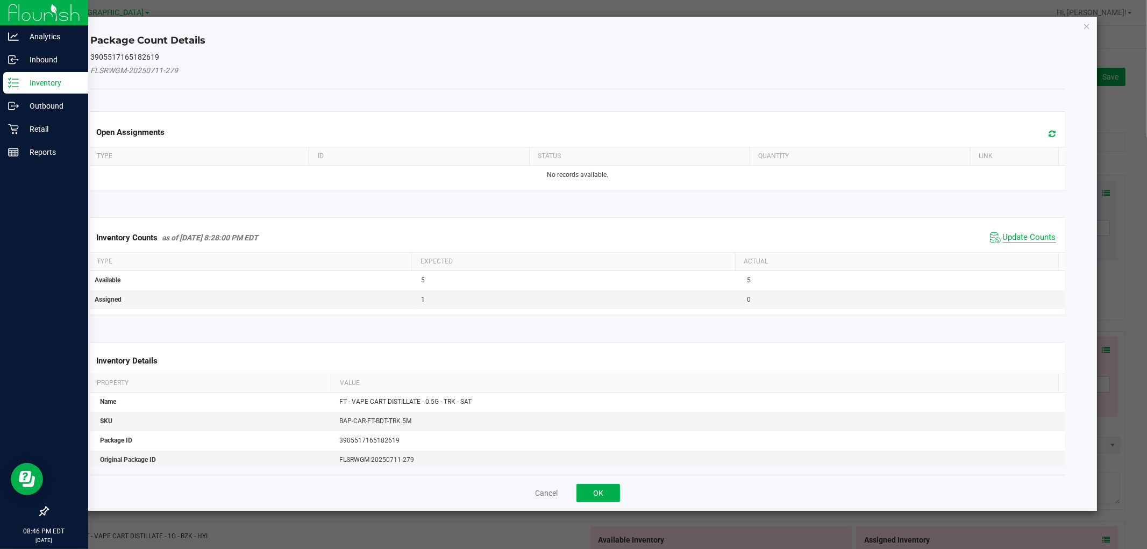
click at [1031, 234] on span "Update Counts" at bounding box center [1029, 237] width 53 height 11
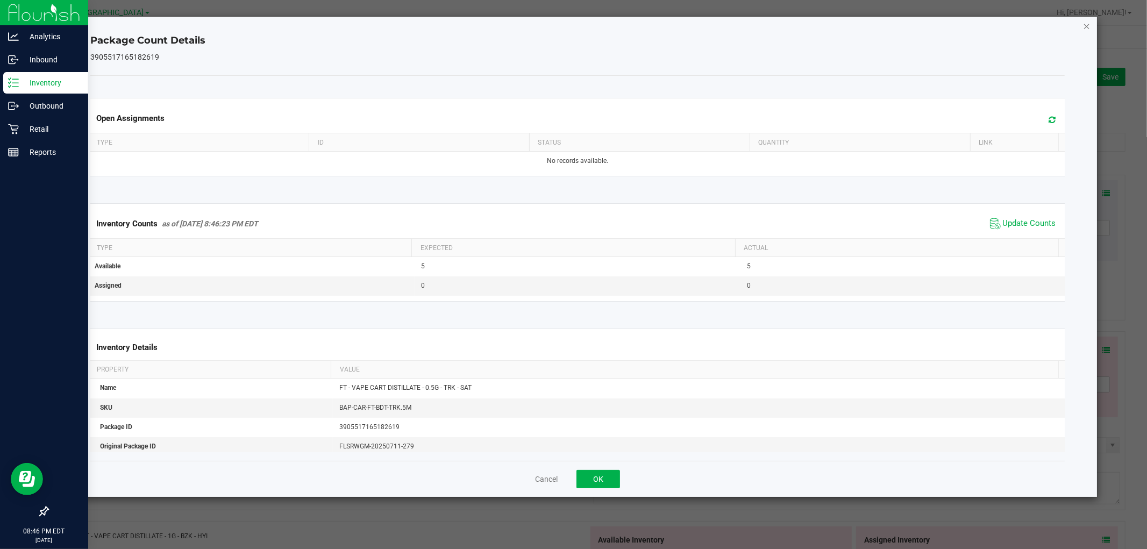
click at [1086, 29] on icon "Close" at bounding box center [1087, 25] width 8 height 13
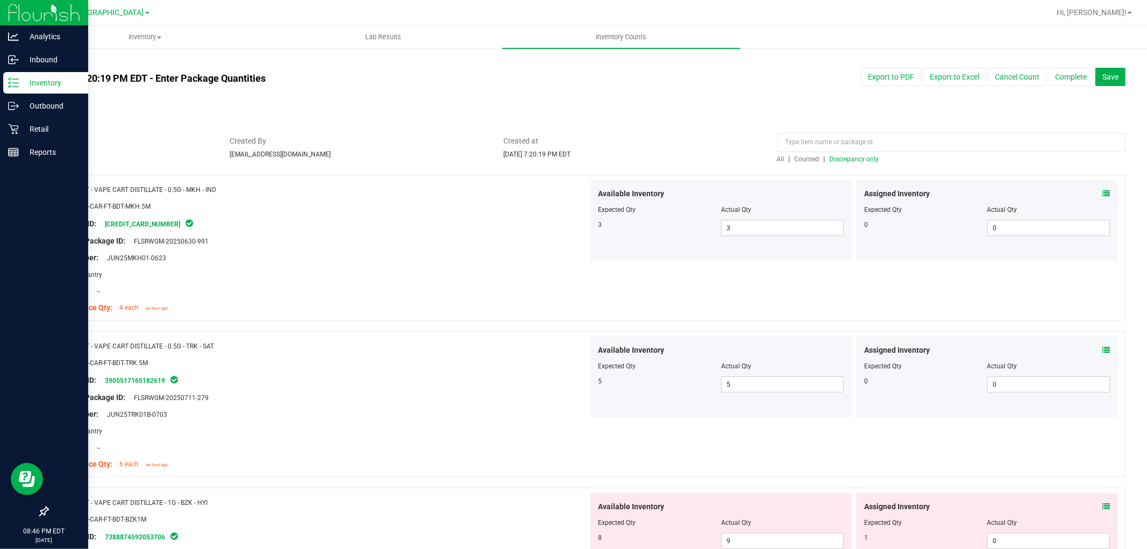
click at [1102, 507] on icon at bounding box center [1106, 507] width 8 height 8
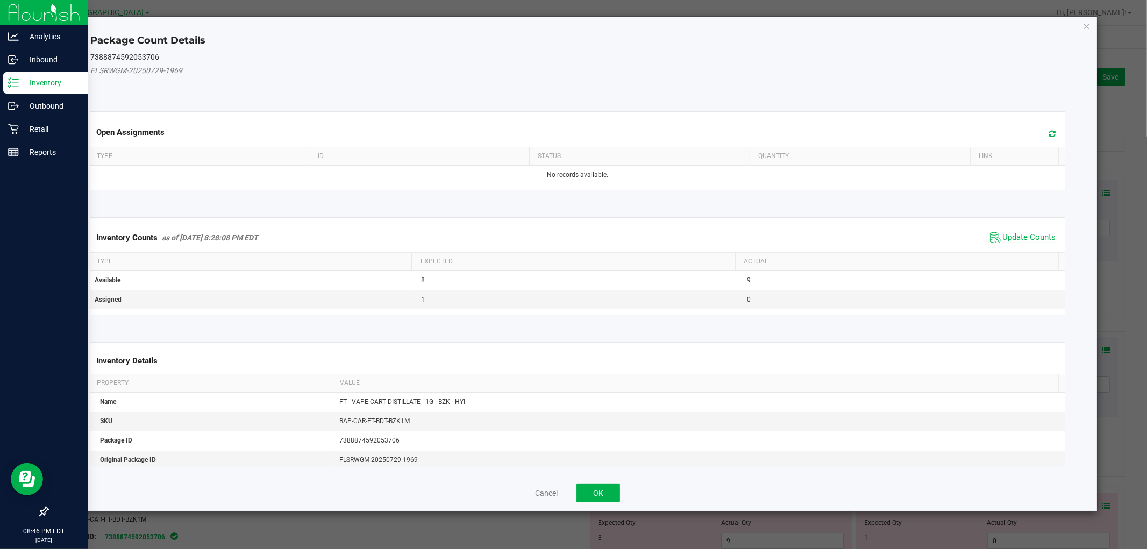
click at [1003, 238] on span "Update Counts" at bounding box center [1029, 237] width 53 height 11
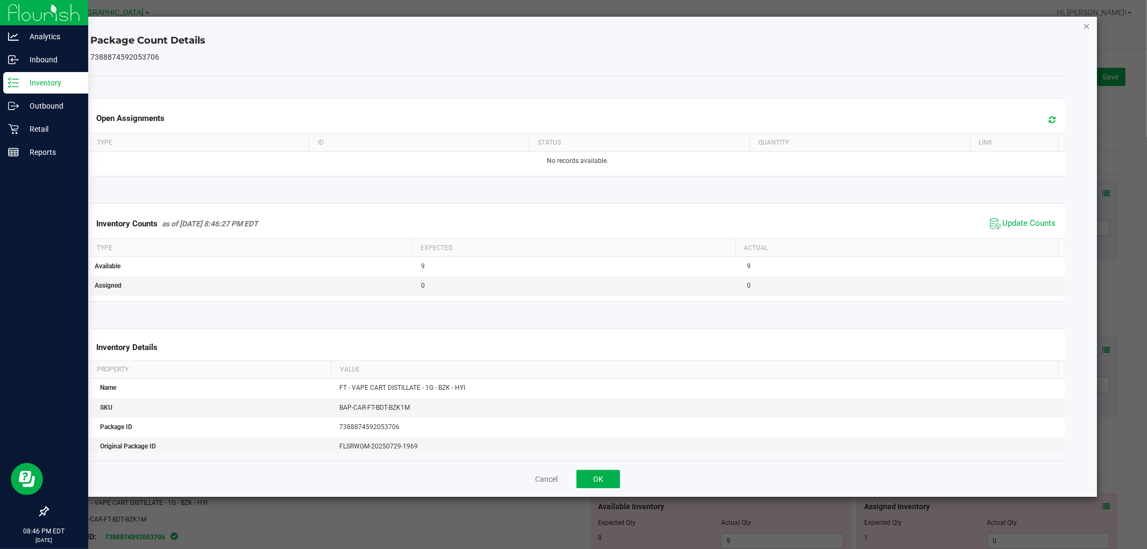
click at [1085, 25] on icon "Close" at bounding box center [1087, 25] width 8 height 13
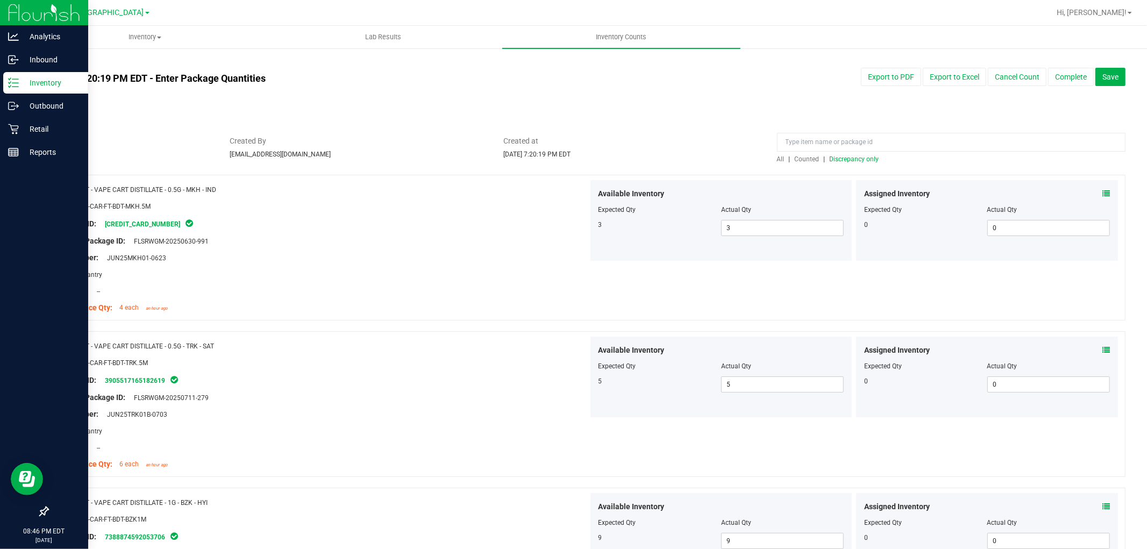
click at [847, 159] on span "Discrepancy only" at bounding box center [854, 159] width 49 height 8
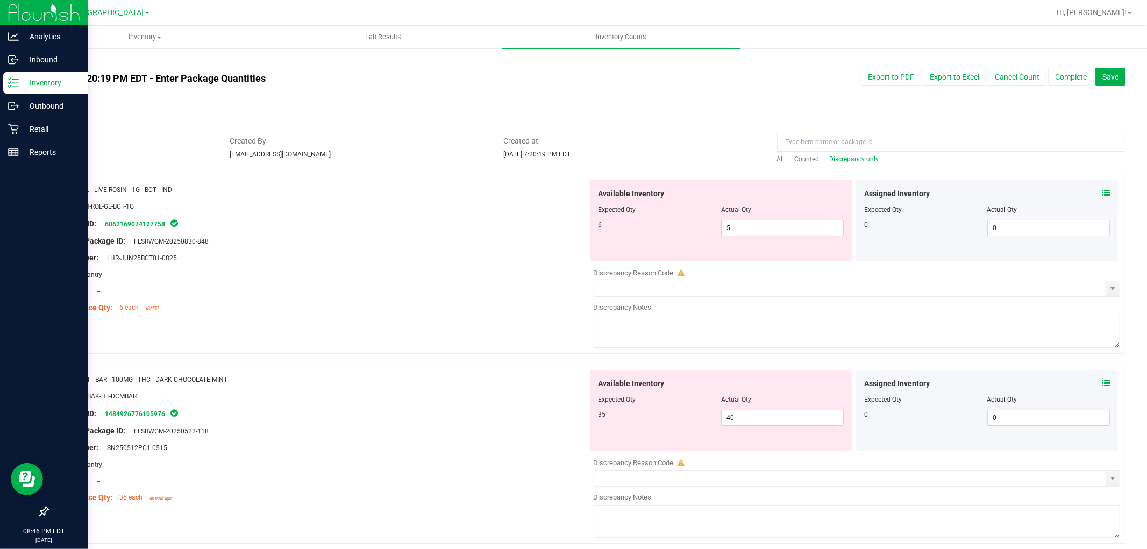
click at [1102, 189] on span at bounding box center [1106, 193] width 8 height 11
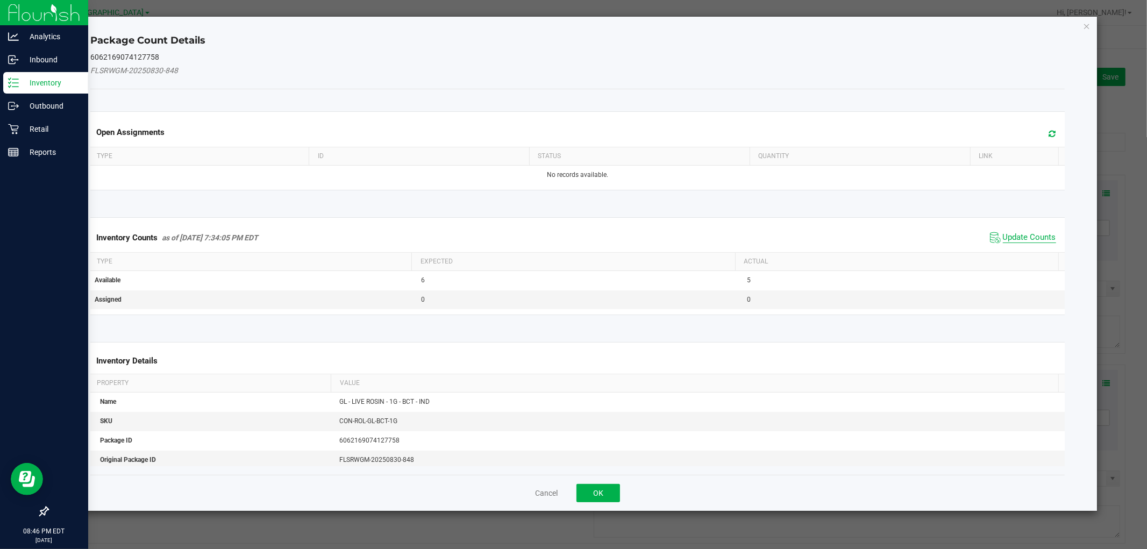
click at [1015, 239] on span "Update Counts" at bounding box center [1029, 237] width 53 height 11
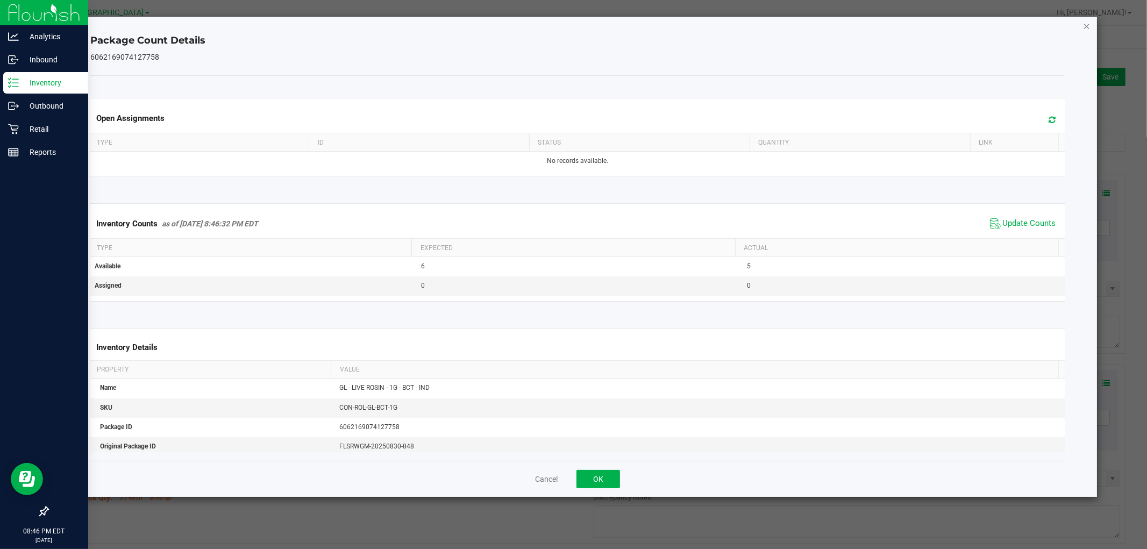
click at [1086, 27] on icon "Close" at bounding box center [1087, 25] width 8 height 13
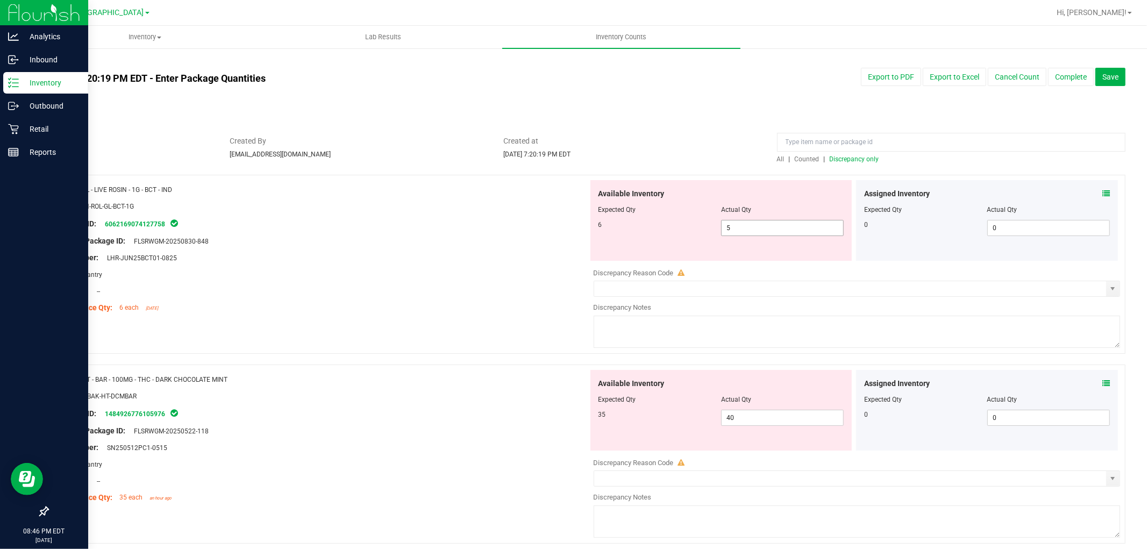
drag, startPoint x: 766, startPoint y: 227, endPoint x: 560, endPoint y: 210, distance: 206.7
click at [562, 213] on div "Name: GL - LIVE ROSIN - 1G - BCT - IND SKU: CON-ROL-GL-BCT-1G Package ID: 60621…" at bounding box center [586, 264] width 1078 height 179
type input "6"
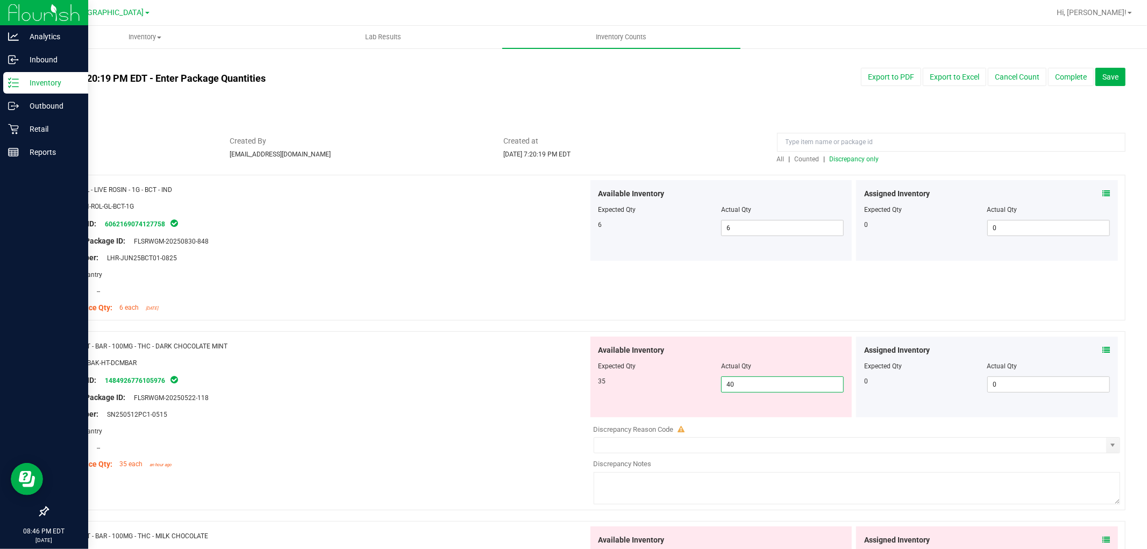
drag, startPoint x: 739, startPoint y: 384, endPoint x: 568, endPoint y: 355, distance: 173.0
click at [568, 358] on div "Name: HT - BAR - 100MG - THC - DARK CHOCOLATE MINT SKU: EDI-BAK-HT-DCMBAR Packa…" at bounding box center [586, 420] width 1078 height 179
type input "35"
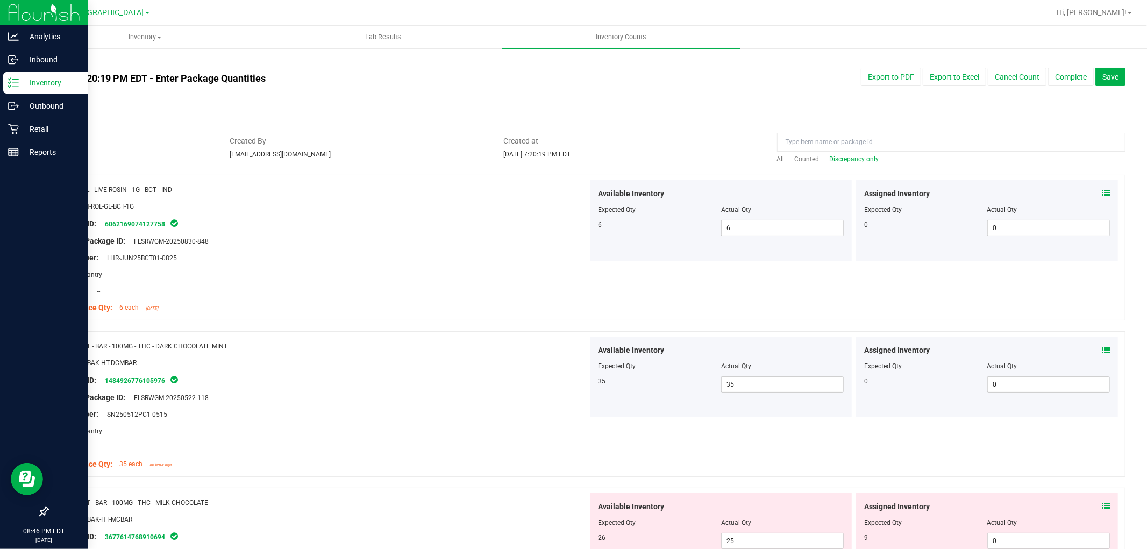
click at [861, 164] on div at bounding box center [586, 169] width 1078 height 11
click at [861, 158] on span "Discrepancy only" at bounding box center [854, 159] width 49 height 8
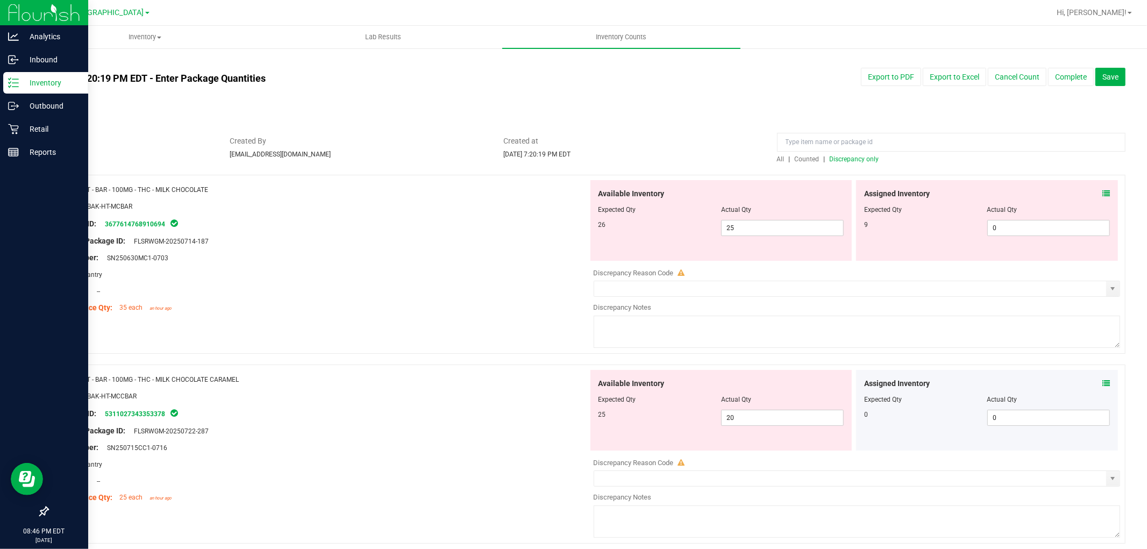
click at [1102, 190] on icon at bounding box center [1106, 194] width 8 height 8
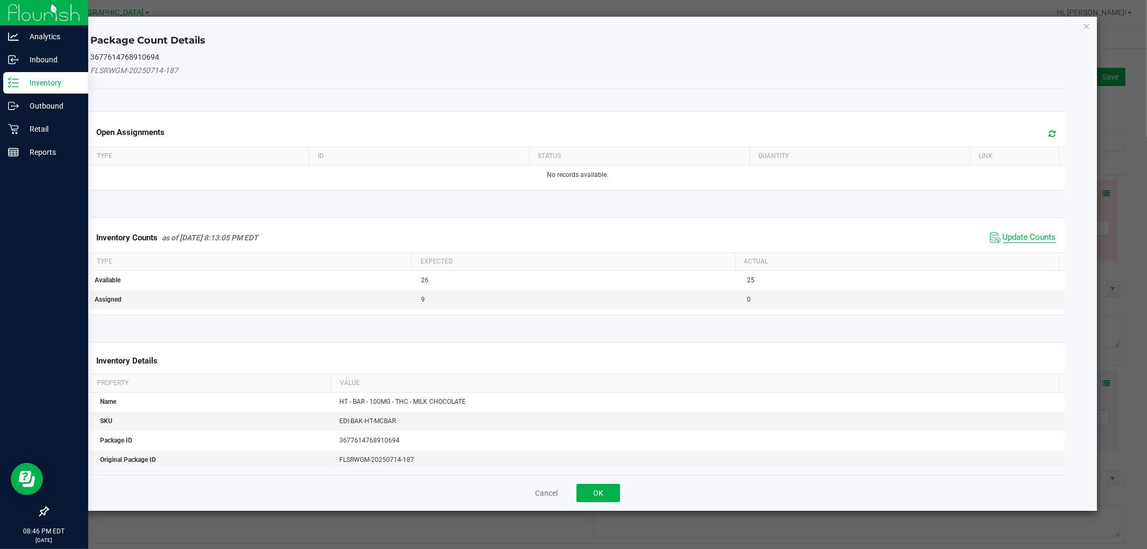
click at [1034, 239] on span "Update Counts" at bounding box center [1029, 237] width 53 height 11
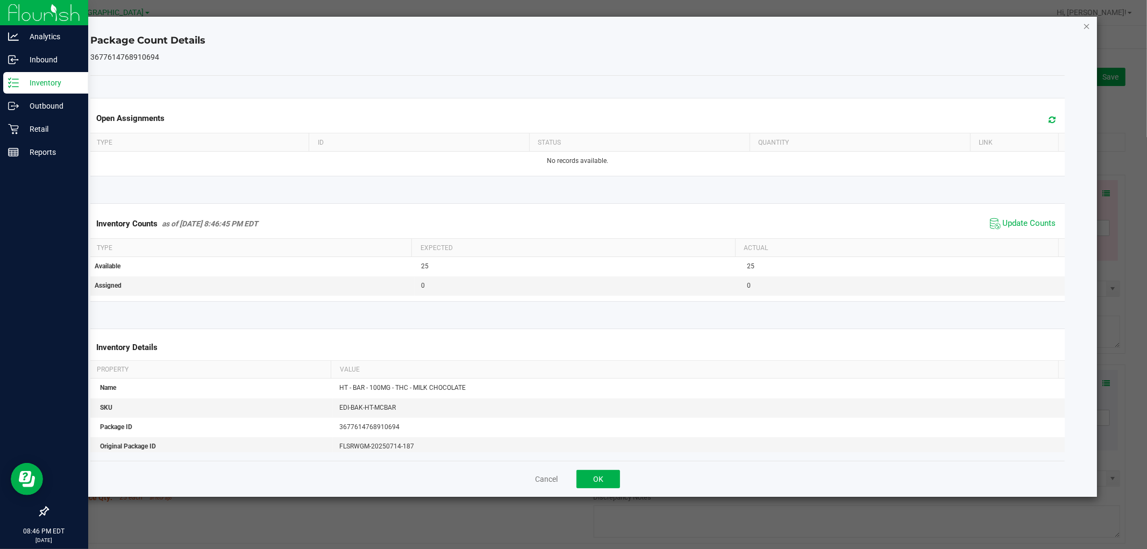
click at [1083, 28] on icon "Close" at bounding box center [1087, 25] width 8 height 13
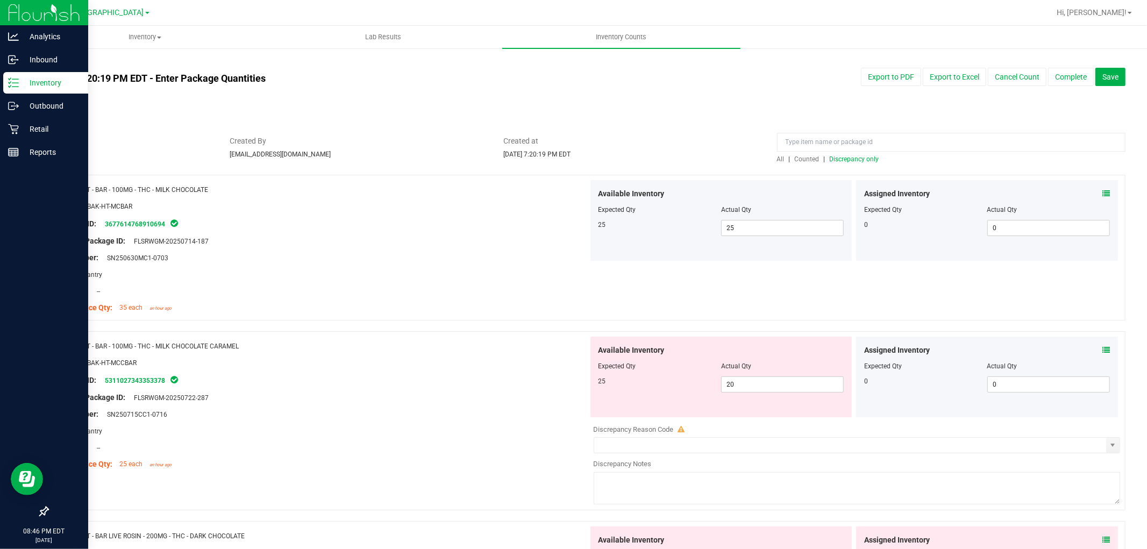
click at [1102, 347] on icon at bounding box center [1106, 350] width 8 height 8
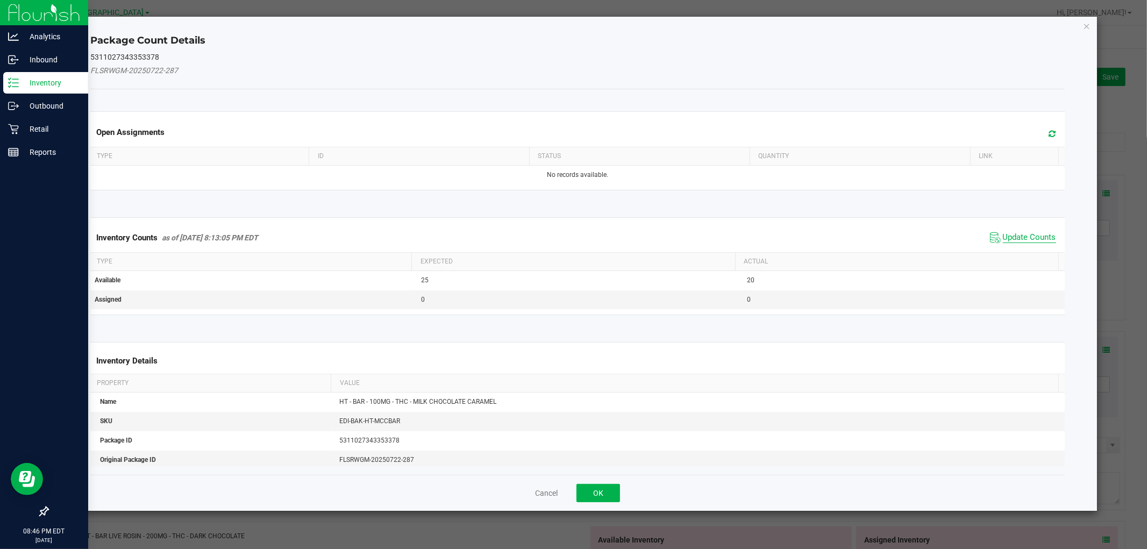
click at [1026, 234] on span "Update Counts" at bounding box center [1029, 237] width 53 height 11
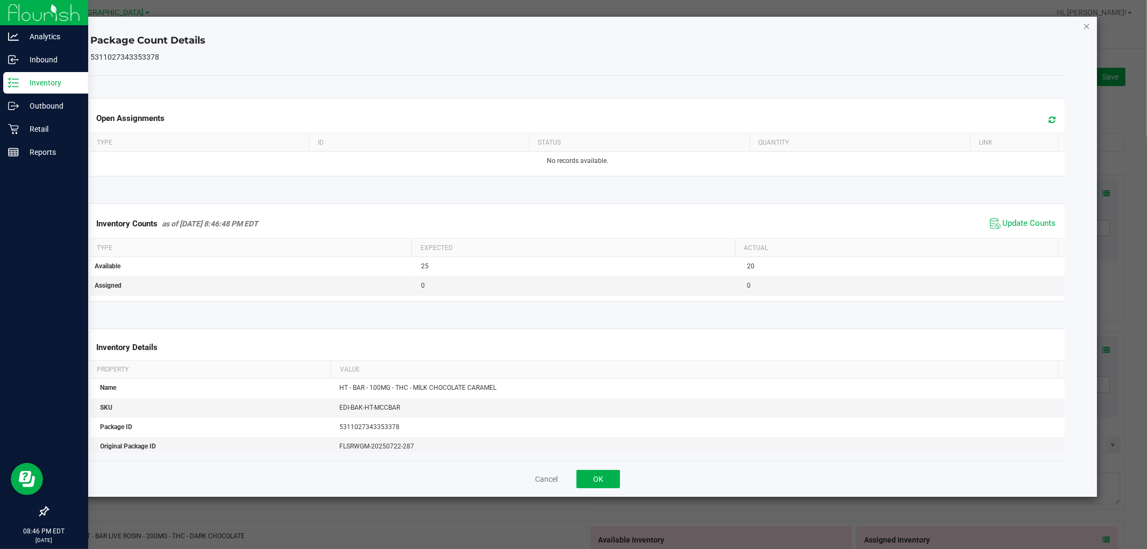
click at [1087, 25] on icon "Close" at bounding box center [1087, 25] width 8 height 13
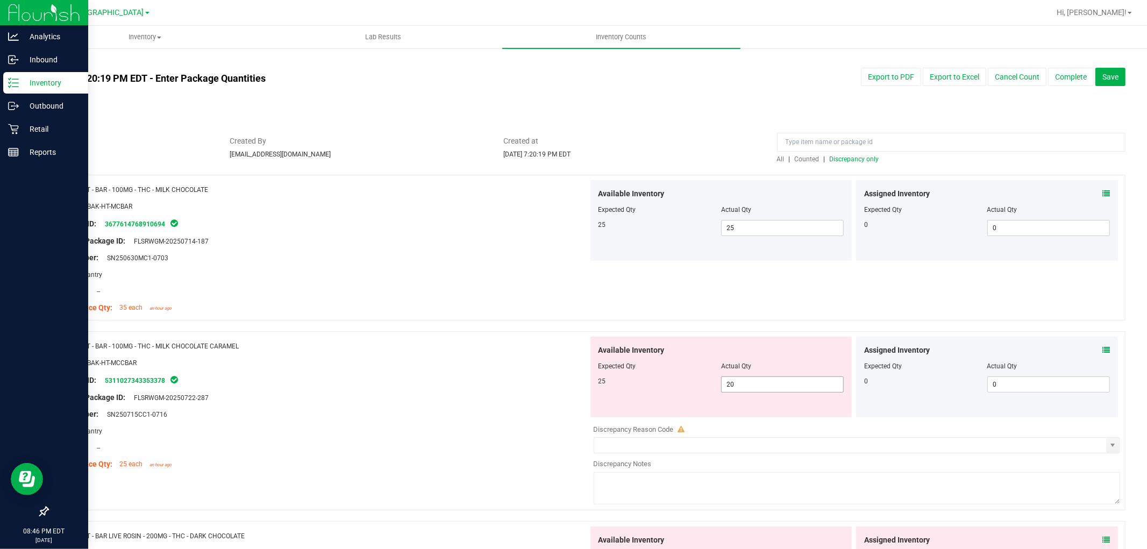
drag, startPoint x: 788, startPoint y: 388, endPoint x: 487, endPoint y: 334, distance: 306.4
click at [491, 344] on div "Name: HT - BAR - 100MG - THC - MILK CHOCOLATE CARAMEL SKU: EDI-BAK-HT-MCCBAR Pa…" at bounding box center [586, 420] width 1078 height 179
type input "25"
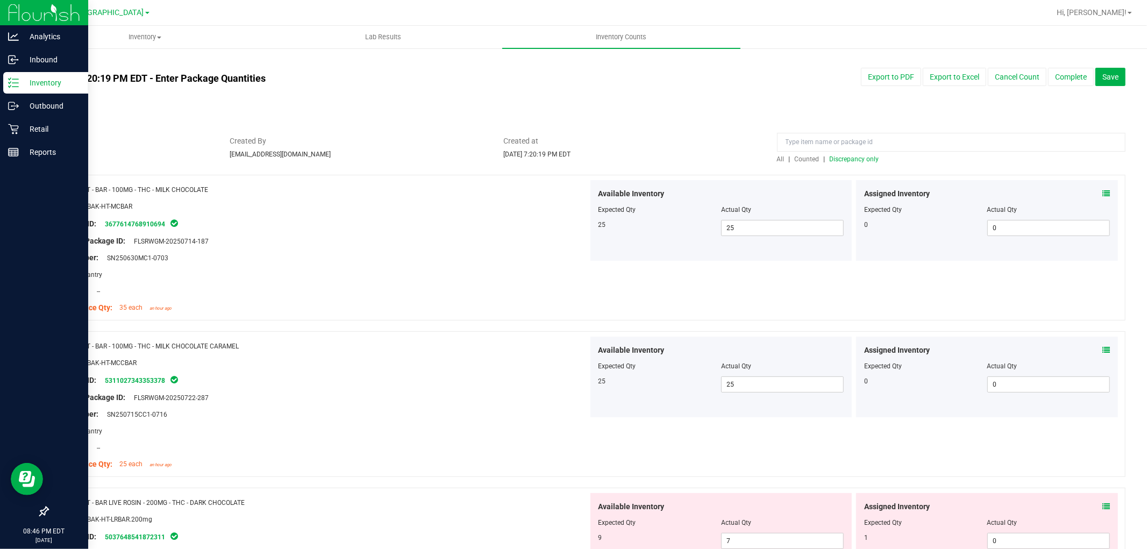
click at [851, 157] on span "Discrepancy only" at bounding box center [854, 159] width 49 height 8
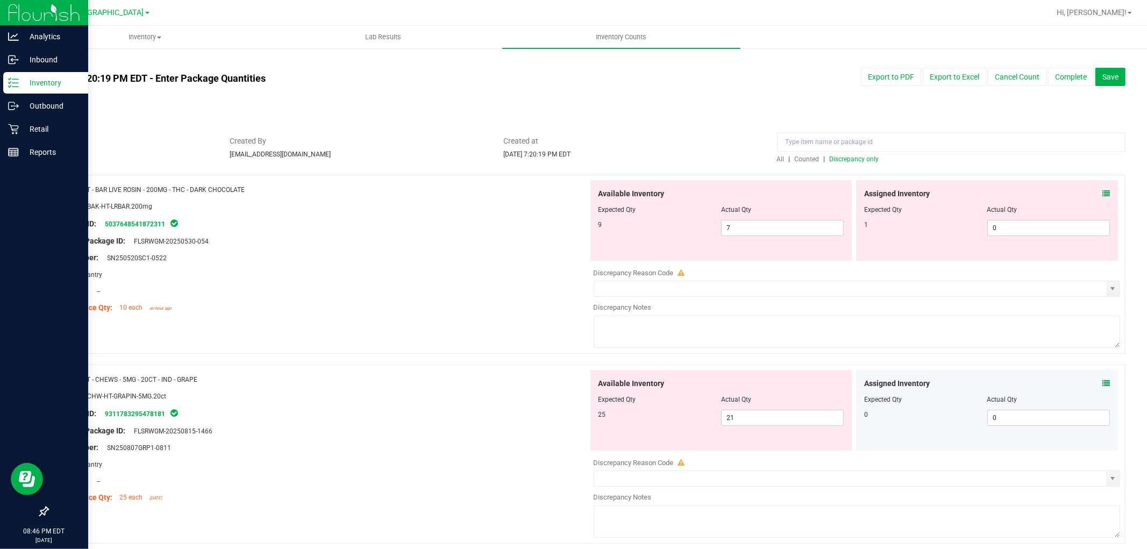
click at [1102, 191] on icon at bounding box center [1106, 194] width 8 height 8
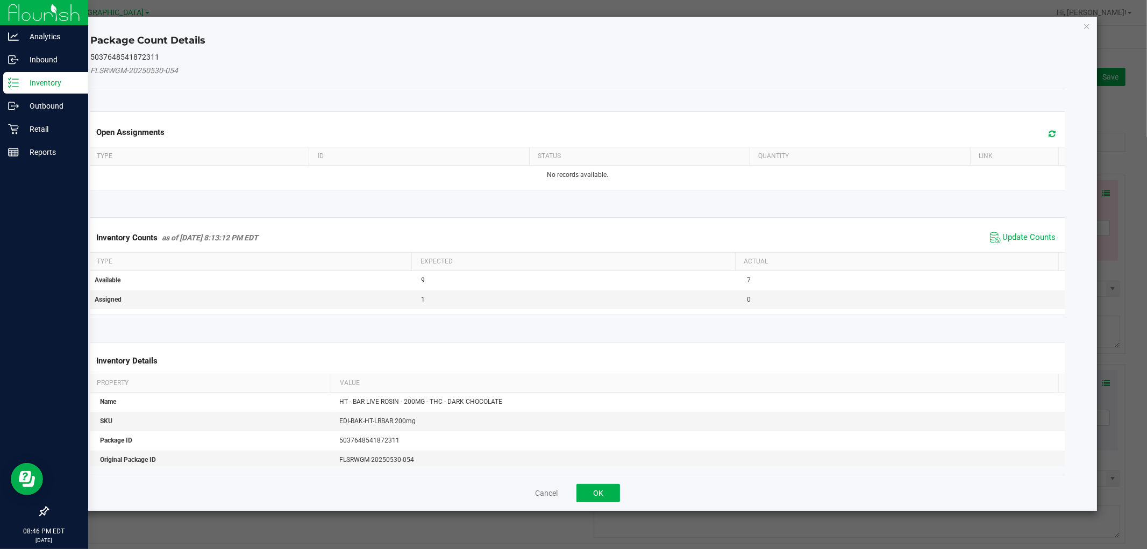
drag, startPoint x: 1017, startPoint y: 240, endPoint x: 1024, endPoint y: 225, distance: 16.8
click at [1017, 239] on span "Update Counts" at bounding box center [1029, 237] width 53 height 11
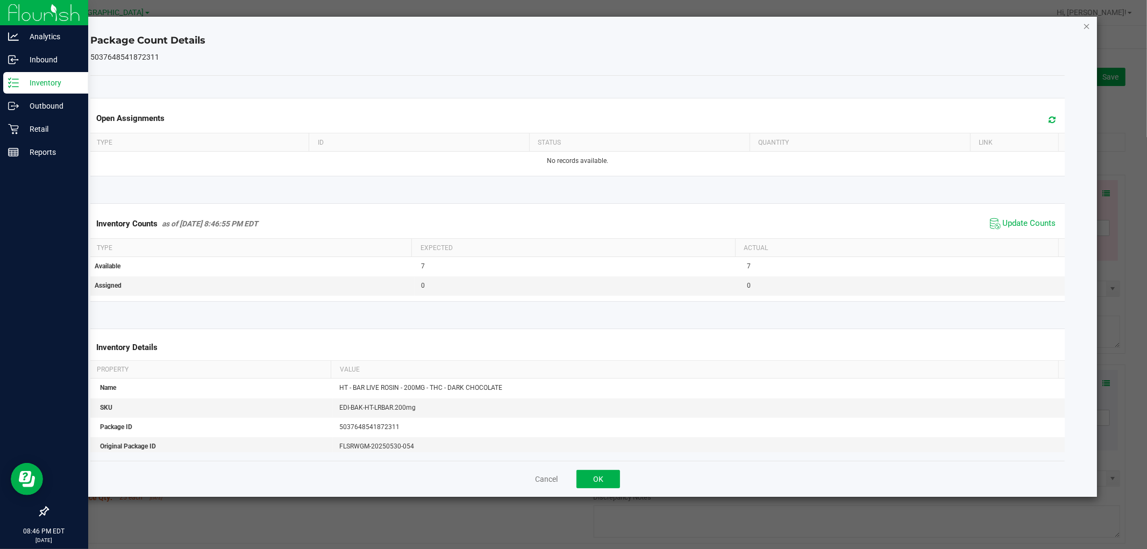
click at [1084, 27] on icon "Close" at bounding box center [1087, 25] width 8 height 13
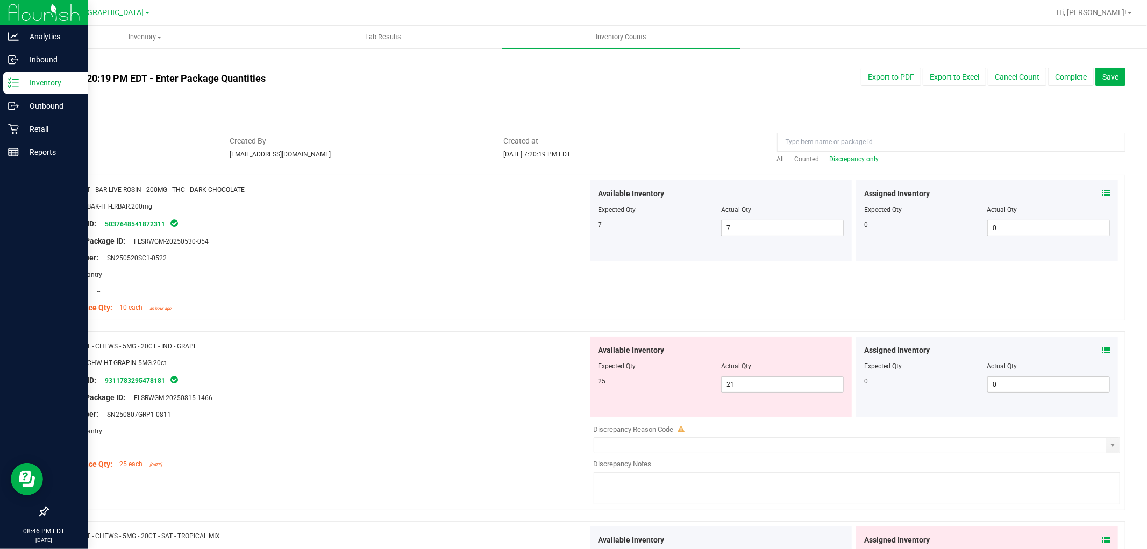
click at [1102, 350] on icon at bounding box center [1106, 350] width 8 height 8
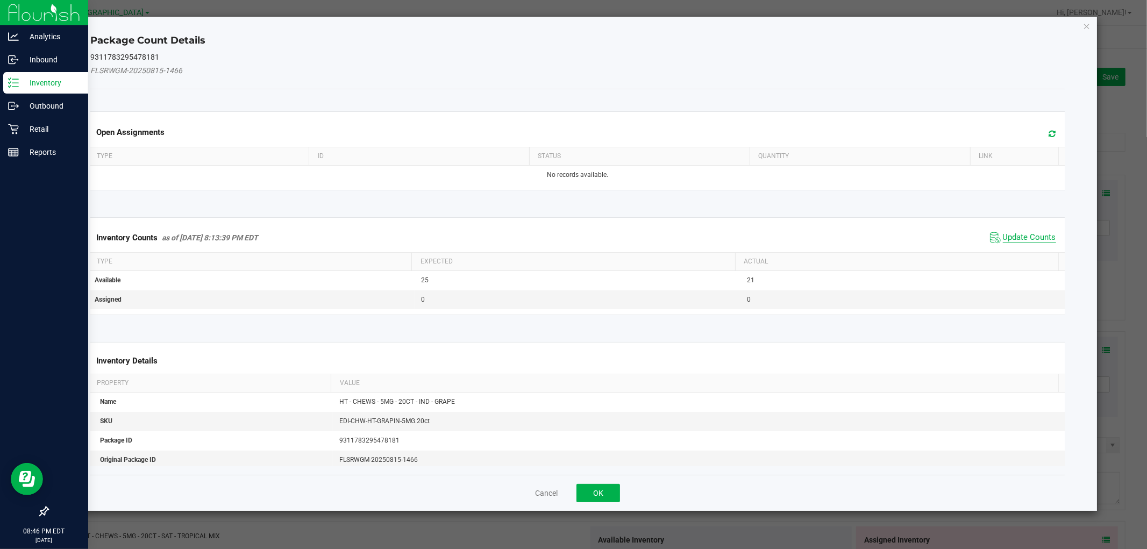
click at [1034, 234] on span "Update Counts" at bounding box center [1029, 237] width 53 height 11
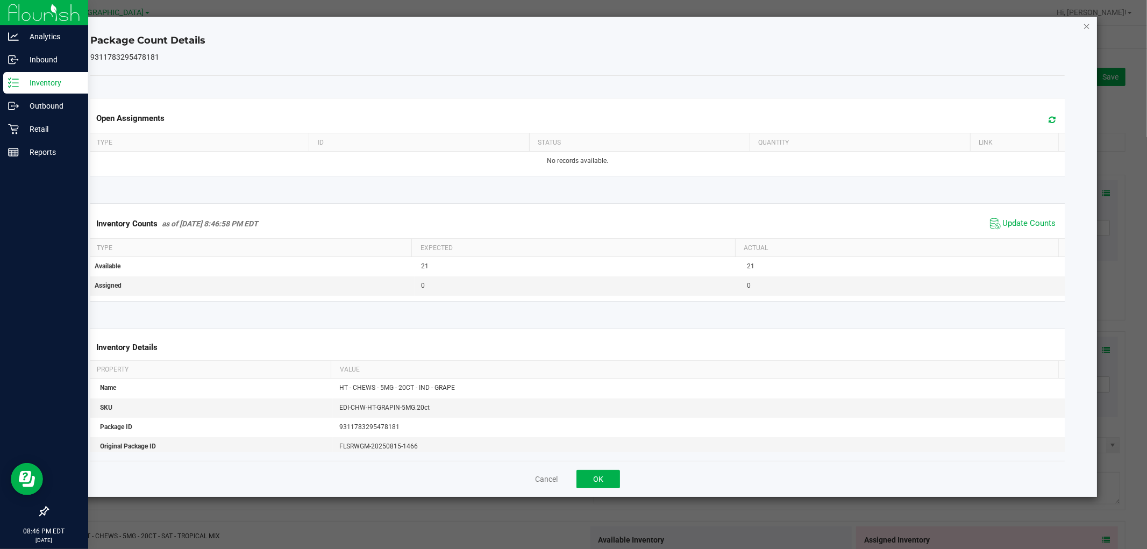
click at [1087, 25] on icon "Close" at bounding box center [1087, 25] width 8 height 13
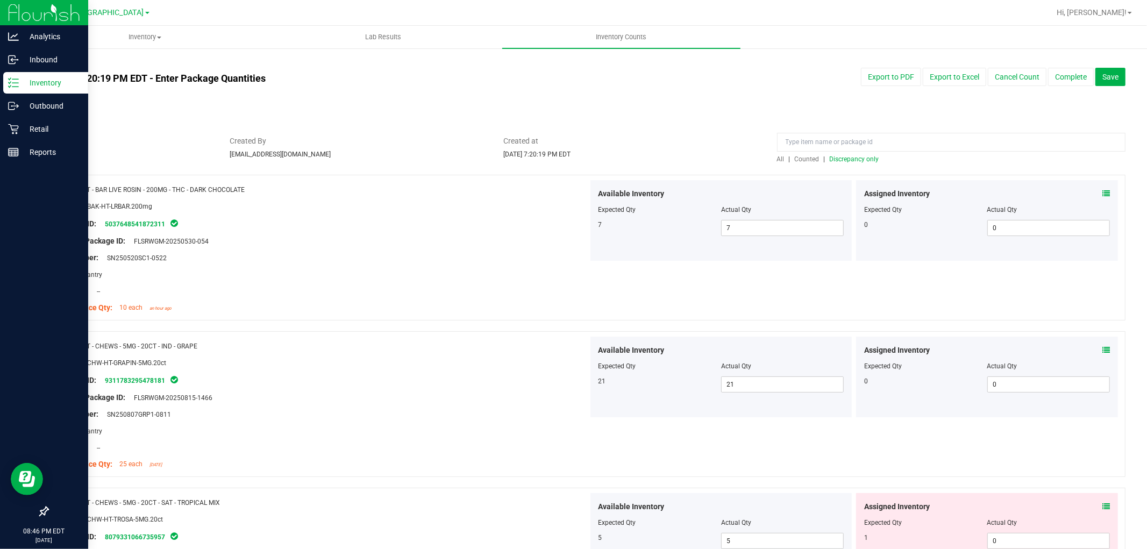
click at [1101, 505] on div "Assigned Inventory Expected Qty Actual Qty 1 0 0" at bounding box center [987, 533] width 262 height 81
click at [1102, 502] on span at bounding box center [1106, 506] width 8 height 11
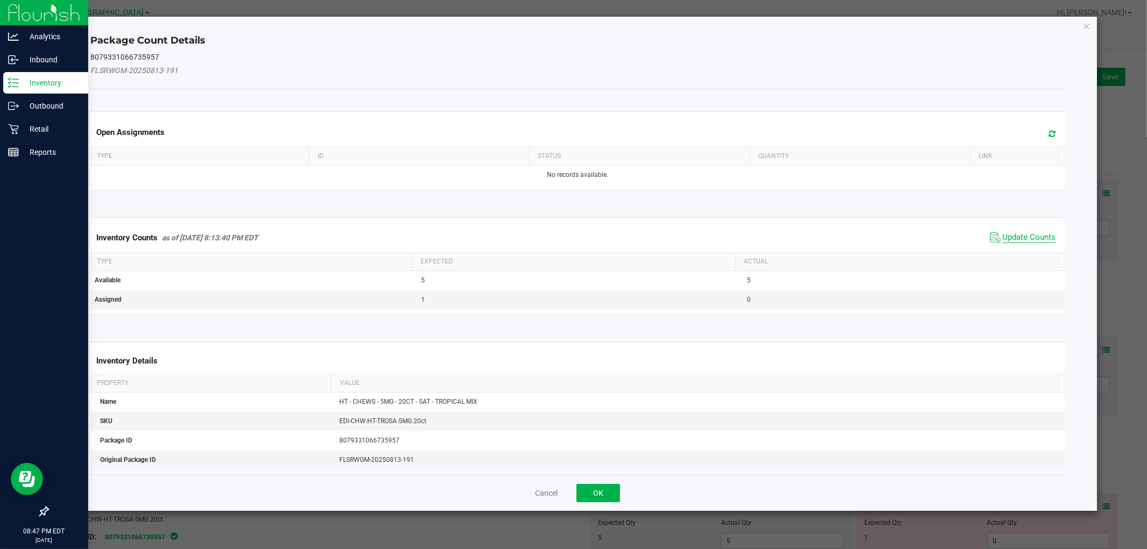
click at [1021, 233] on span "Update Counts" at bounding box center [1029, 237] width 53 height 11
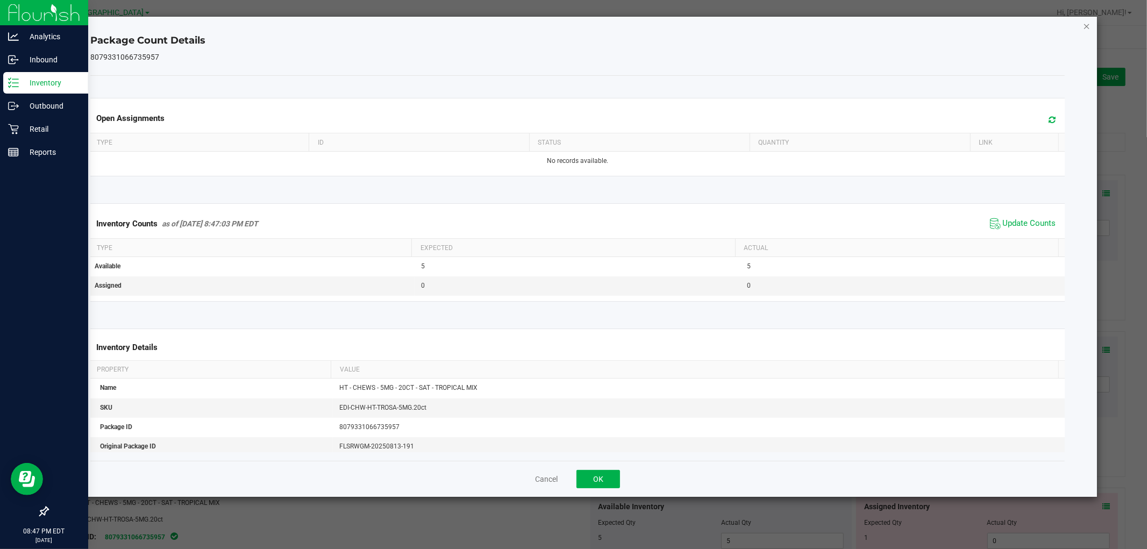
click at [1086, 28] on icon "Close" at bounding box center [1087, 25] width 8 height 13
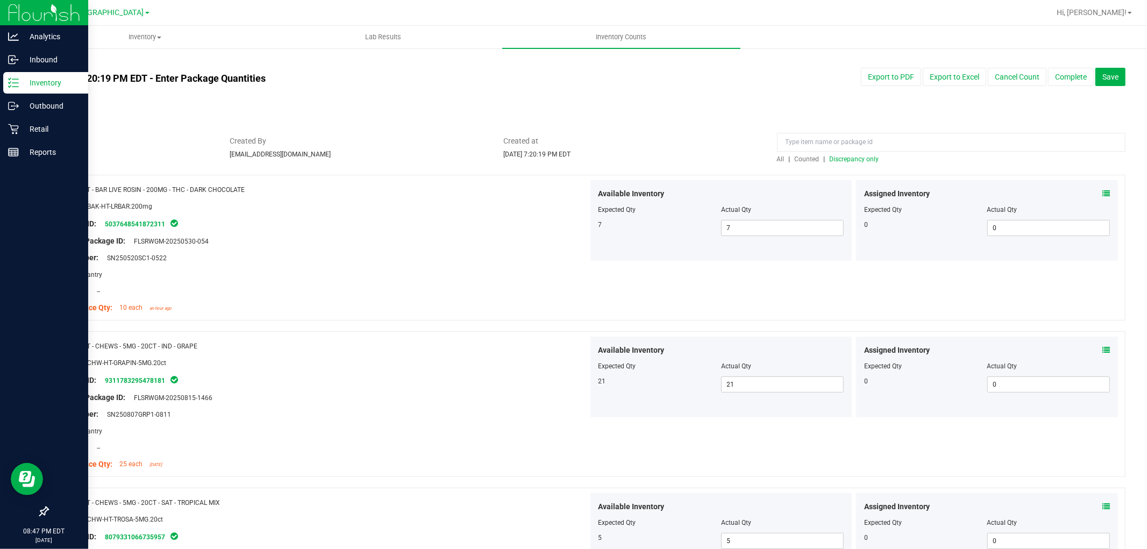
click at [831, 158] on span "Discrepancy only" at bounding box center [854, 159] width 49 height 8
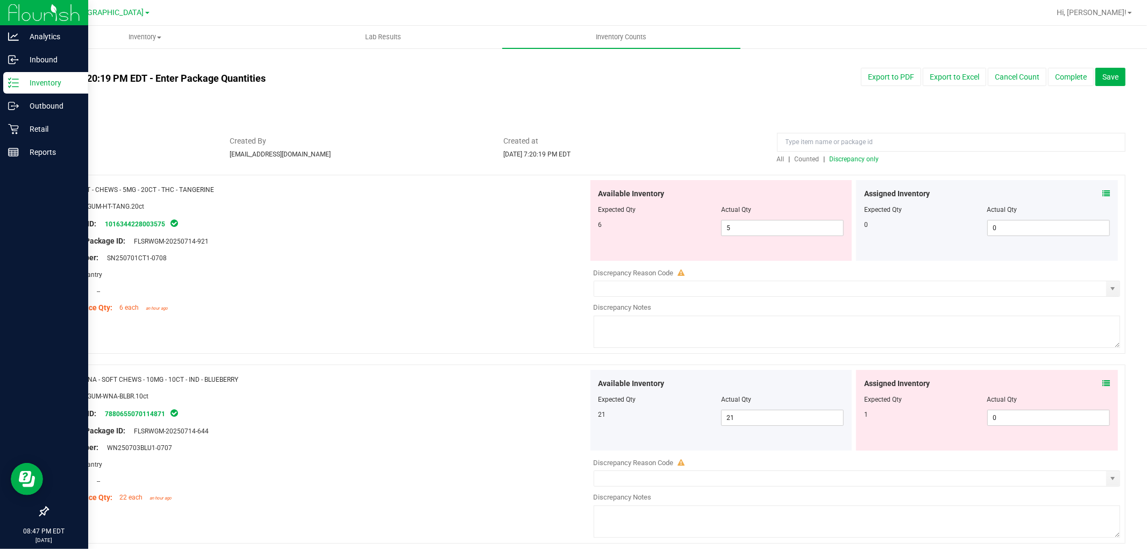
click at [1102, 194] on icon at bounding box center [1106, 194] width 8 height 8
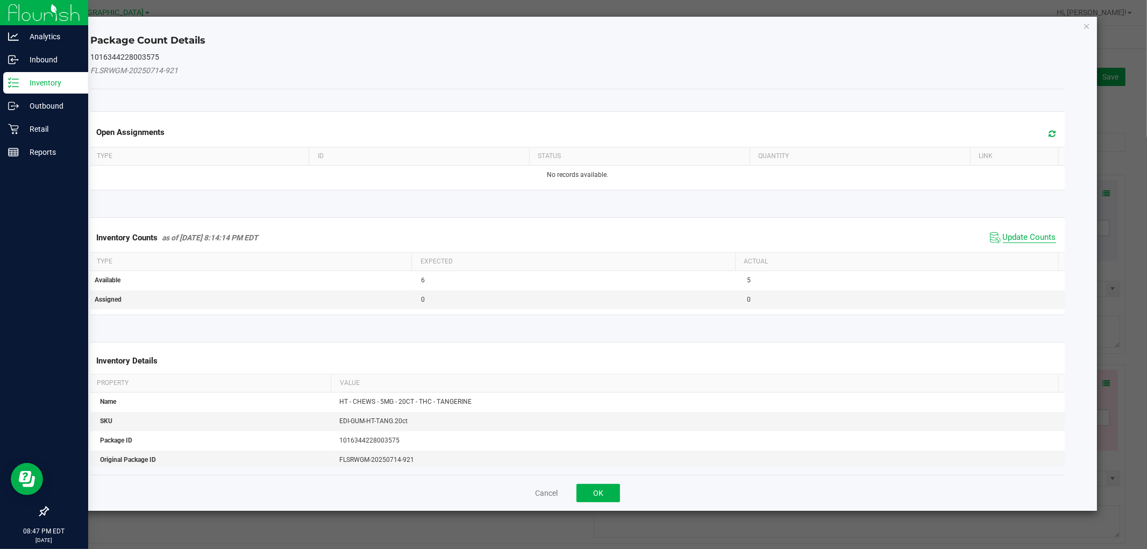
click at [1033, 234] on span "Update Counts" at bounding box center [1029, 237] width 53 height 11
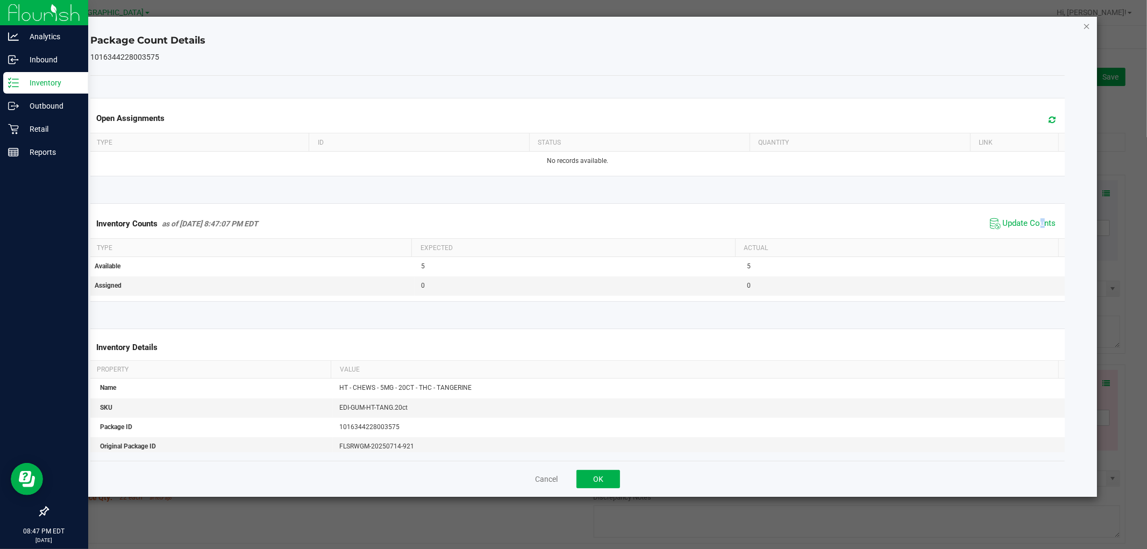
click at [1086, 25] on icon "Close" at bounding box center [1087, 25] width 8 height 13
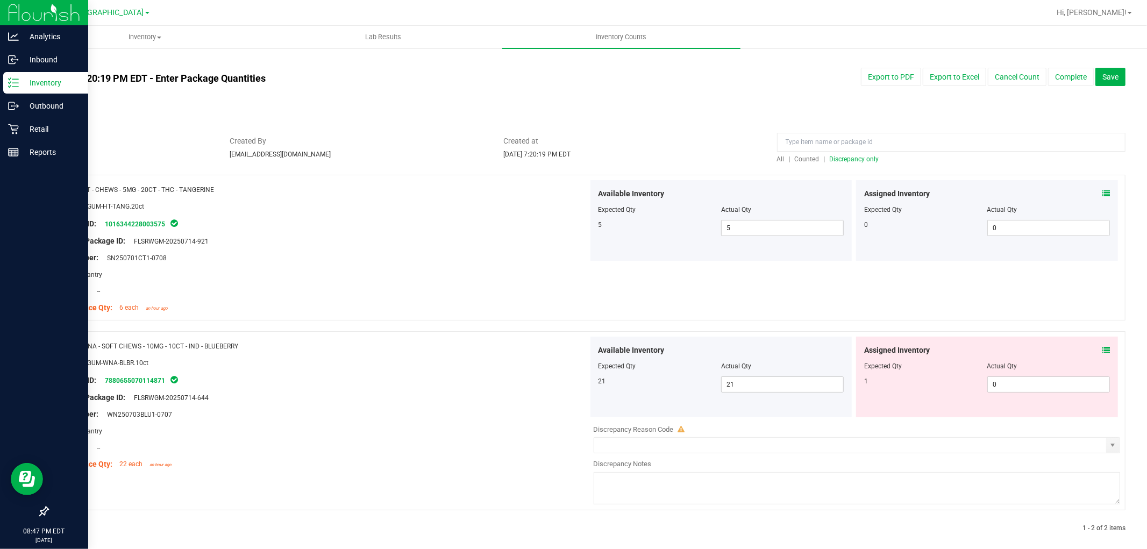
click at [1090, 353] on div "Assigned Inventory" at bounding box center [987, 350] width 246 height 11
click at [1102, 348] on icon at bounding box center [1106, 350] width 8 height 8
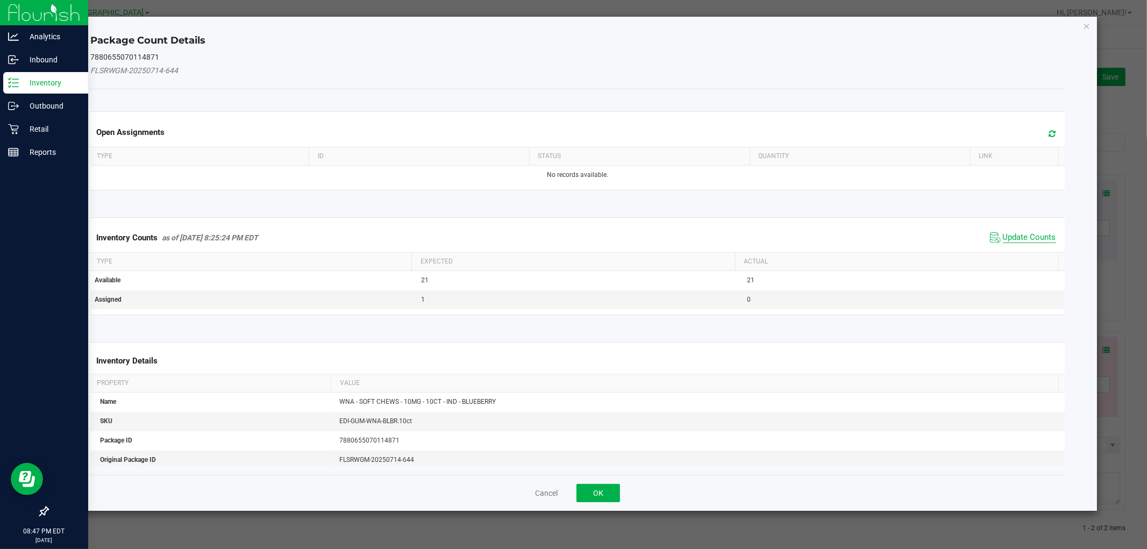
click at [1029, 234] on span "Update Counts" at bounding box center [1029, 237] width 53 height 11
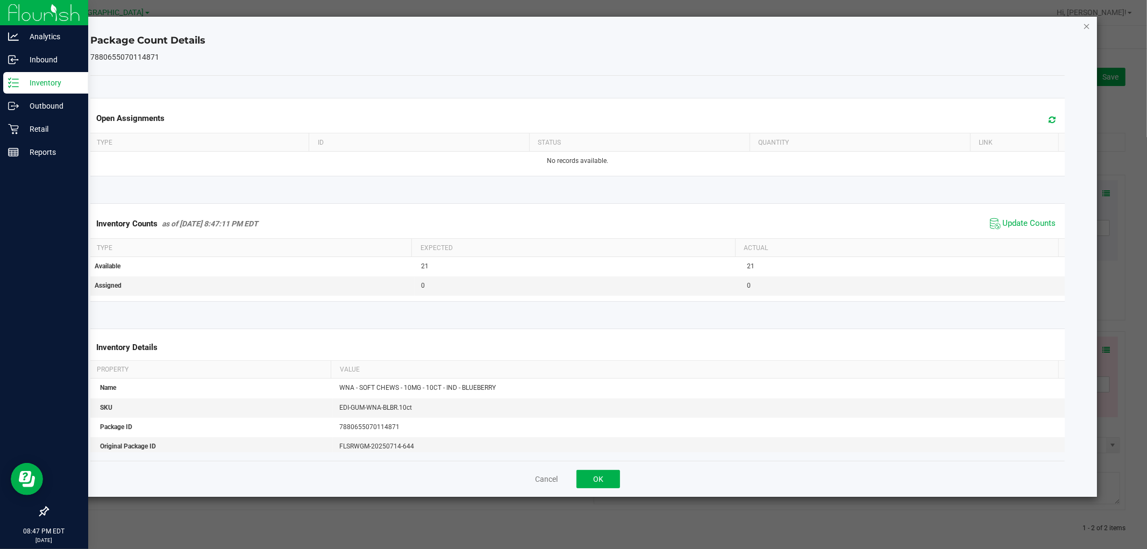
click at [1089, 27] on icon "Close" at bounding box center [1087, 25] width 8 height 13
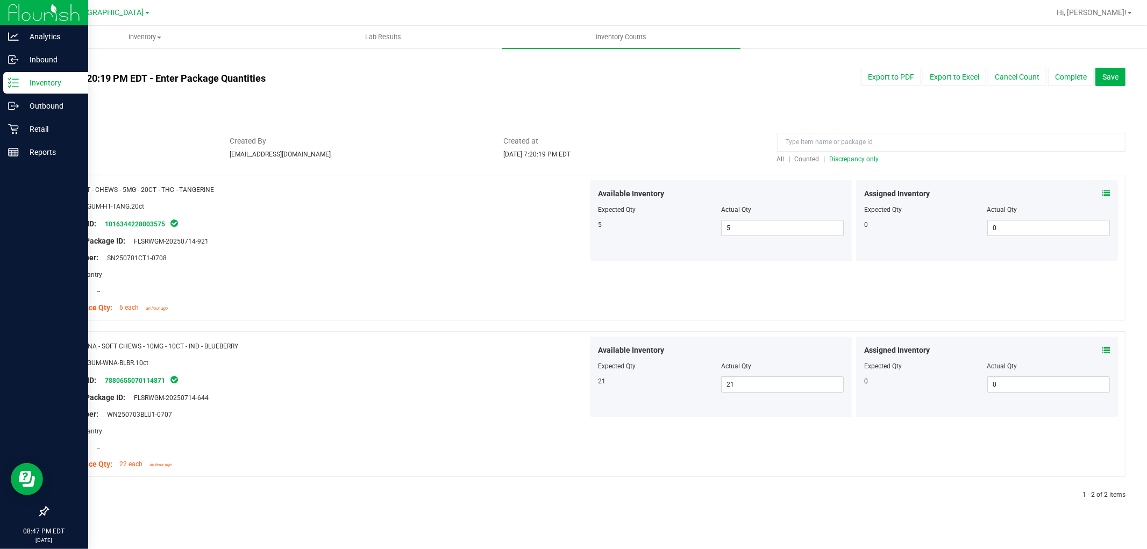
click at [853, 160] on span "Discrepancy only" at bounding box center [854, 159] width 49 height 8
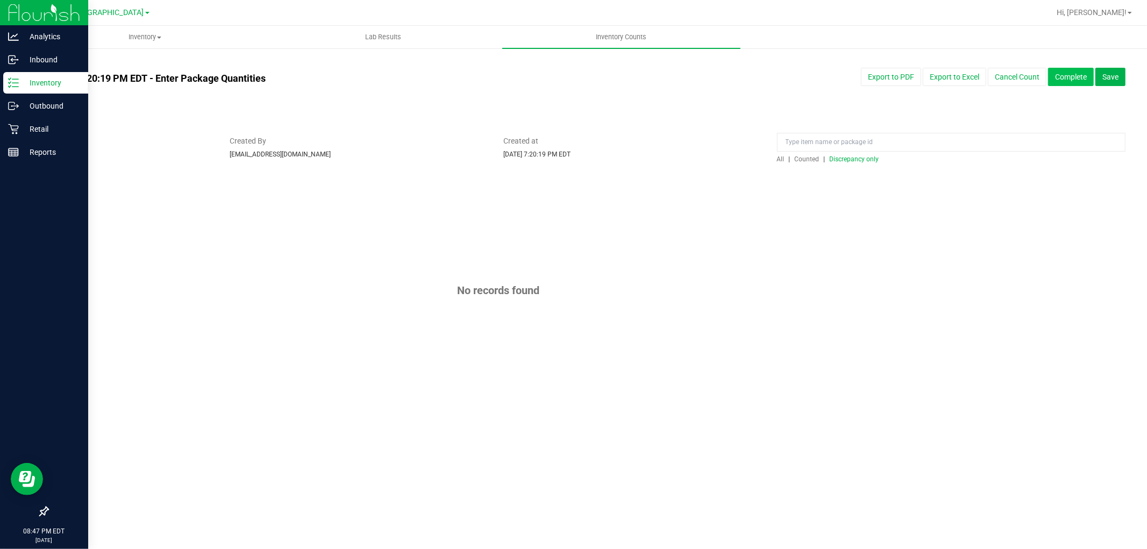
click at [1074, 80] on button "Complete" at bounding box center [1071, 77] width 46 height 18
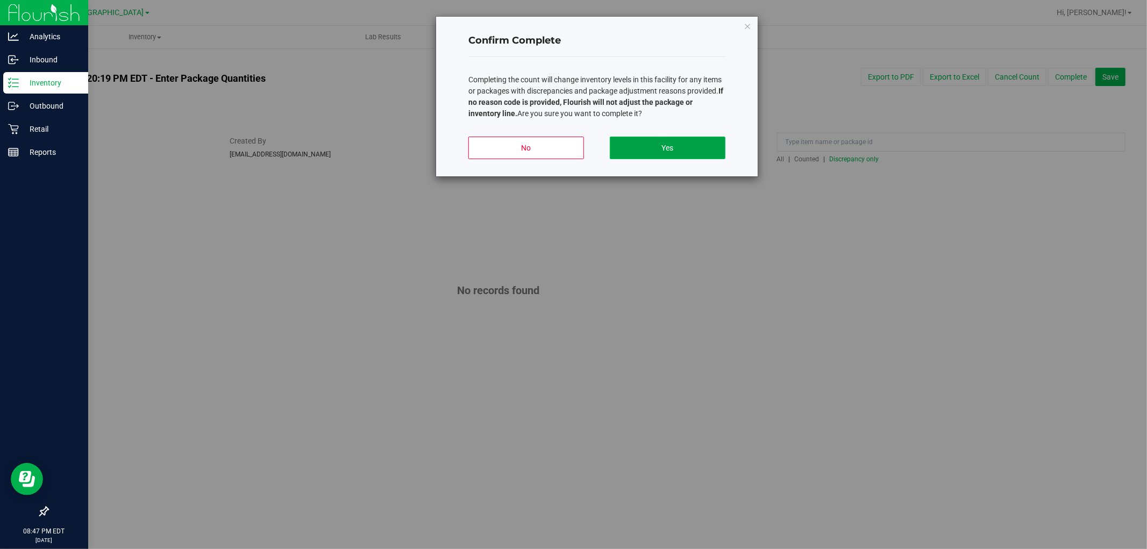
click at [708, 148] on button "Yes" at bounding box center [668, 148] width 116 height 23
